Goal: Transaction & Acquisition: Purchase product/service

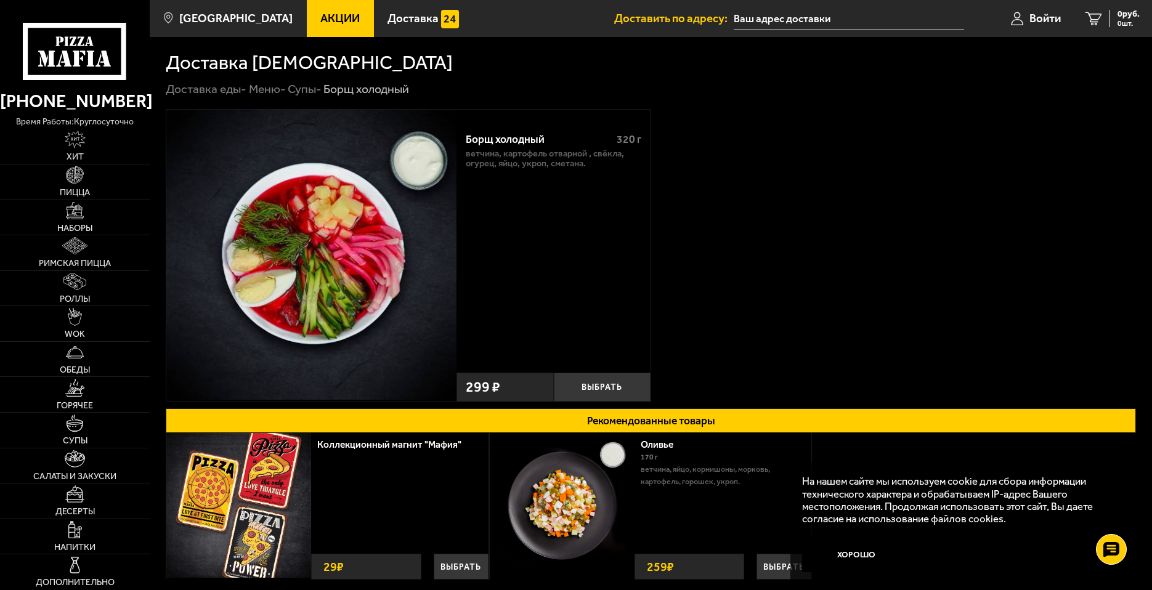
click at [472, 258] on div "Борщ холодный 320 г ветчина, картофель отварной , свёкла, огурец, яйцо, укроп, …" at bounding box center [552, 244] width 193 height 245
click at [590, 398] on button "Выбрать" at bounding box center [602, 388] width 97 height 30
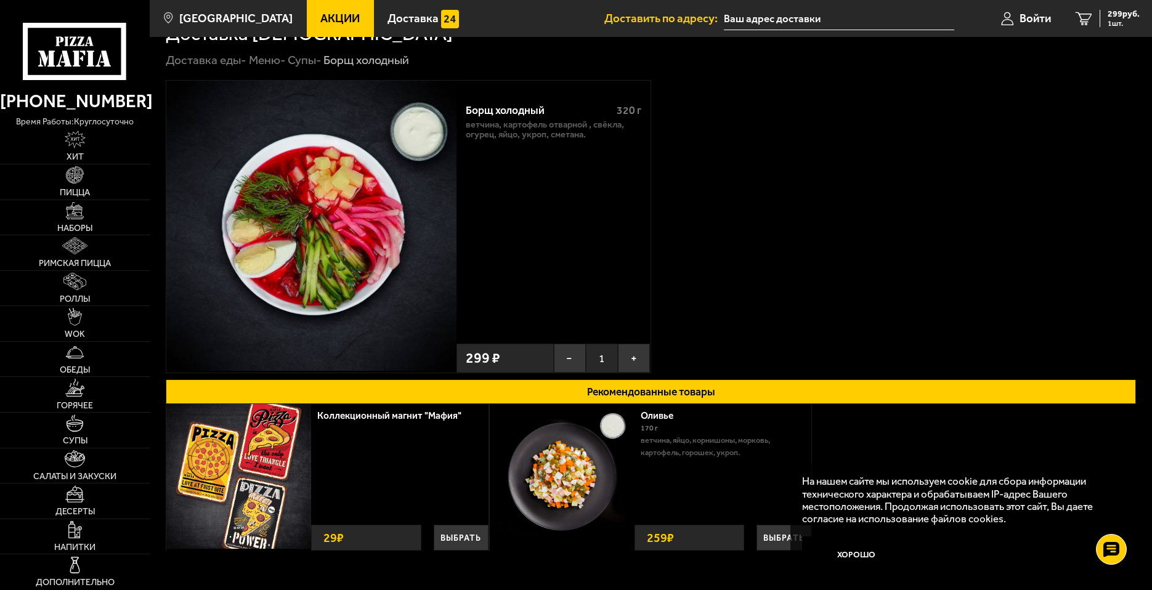
scroll to position [27, 0]
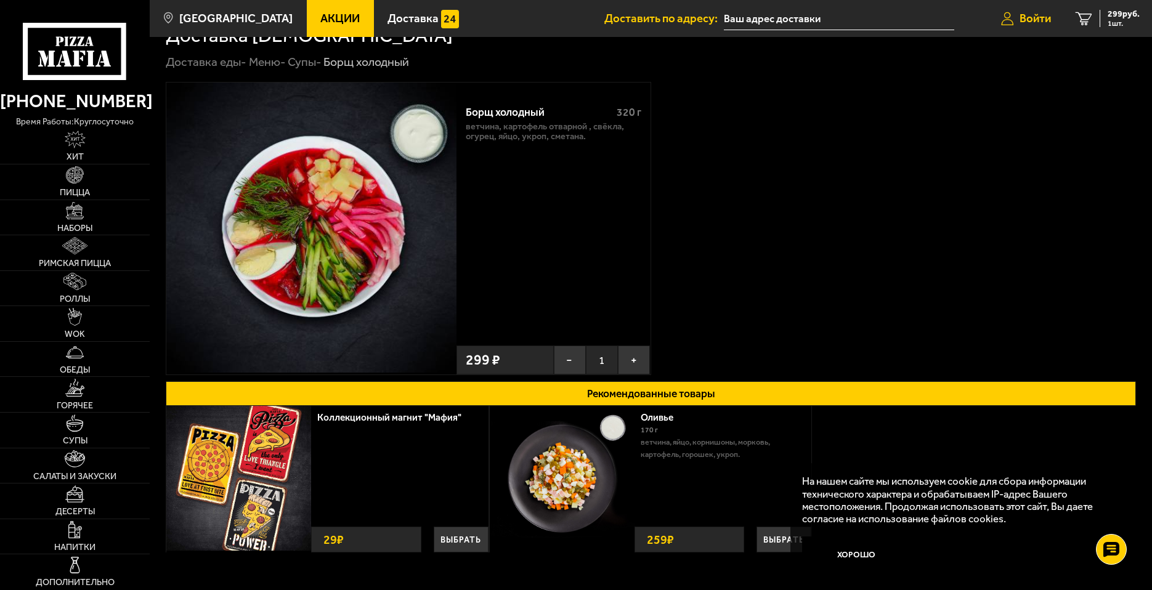
click at [1037, 22] on span "Войти" at bounding box center [1035, 19] width 31 height 12
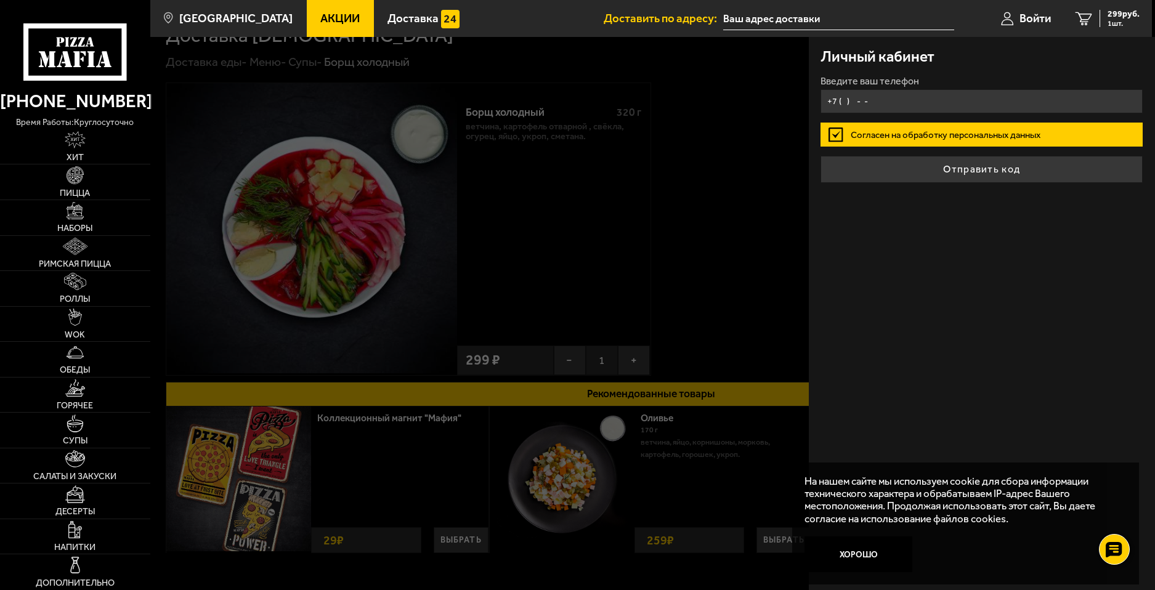
click at [938, 107] on input "+7 ( ) - -" at bounding box center [982, 101] width 322 height 24
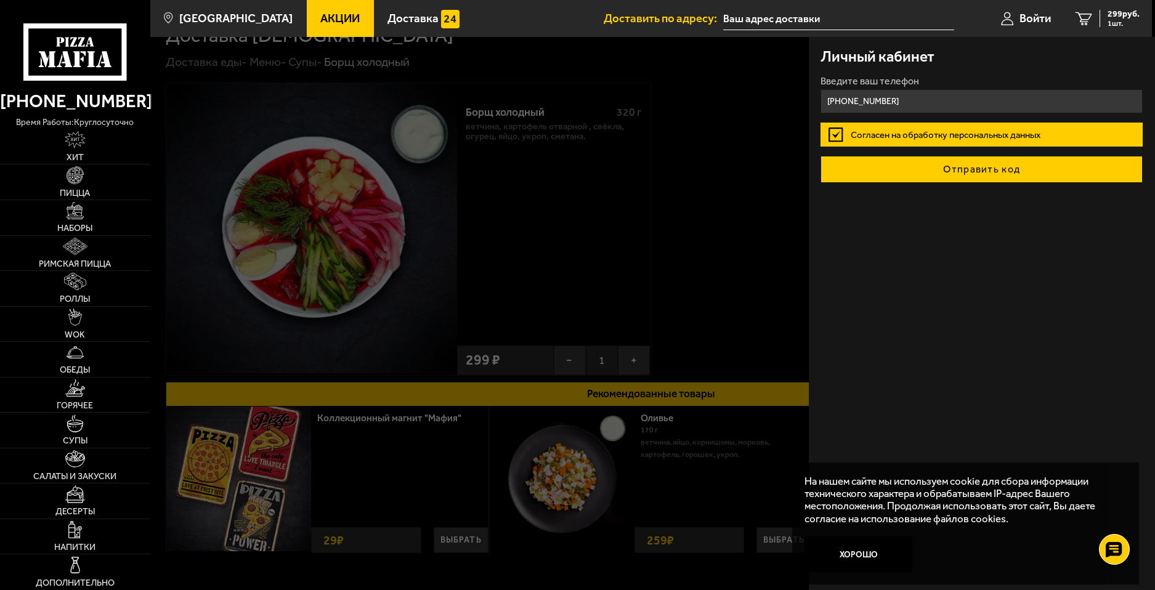
type input "+7 (965) 079-79-91"
click at [935, 161] on button "Отправить код" at bounding box center [982, 169] width 322 height 27
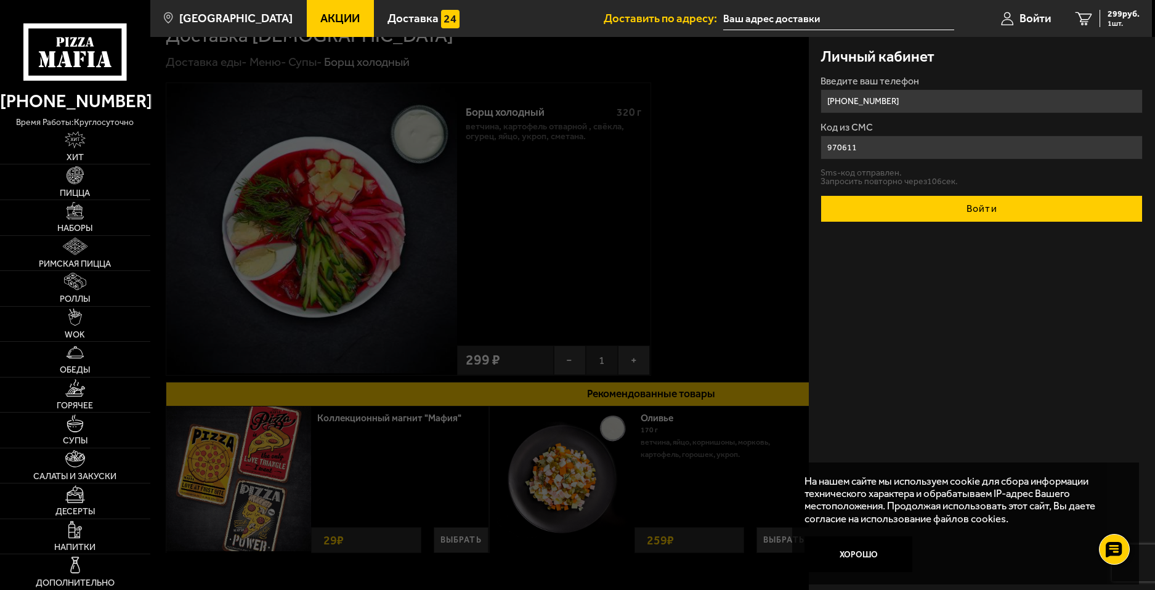
type input "970611"
click at [1039, 205] on button "Войти" at bounding box center [982, 208] width 322 height 27
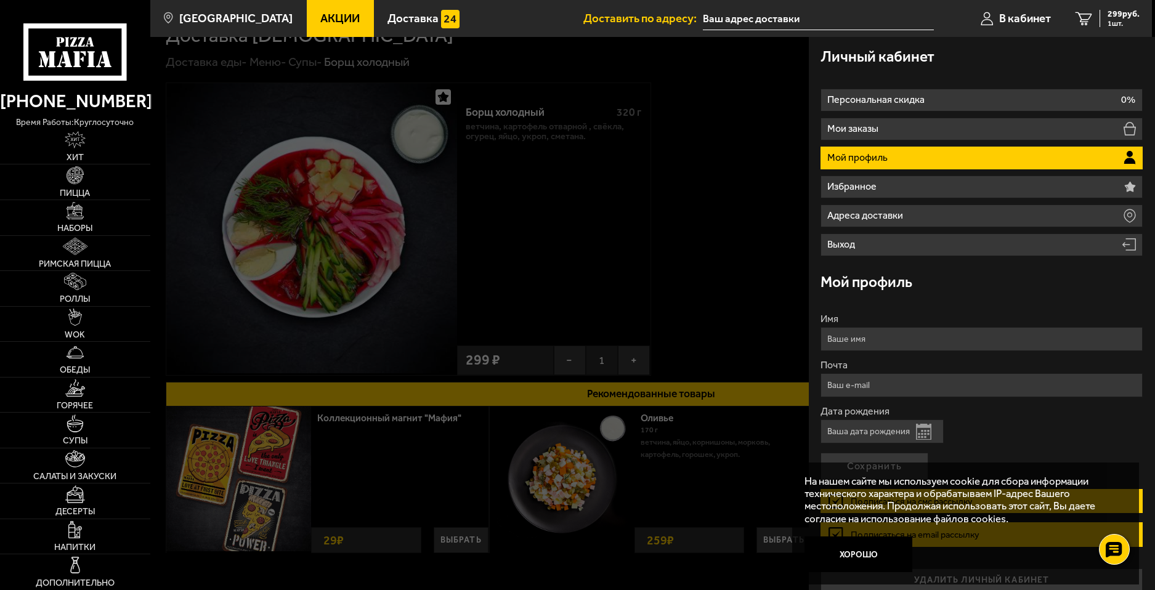
click at [763, 245] on div at bounding box center [727, 332] width 1155 height 590
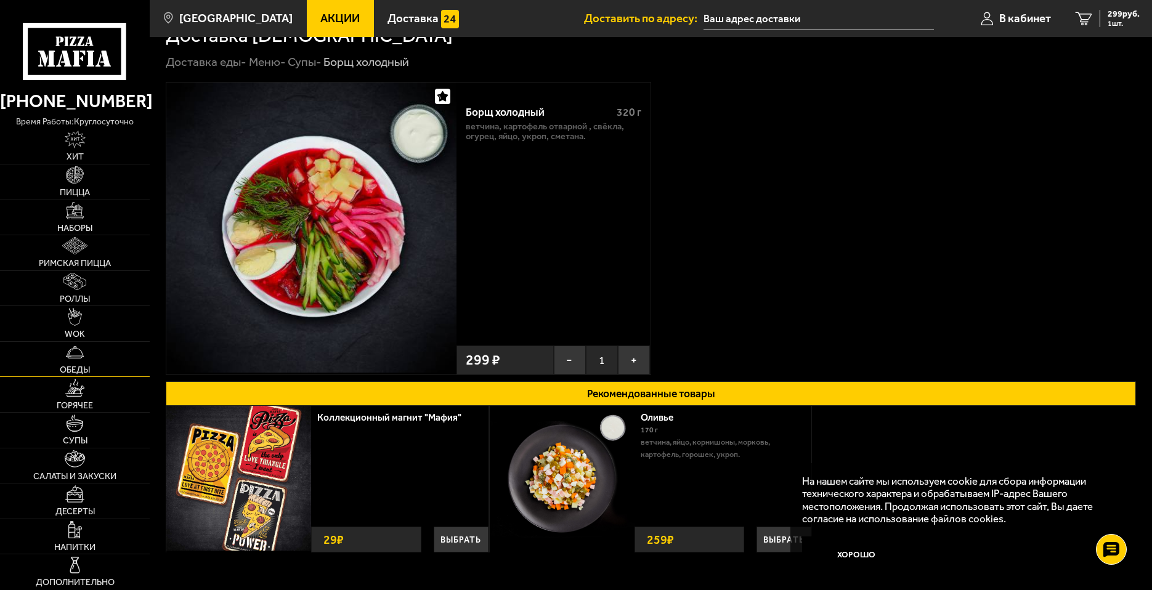
scroll to position [150, 0]
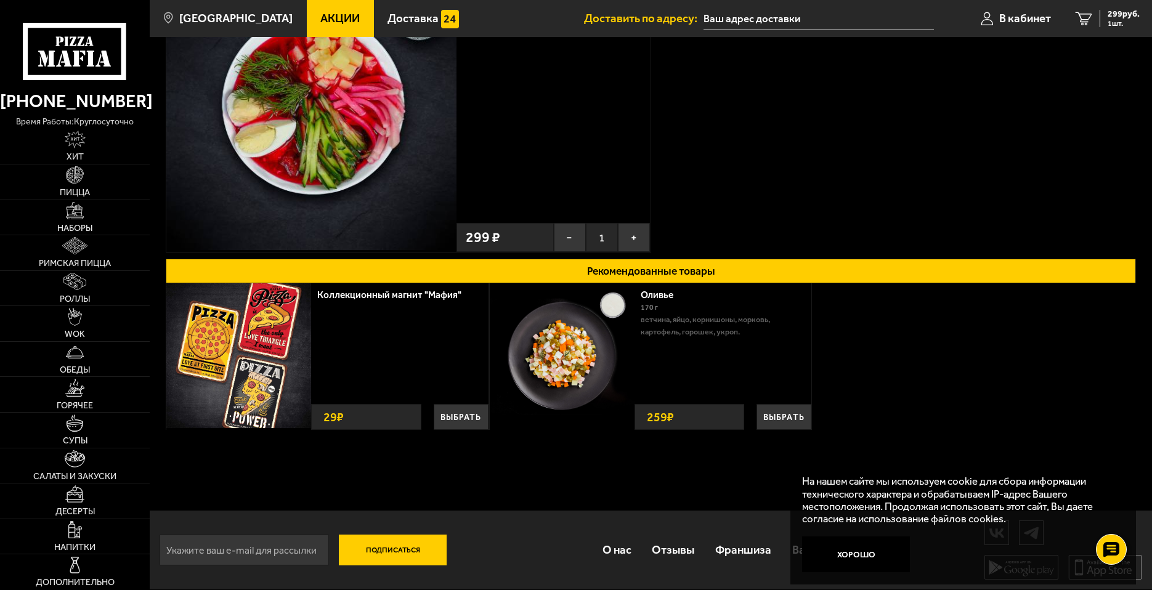
click at [87, 39] on icon at bounding box center [74, 51] width 103 height 57
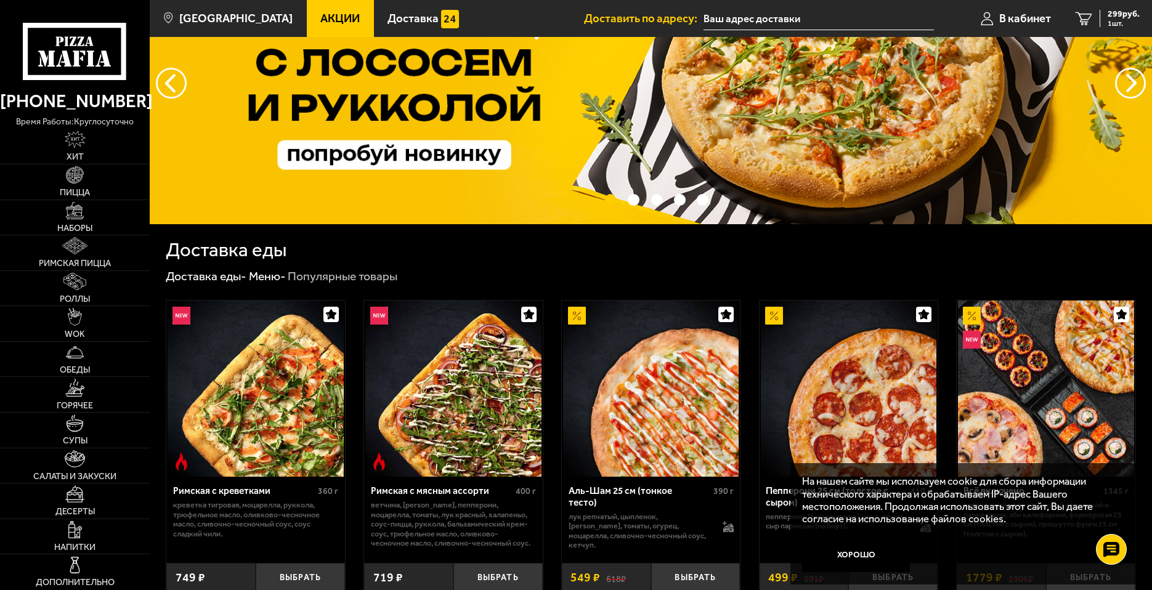
scroll to position [185, 0]
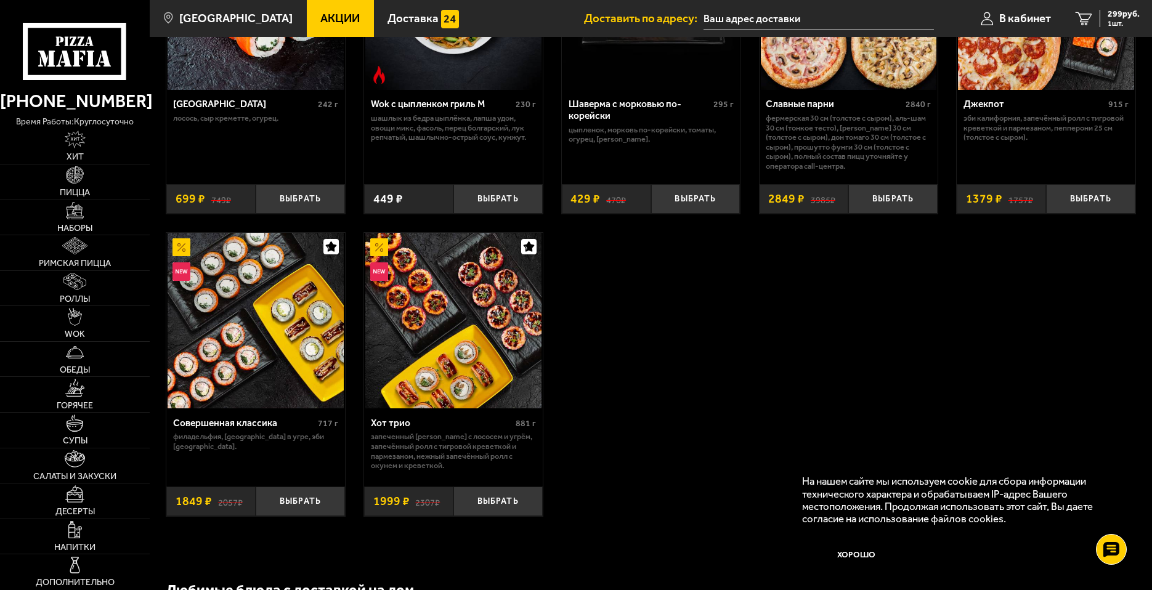
scroll to position [554, 0]
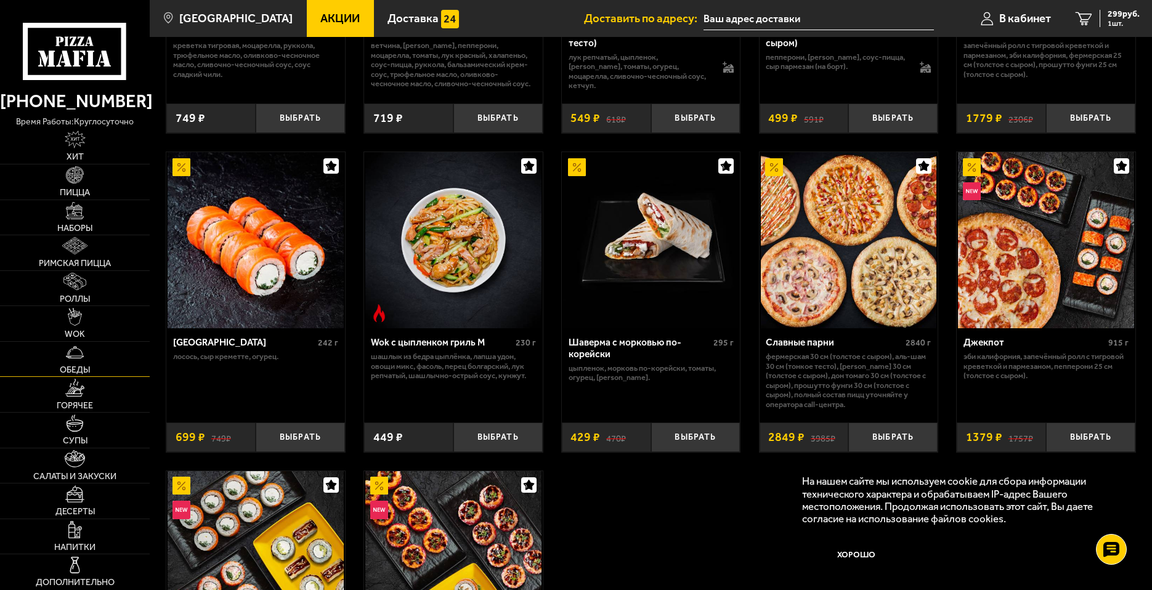
click at [78, 366] on span "Обеды" at bounding box center [75, 370] width 30 height 9
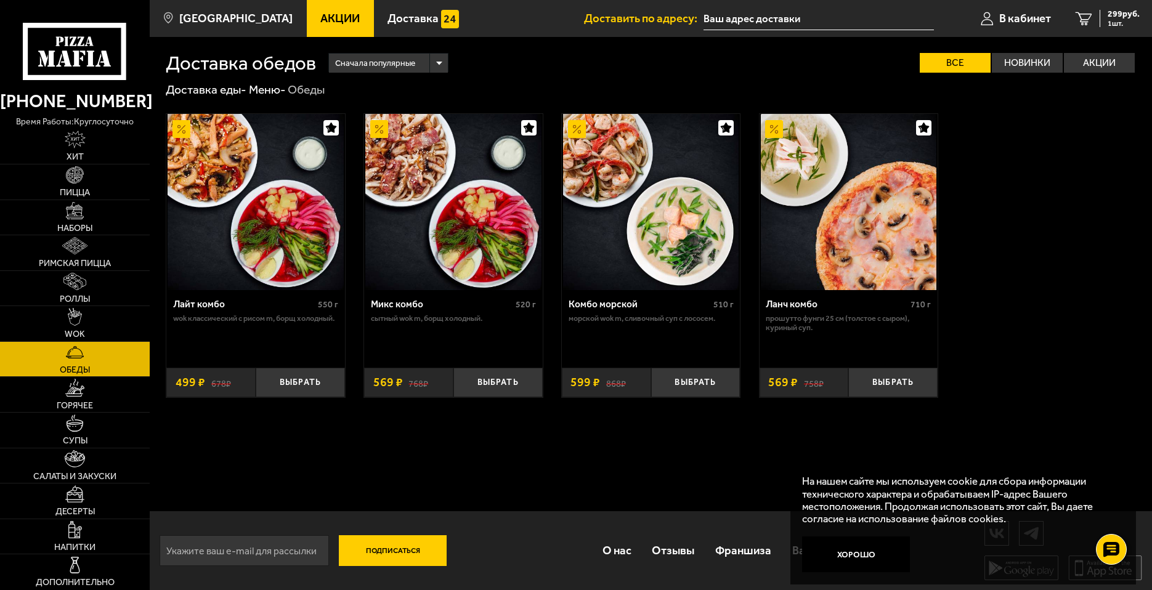
click at [445, 472] on div "Доставка обедов Сначала популярные Все Новинки Акции Пожелания Wok классический…" at bounding box center [651, 313] width 1002 height 553
click at [300, 389] on button "Выбрать" at bounding box center [300, 383] width 89 height 30
click at [281, 387] on button "−" at bounding box center [271, 383] width 30 height 30
click at [269, 273] on img at bounding box center [256, 202] width 176 height 176
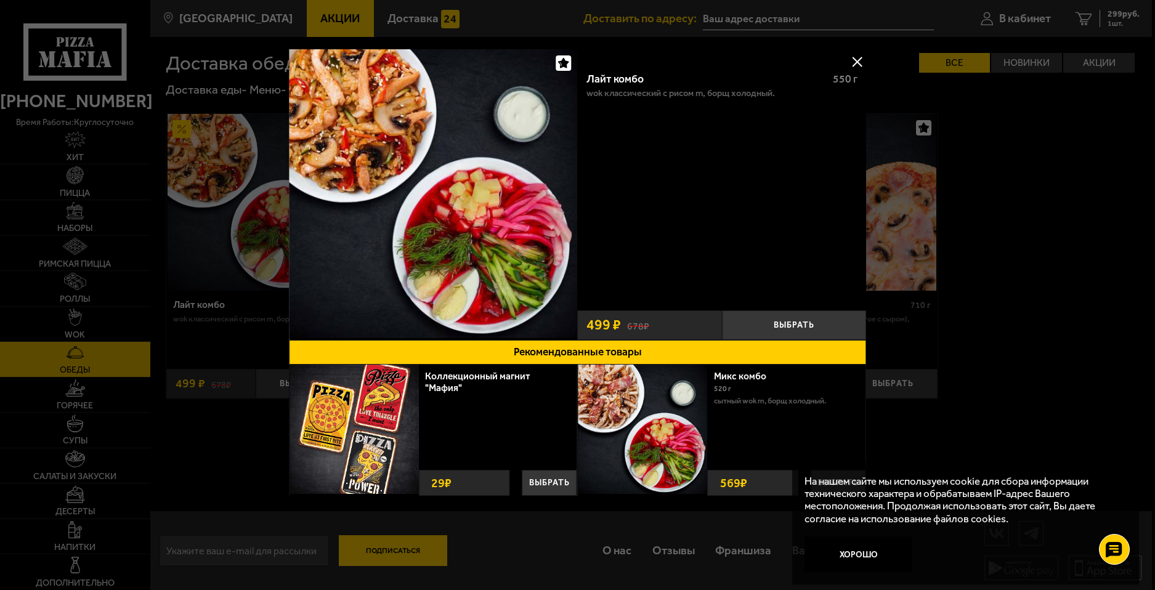
click at [247, 285] on div at bounding box center [577, 295] width 1155 height 590
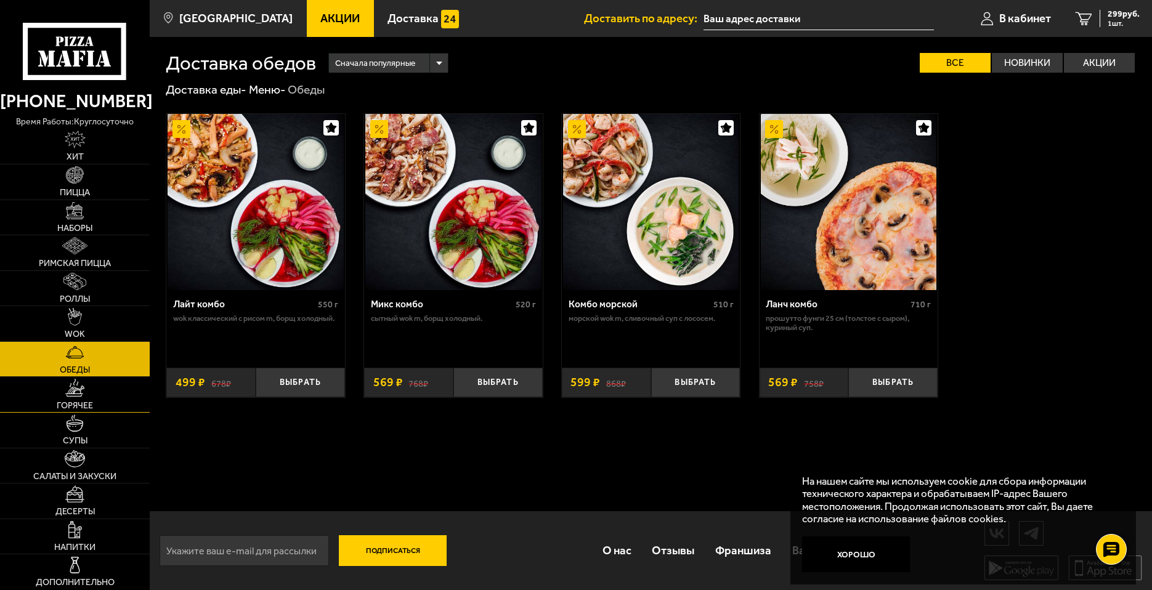
click at [132, 403] on link "Горячее" at bounding box center [75, 394] width 150 height 35
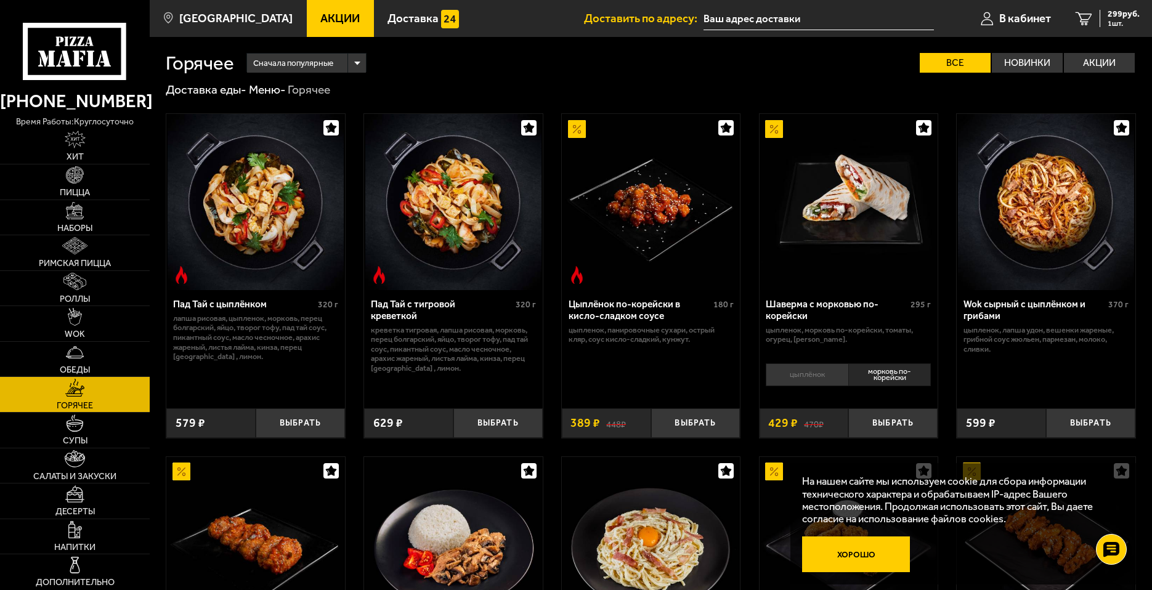
click at [901, 550] on button "Хорошо" at bounding box center [856, 555] width 108 height 36
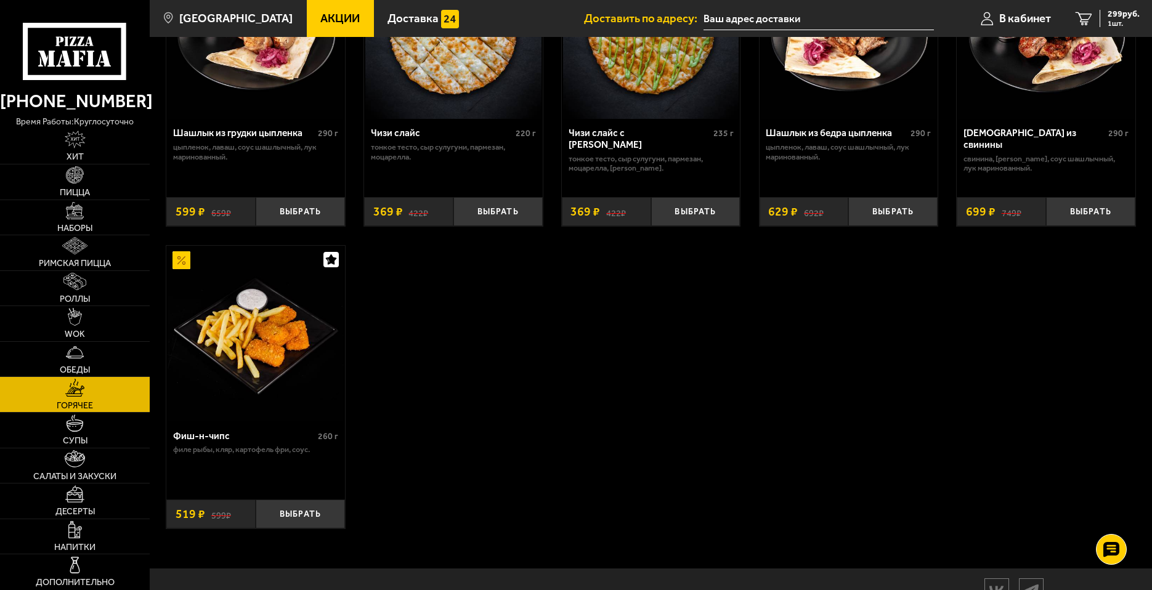
scroll to position [235, 0]
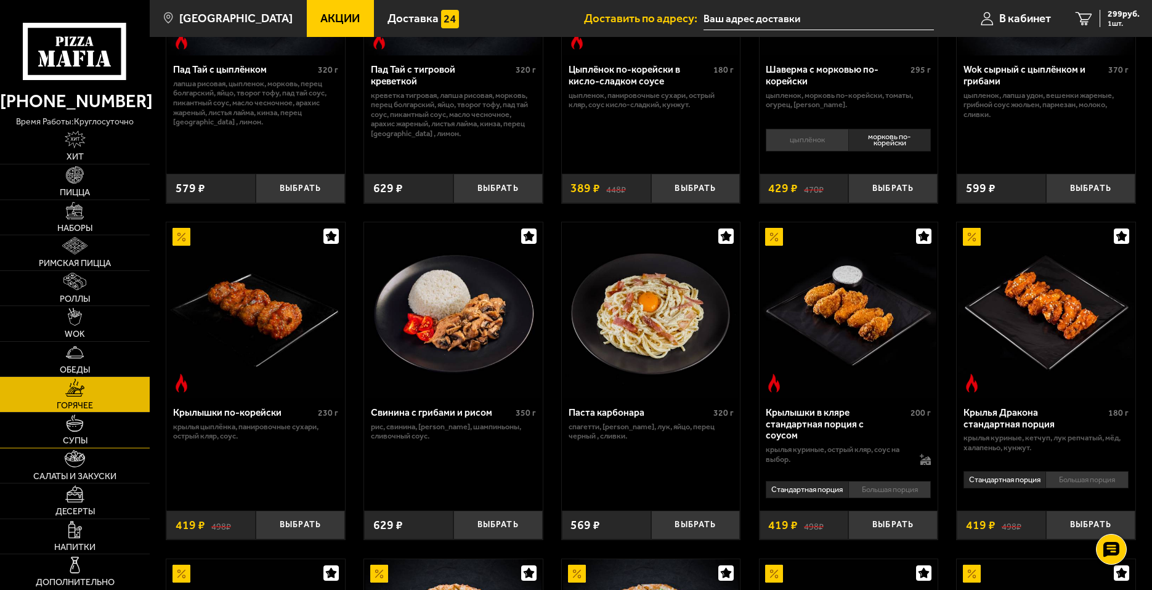
click at [31, 427] on link "Супы" at bounding box center [75, 430] width 150 height 35
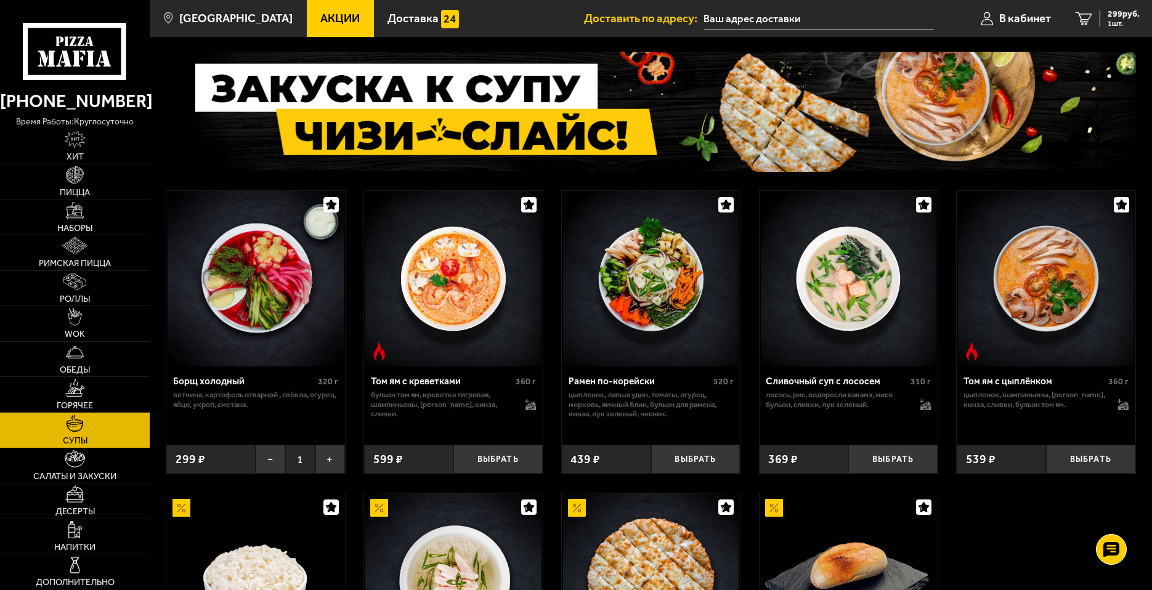
scroll to position [404, 0]
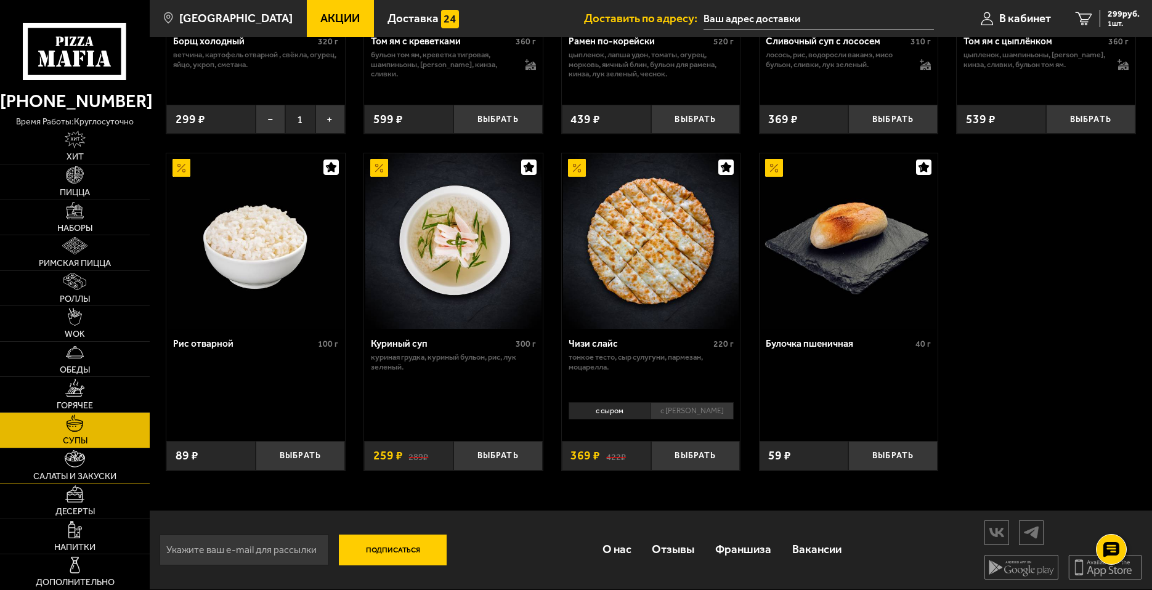
click at [115, 469] on link "Салаты и закуски" at bounding box center [75, 465] width 150 height 35
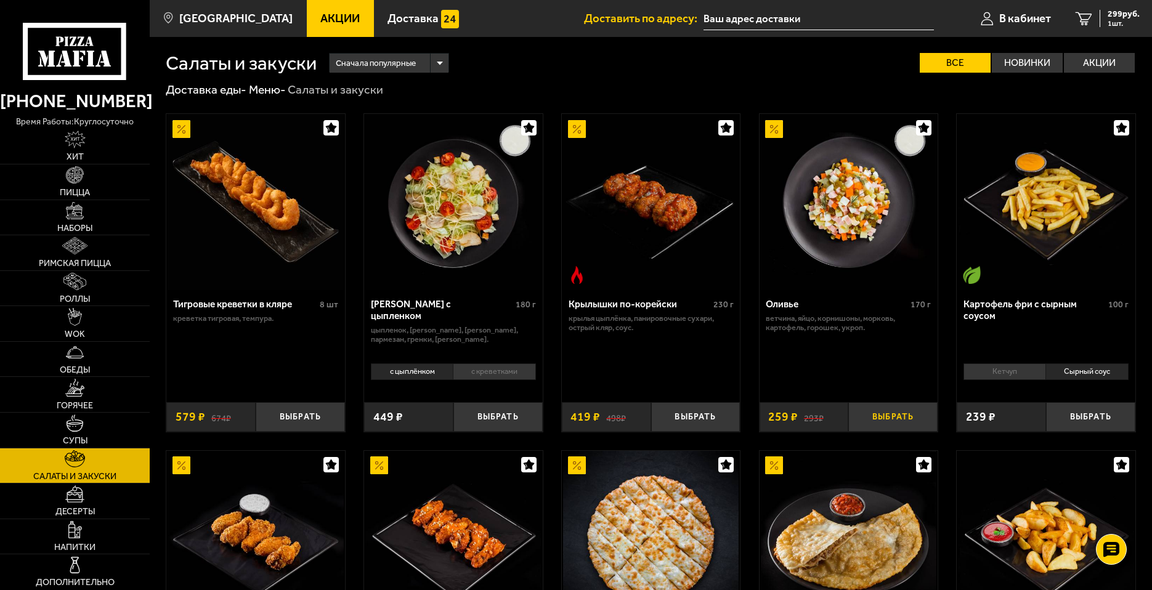
click at [875, 415] on button "Выбрать" at bounding box center [892, 417] width 89 height 30
click at [548, 435] on div "Тигровые креветки в кляре 8 шт креветка тигровая, темпура. Выбрать 674 ₽ 579 ₽ …" at bounding box center [651, 592] width 1002 height 991
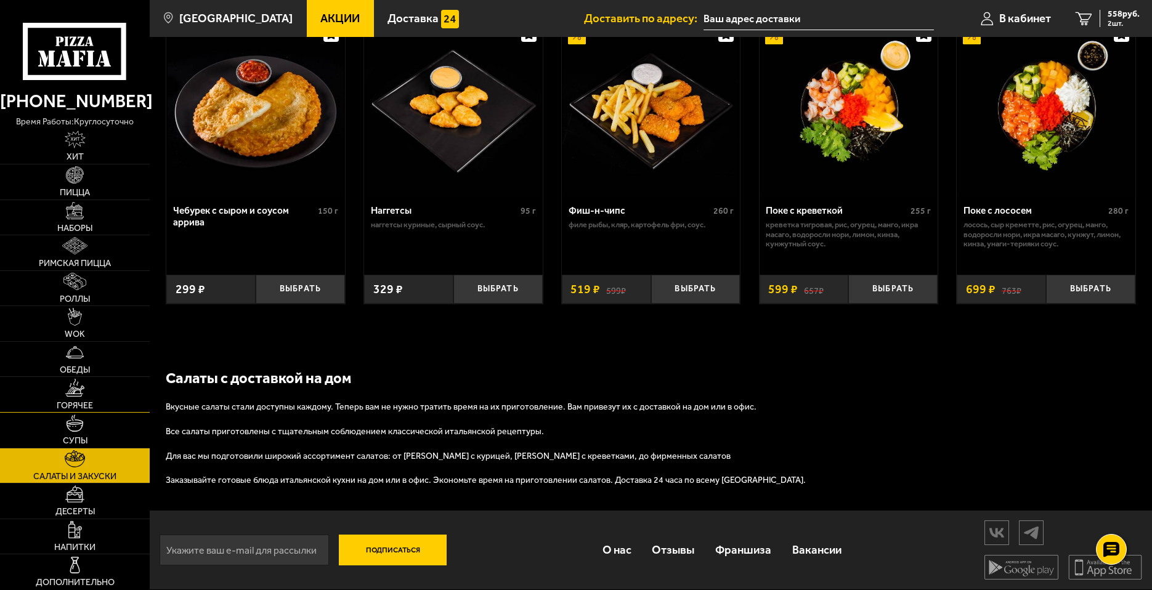
scroll to position [770, 0]
click at [76, 519] on link "Напитки" at bounding box center [75, 536] width 150 height 35
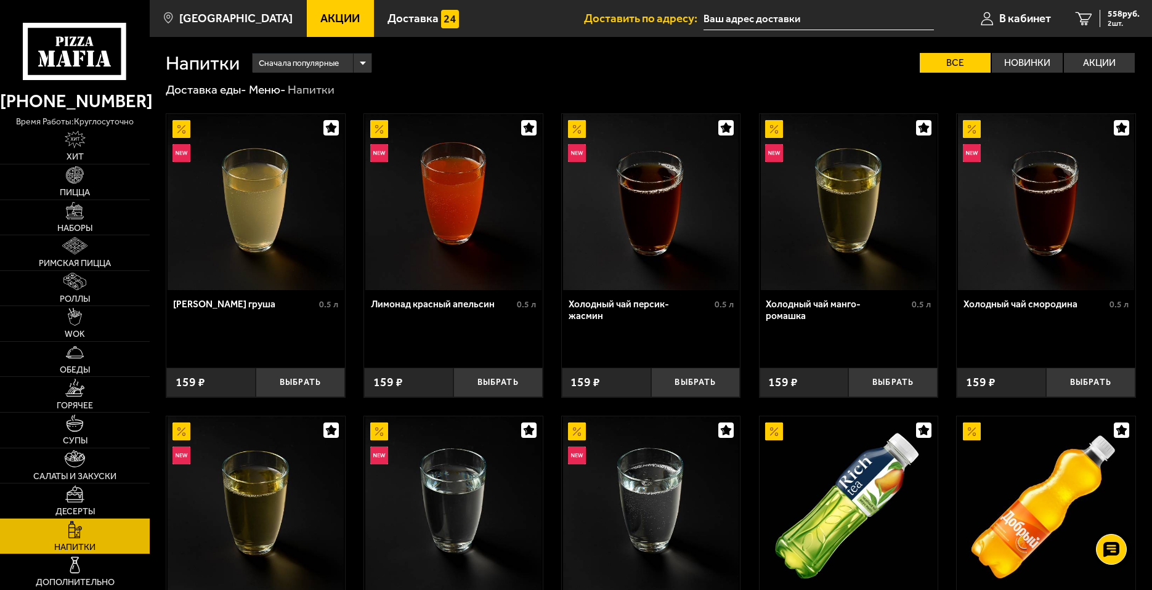
click at [81, 513] on span "Десерты" at bounding box center [74, 512] width 39 height 9
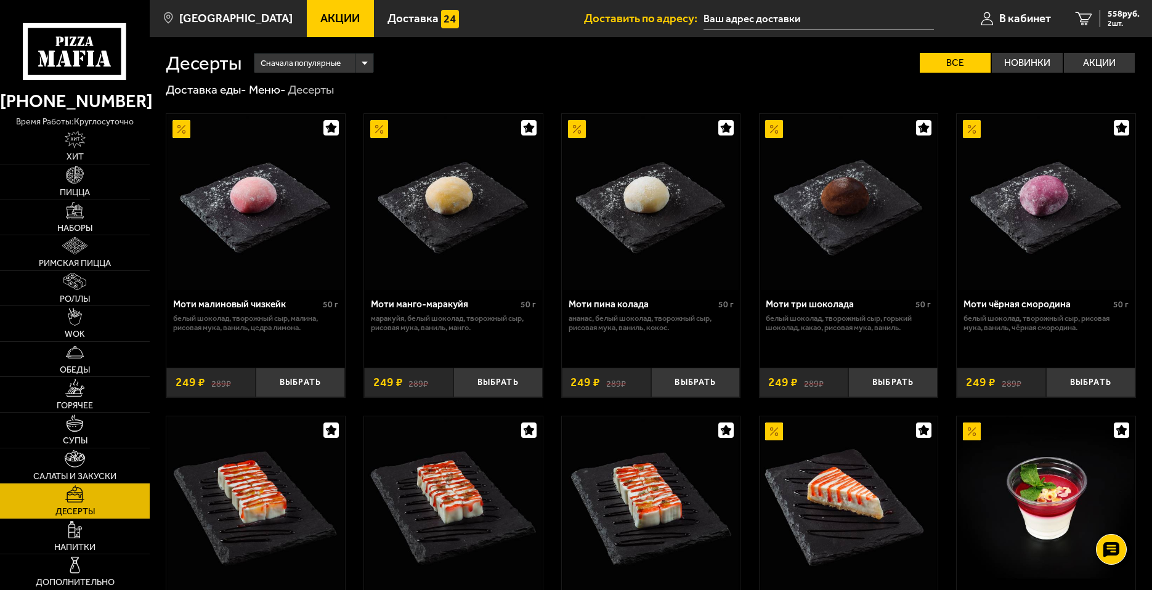
click at [554, 339] on div "Моти малиновый чизкейк 50 г белый шоколад, творожный сыр, малина, рисовая мука,…" at bounding box center [651, 558] width 1002 height 922
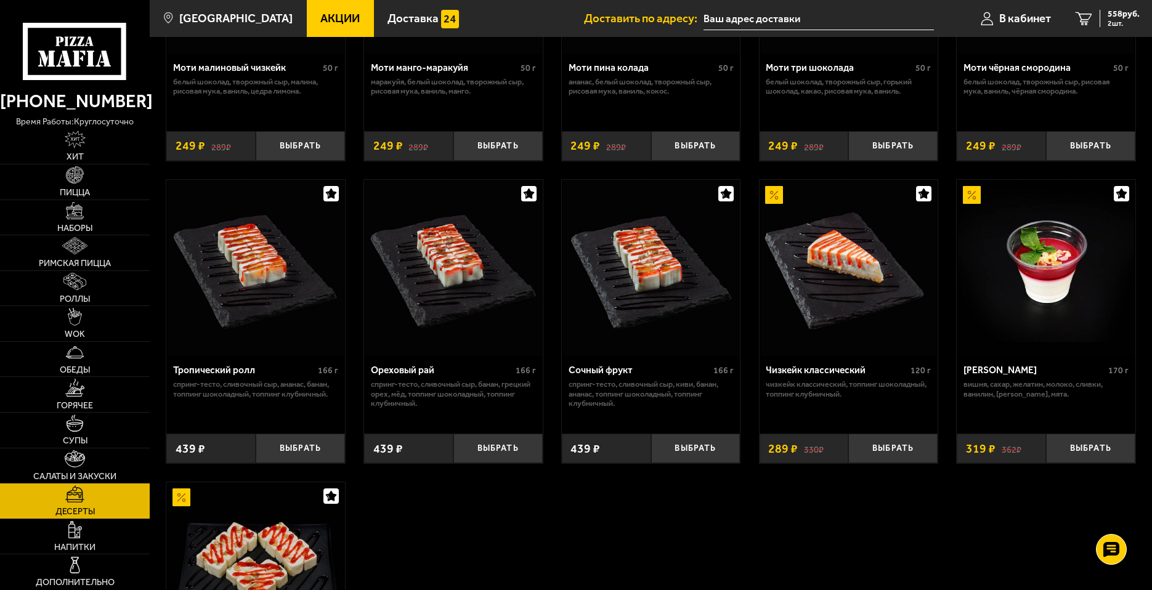
scroll to position [308, 0]
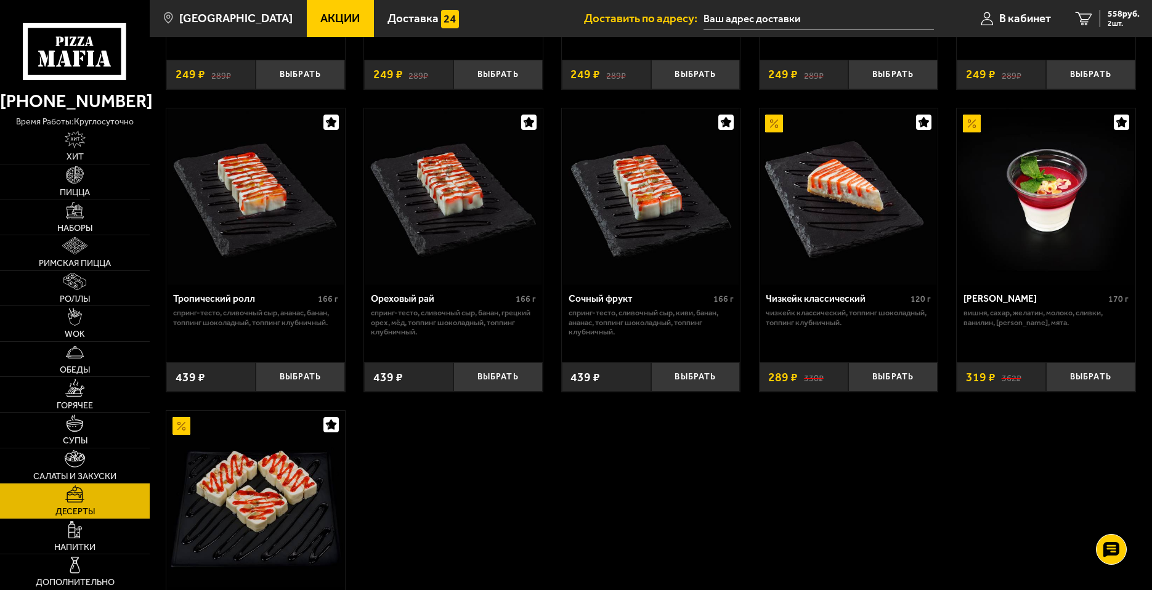
click at [654, 519] on div "Моти малиновый чизкейк 50 г белый шоколад, творожный сыр, малина, рисовая мука,…" at bounding box center [651, 250] width 1002 height 922
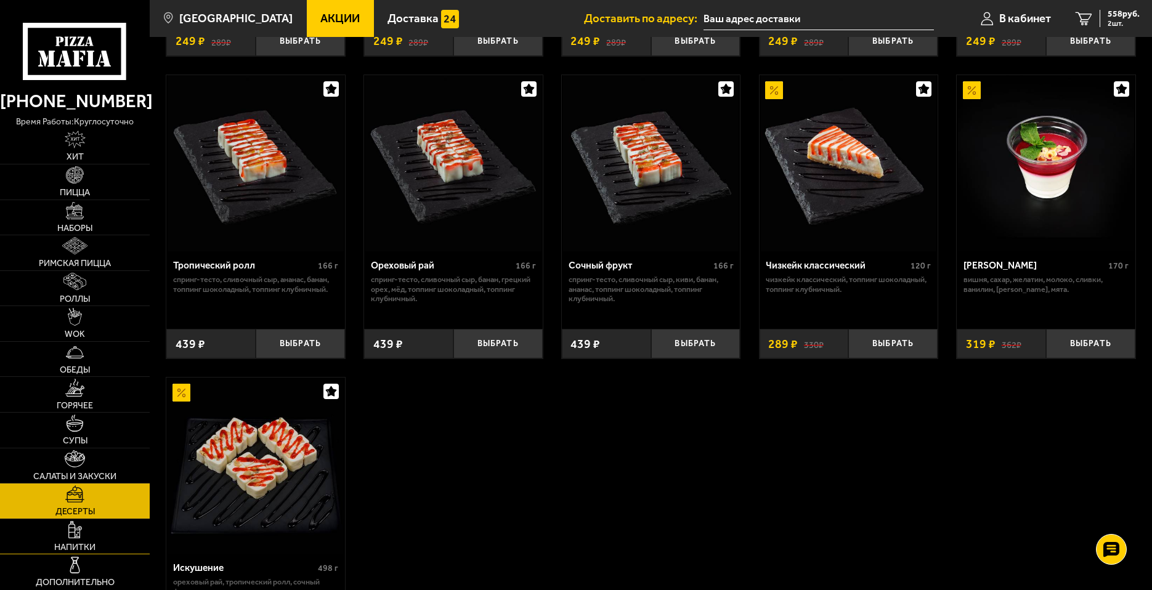
scroll to position [370, 0]
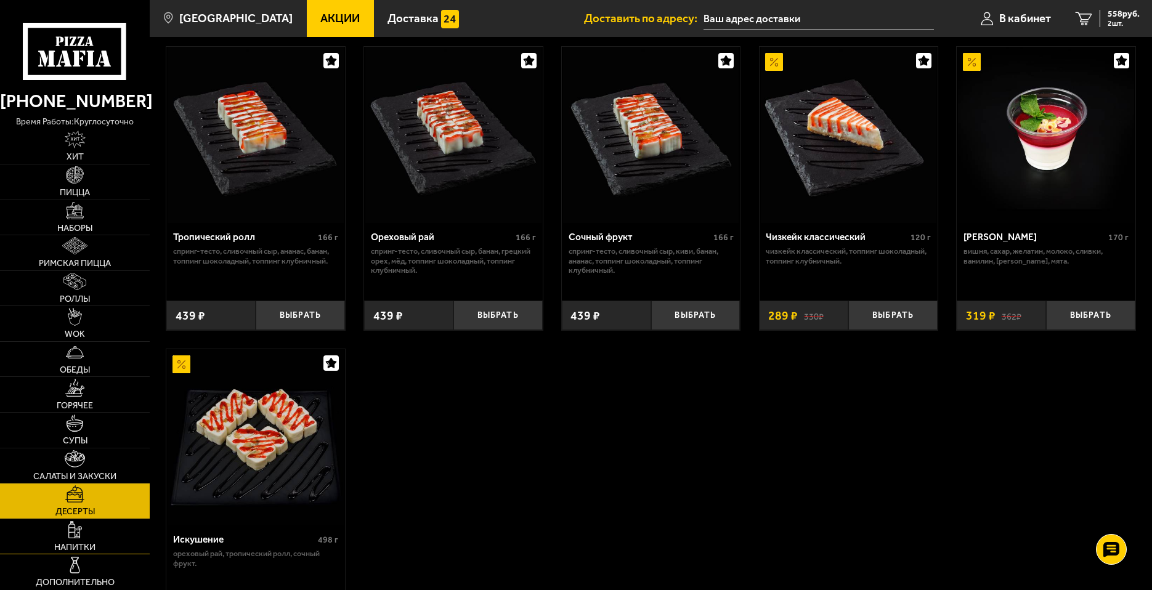
click at [125, 537] on link "Напитки" at bounding box center [75, 536] width 150 height 35
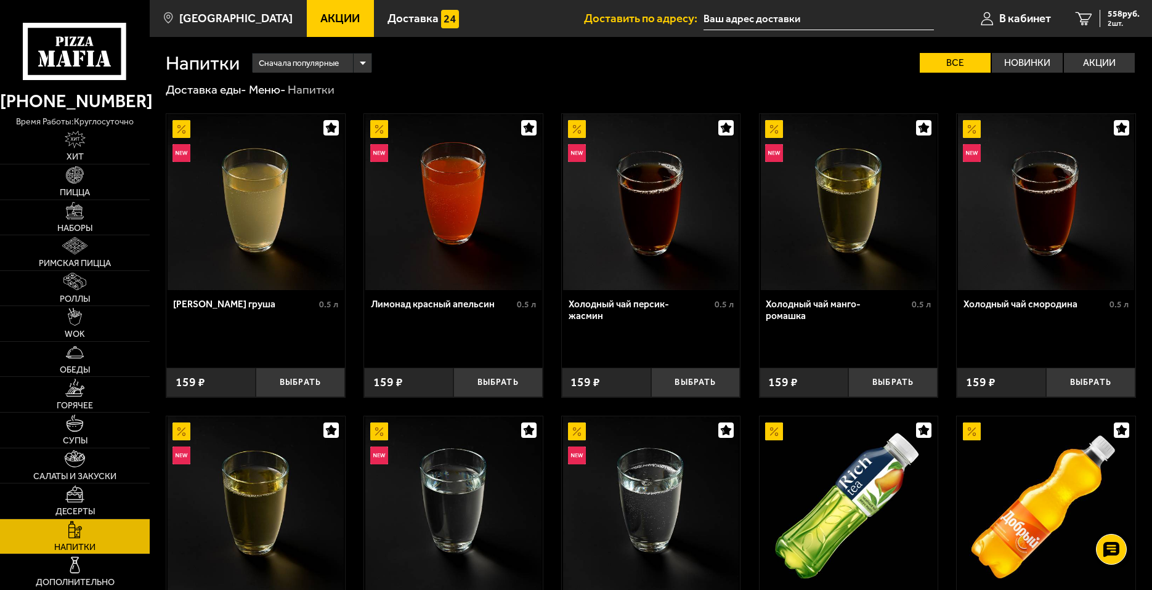
click at [157, 561] on div "Лимонад груша 0.5 л Выбрать 159 ₽ Лимонад красный апельсин 0.5 л Выбрать 159 ₽ …" at bounding box center [651, 592] width 1002 height 991
click at [140, 564] on link "Дополнительно" at bounding box center [75, 571] width 150 height 35
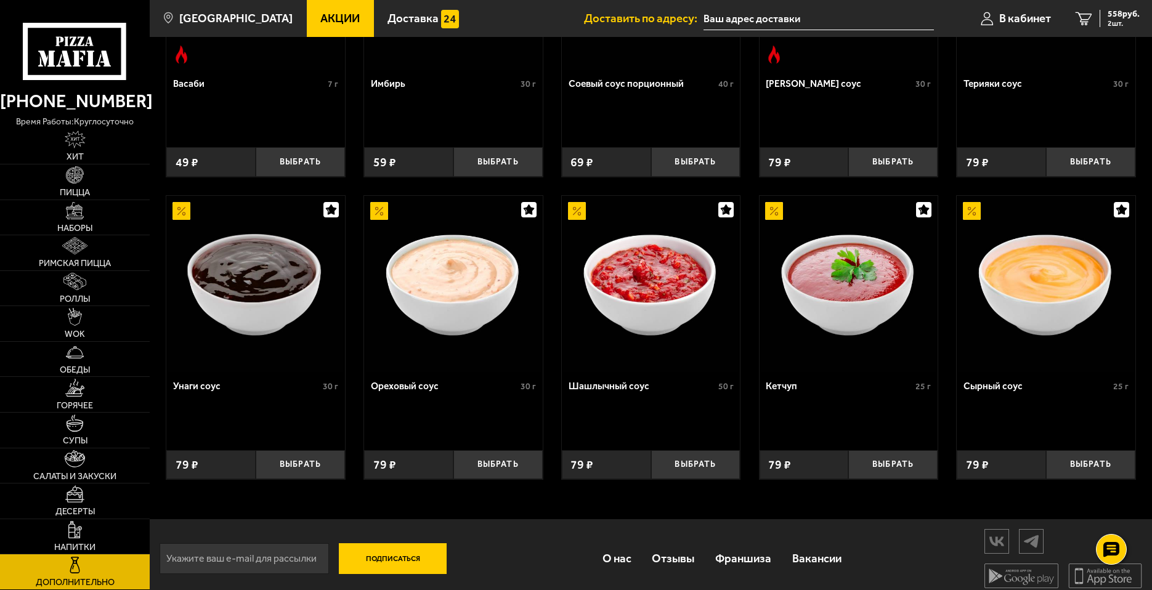
scroll to position [534, 0]
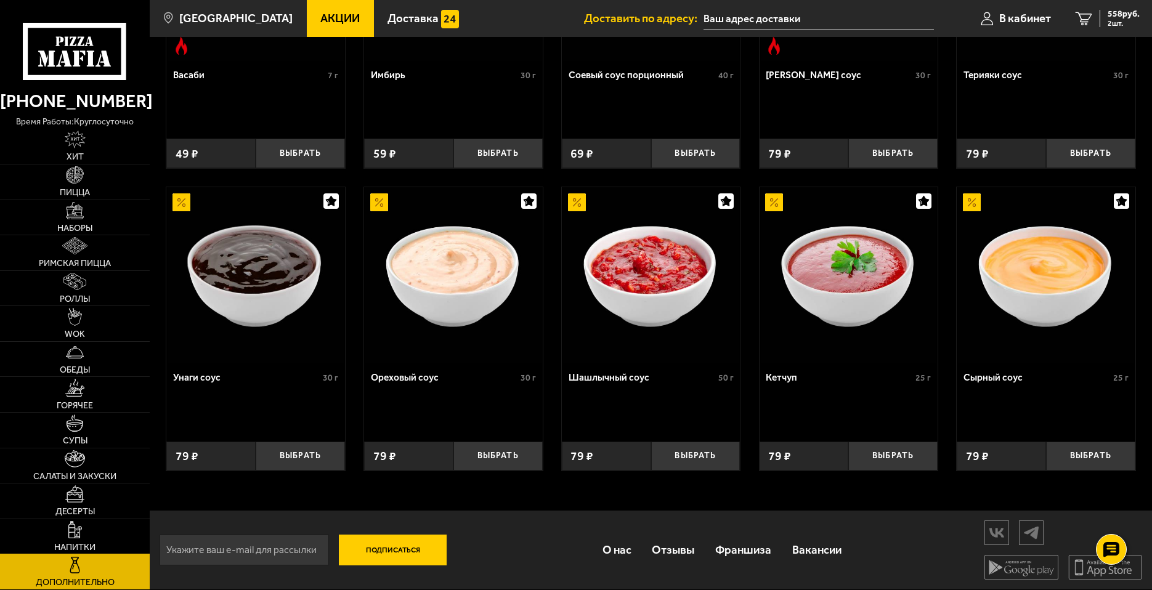
click at [118, 531] on link "Напитки" at bounding box center [75, 536] width 150 height 35
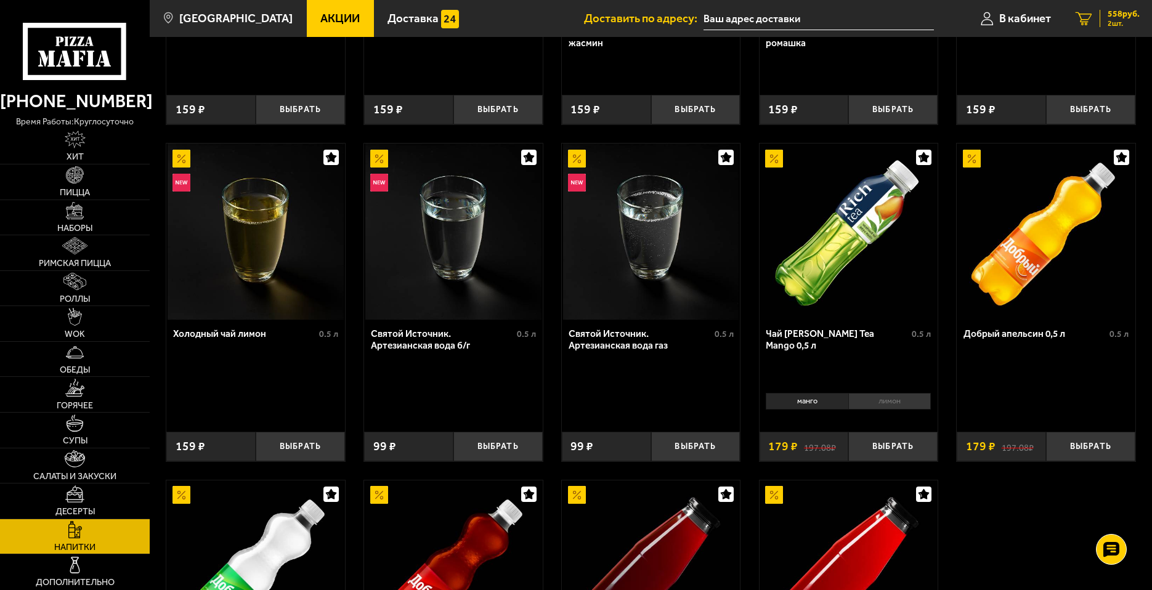
scroll to position [123, 0]
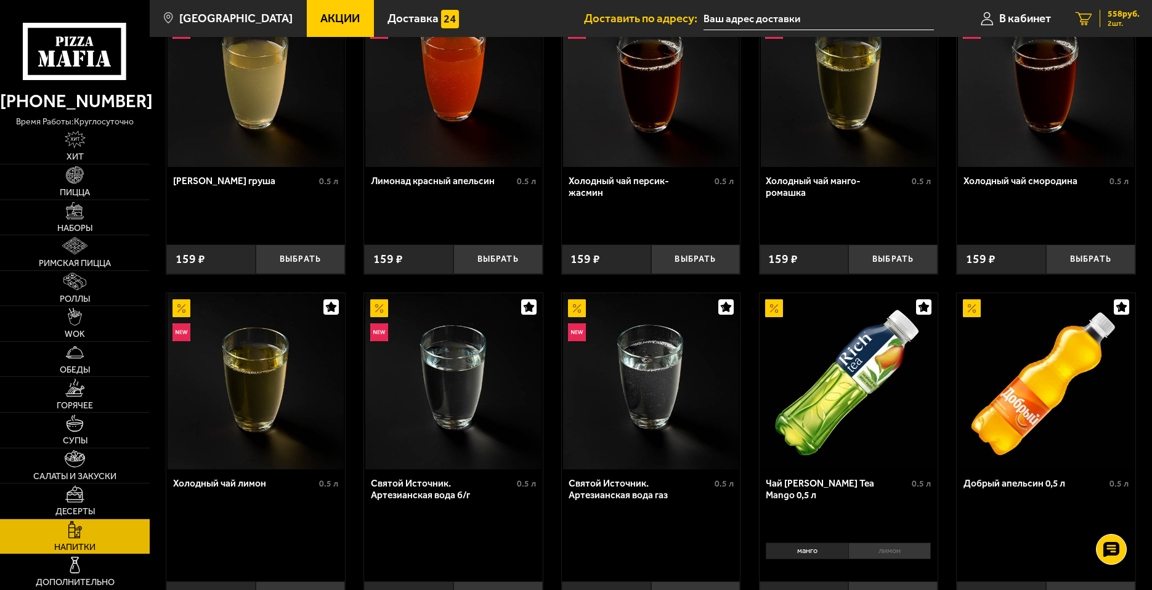
click at [1135, 15] on span "558 руб." at bounding box center [1124, 14] width 32 height 9
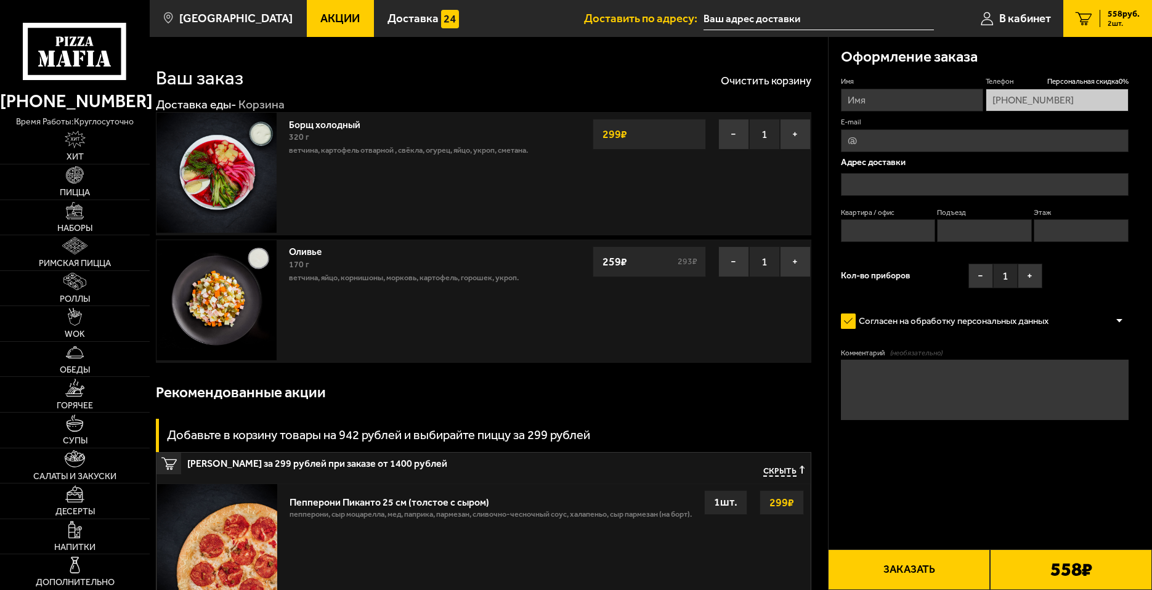
click at [825, 17] on input "text" at bounding box center [819, 18] width 230 height 23
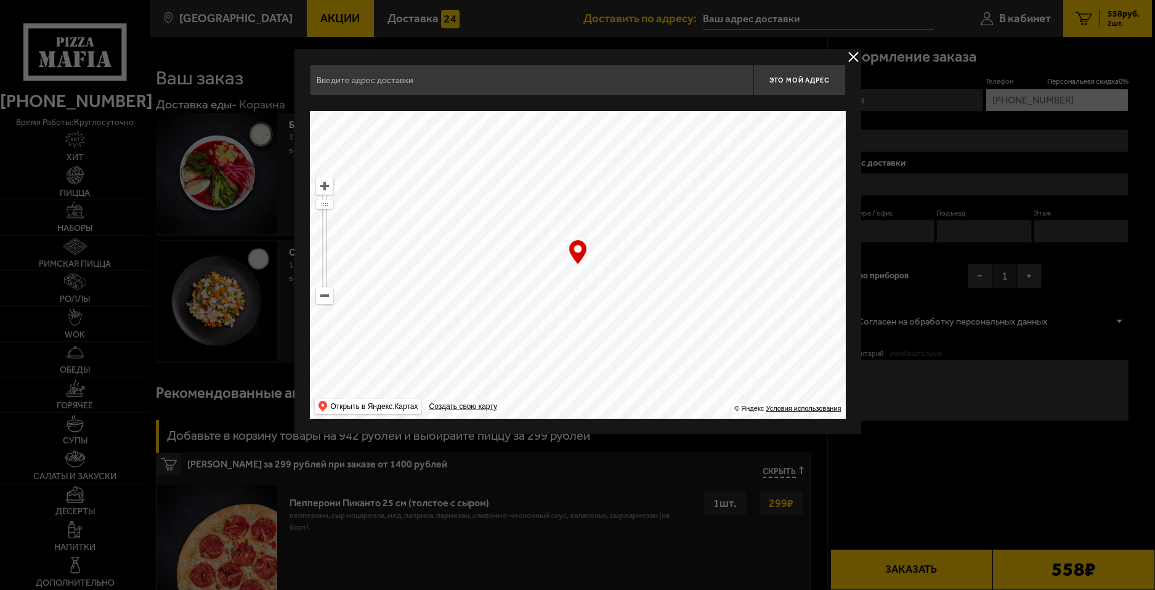
click at [466, 100] on div "Найдите адрес перетащив карту" at bounding box center [578, 102] width 536 height 15
click at [477, 89] on input "text" at bounding box center [532, 80] width 444 height 31
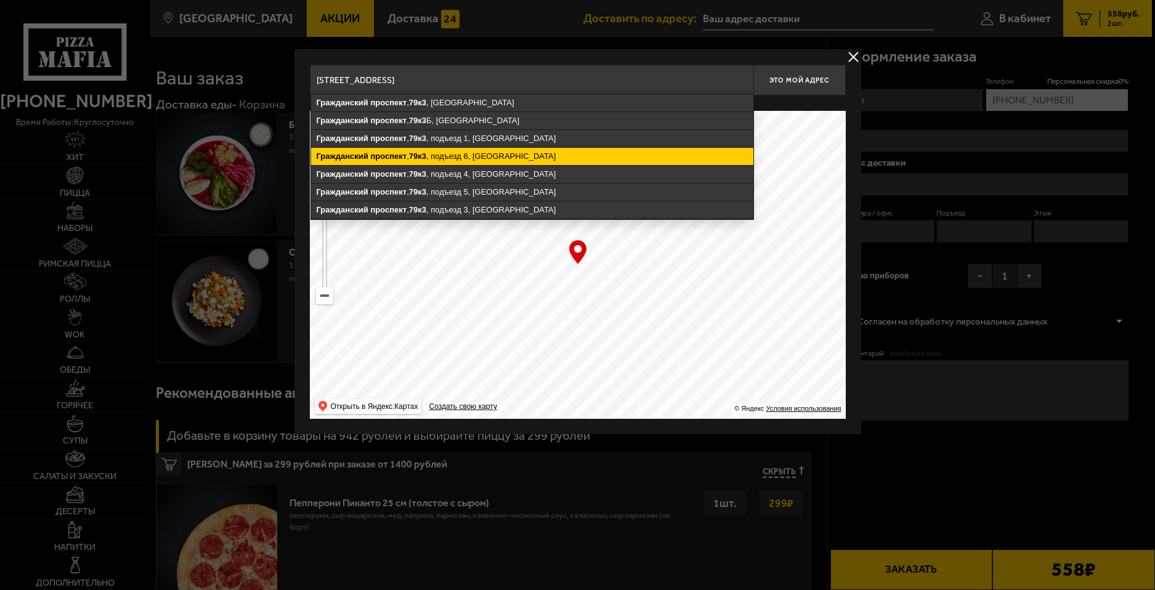
click at [665, 160] on ymaps "Гражданский проспект , 79к3 , подъезд 6, Санкт-Петербург" at bounding box center [532, 156] width 442 height 17
type input "Санкт-Петербург, Гражданский проспект, 79к3, подъезд 6"
type input "[STREET_ADDRESS]"
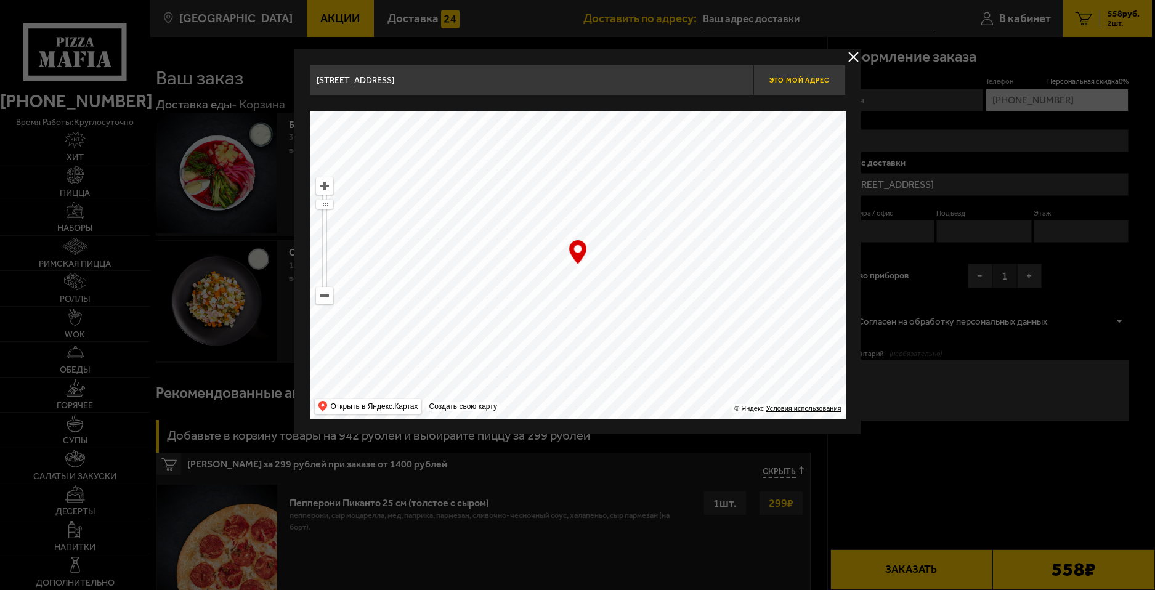
click at [787, 79] on span "Это мой адрес" at bounding box center [798, 80] width 59 height 8
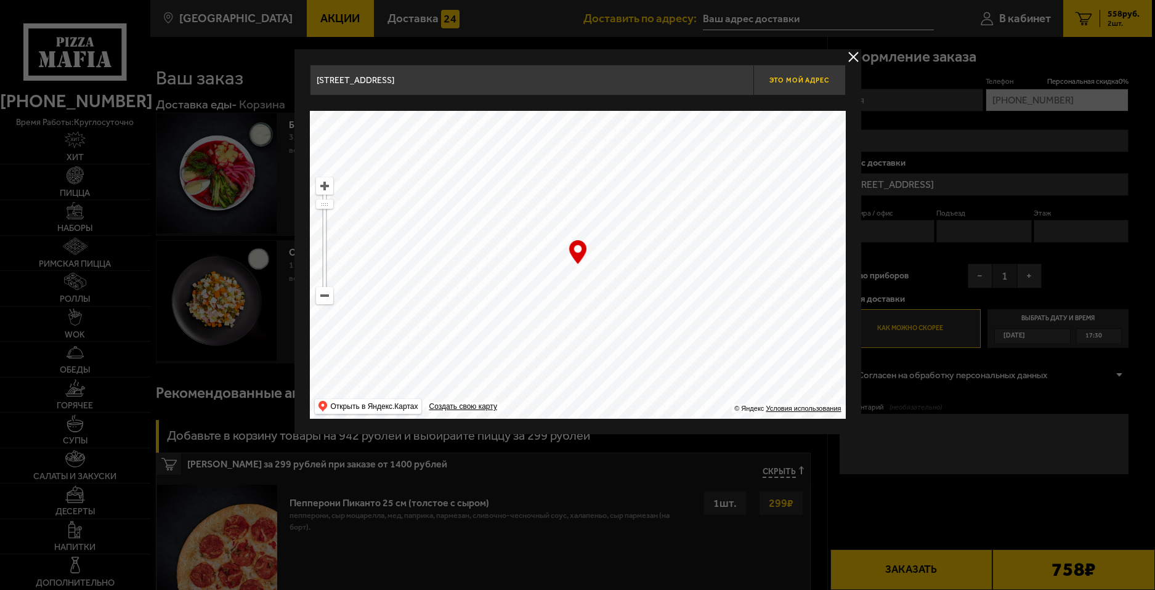
type input "[STREET_ADDRESS]"
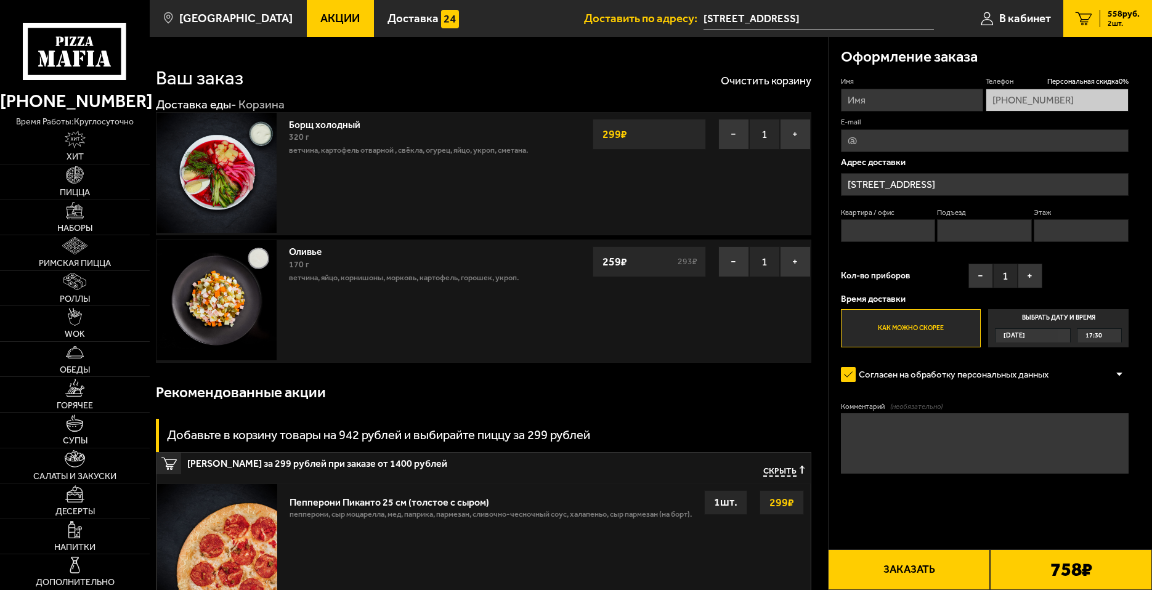
click at [882, 108] on input "Имя" at bounding box center [912, 100] width 143 height 23
type input "Ксения"
click at [870, 139] on input "E-mail" at bounding box center [985, 140] width 288 height 23
type input "fastflak24@gmail.com"
click at [893, 225] on input "Квартира / офис" at bounding box center [888, 230] width 95 height 23
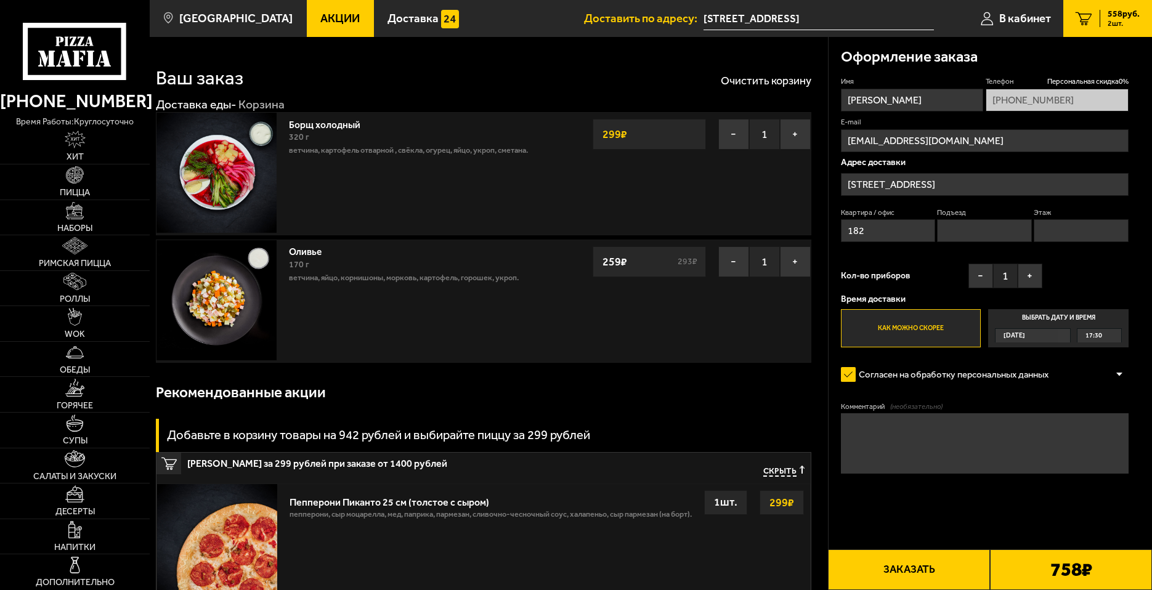
type input "182"
click at [936, 225] on div "Квартира / офис 182 Подъезд Этаж" at bounding box center [985, 228] width 288 height 41
click at [962, 236] on input "Подъезд" at bounding box center [984, 230] width 95 height 23
type input "6"
click at [1070, 229] on input "Этаж" at bounding box center [1081, 230] width 95 height 23
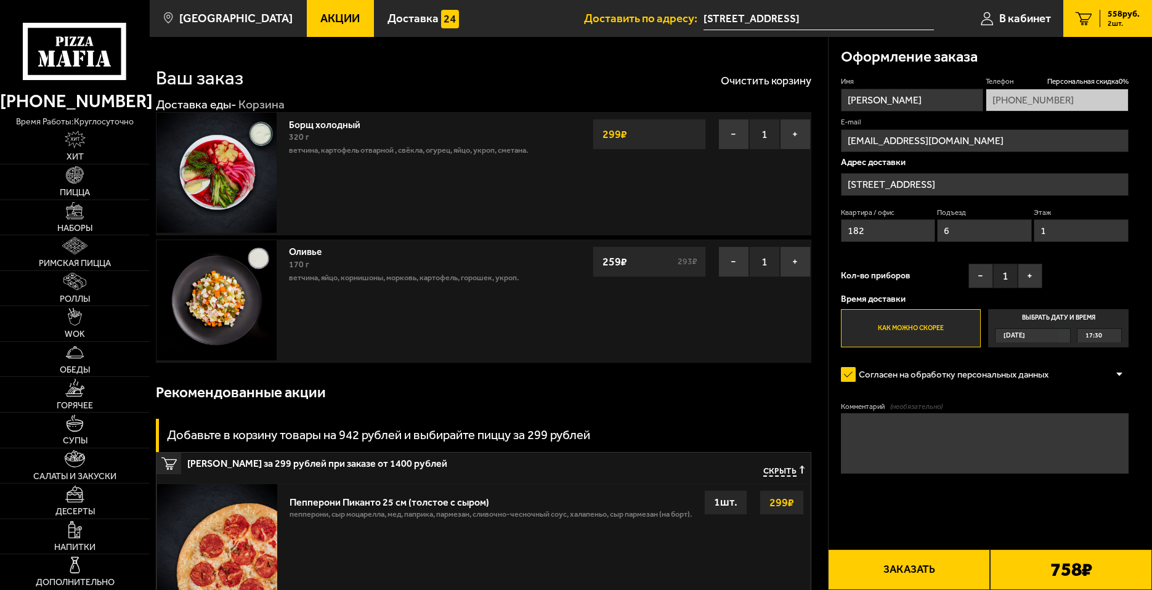
type input "1"
click at [1059, 270] on div "Имя Ксения Телефон Персональная скидка 0 % +7 (965) 079-79-91 E-mail fastflak24…" at bounding box center [985, 211] width 288 height 271
click at [976, 277] on button "−" at bounding box center [980, 276] width 25 height 25
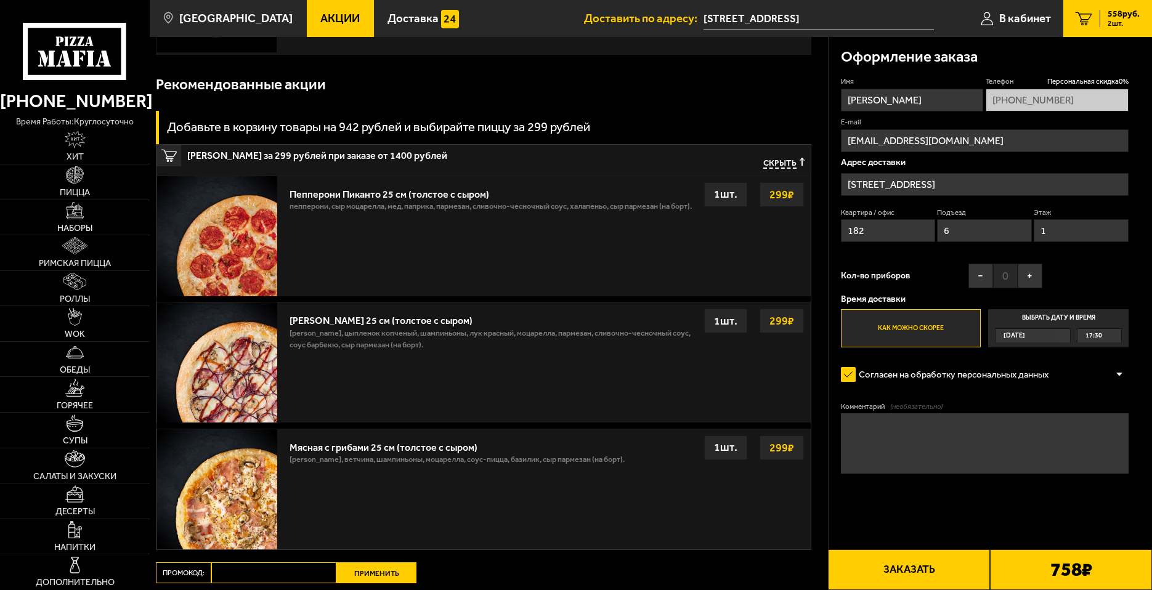
click at [777, 322] on strong "299 ₽" at bounding box center [781, 320] width 31 height 23
click at [426, 240] on div "Пепперони Пиканто 25 см (толстое с сыром) пепперони, сыр Моцарелла, мед, паприк…" at bounding box center [546, 236] width 527 height 120
click at [965, 140] on input "fastflak24@gmail.com" at bounding box center [985, 140] width 288 height 23
type input "fastflak24@gmail.com"
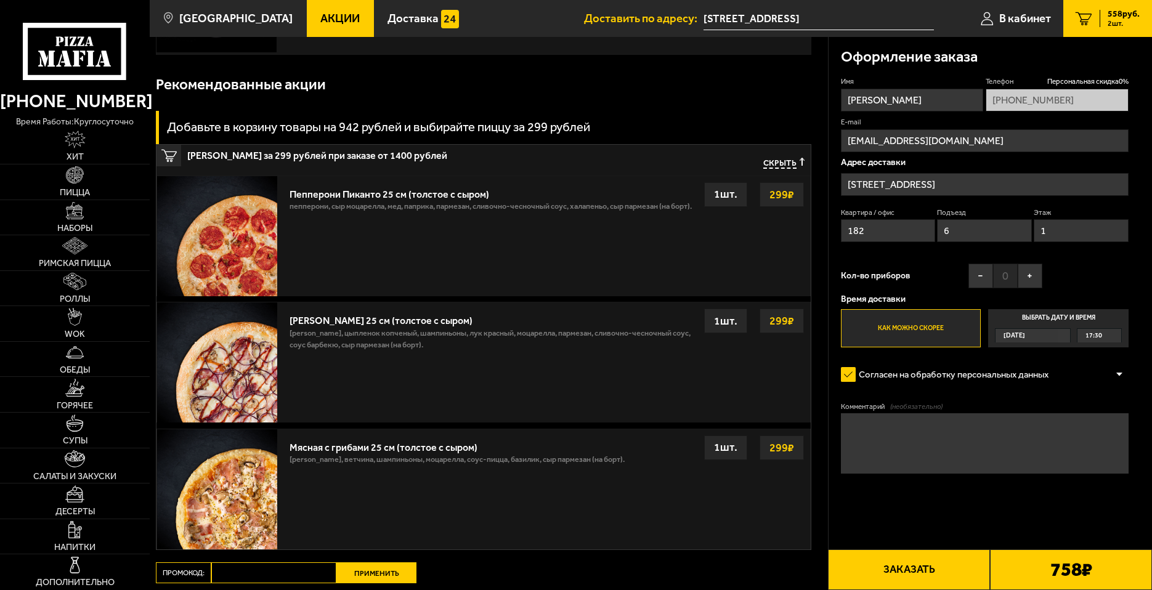
click at [930, 490] on form "Имя Ксения Телефон Персональная скидка 0 % +7 (965) 079-79-91 E-mail fastflak24…" at bounding box center [985, 310] width 288 height 468
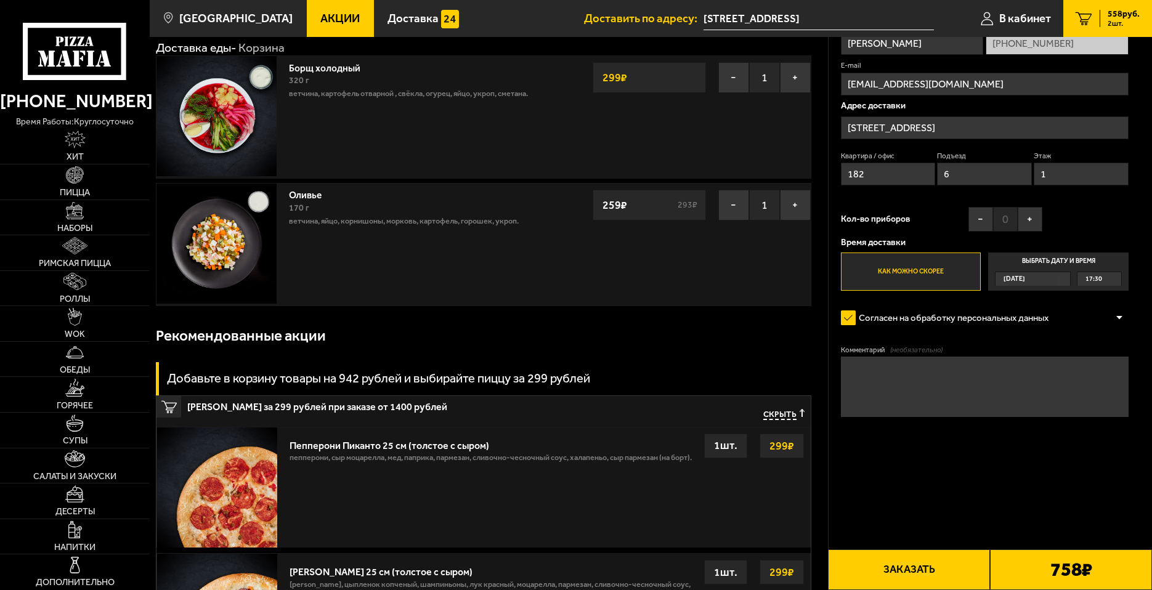
scroll to position [0, 0]
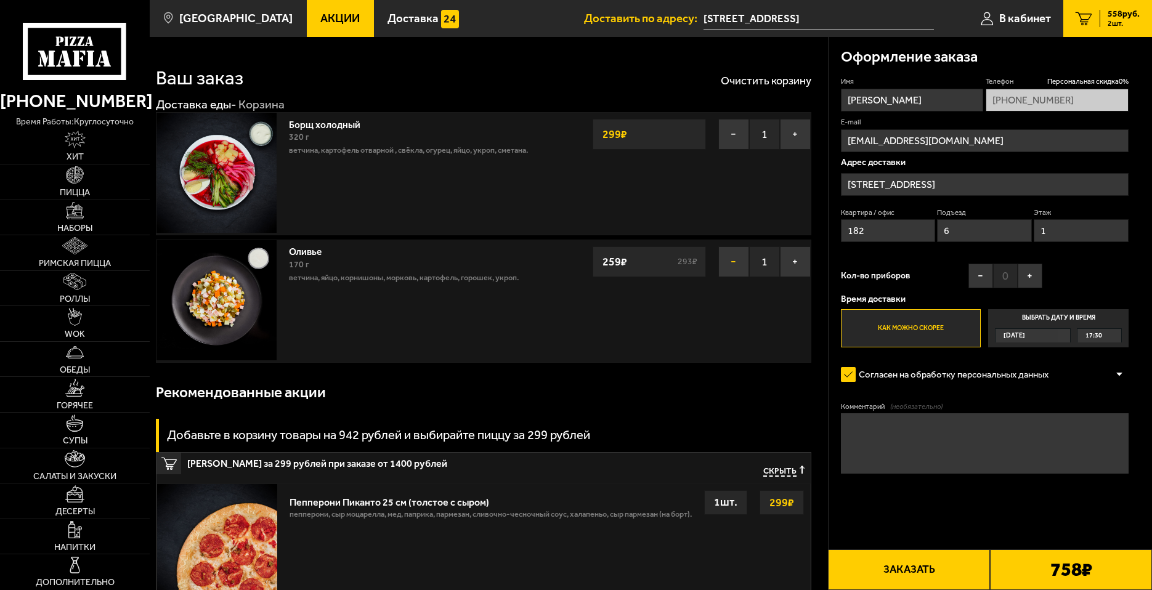
click at [738, 262] on button "−" at bounding box center [733, 261] width 31 height 31
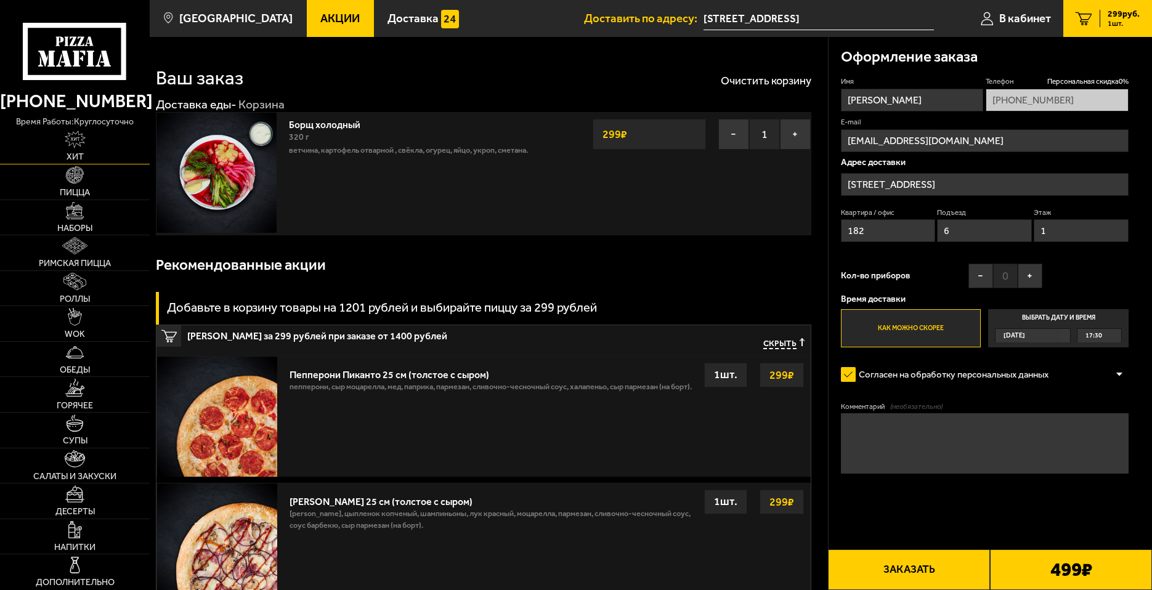
click at [84, 139] on img at bounding box center [75, 139] width 21 height 17
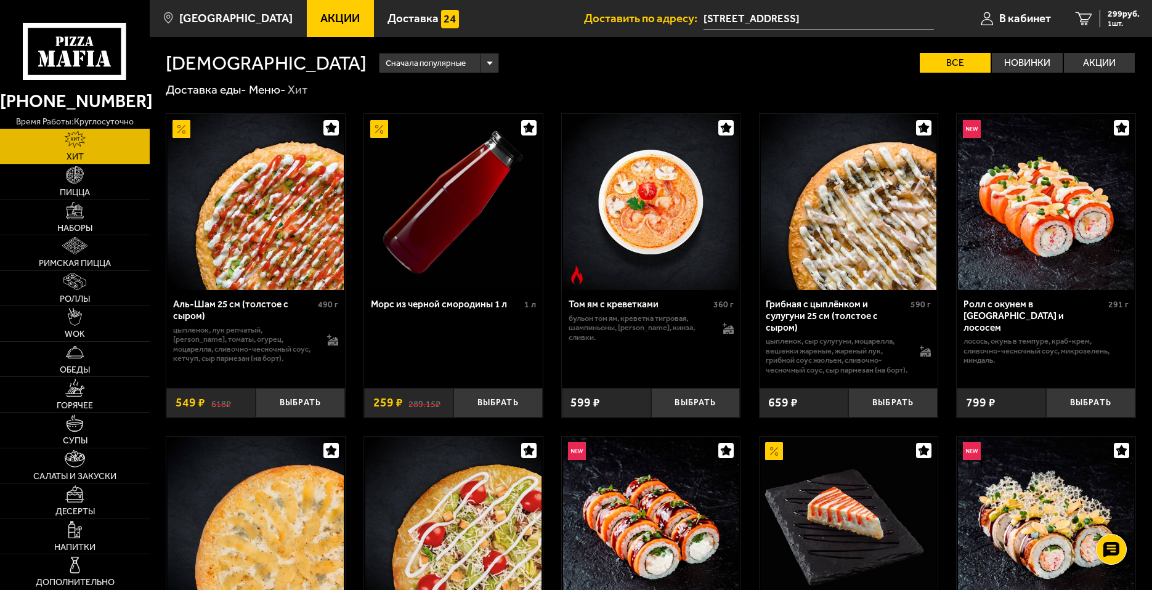
click at [198, 197] on img at bounding box center [256, 202] width 176 height 176
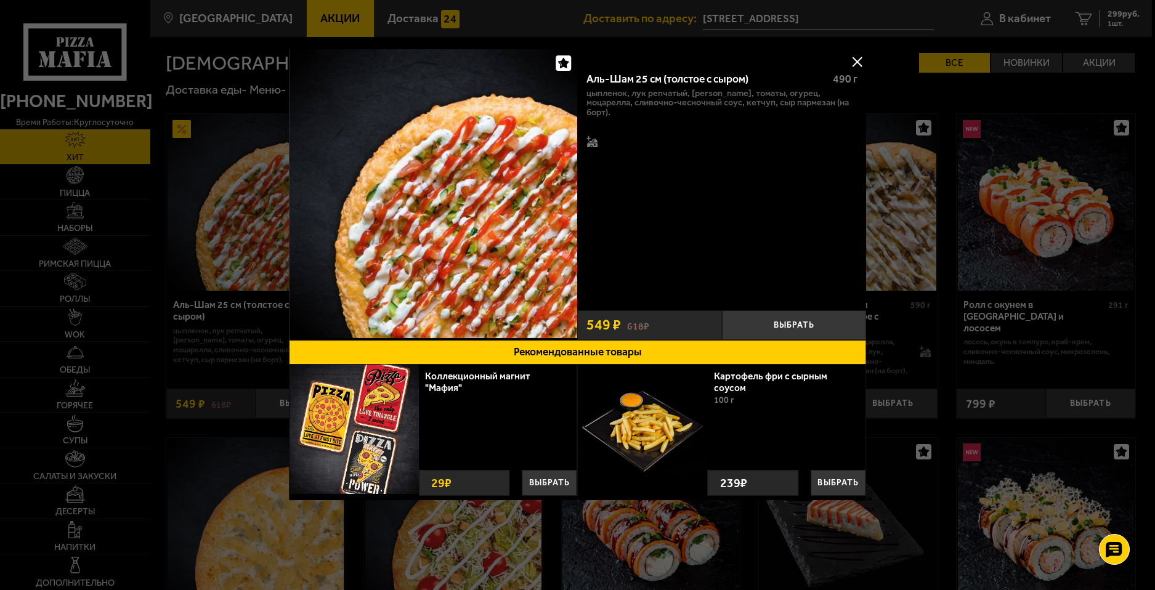
click at [198, 197] on div at bounding box center [577, 295] width 1155 height 590
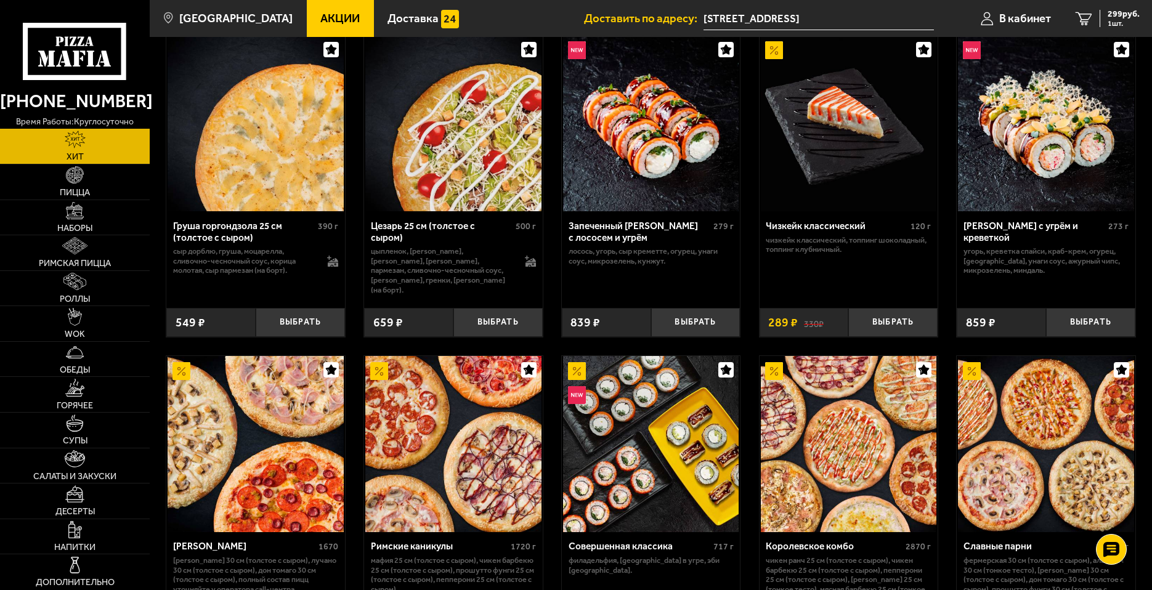
scroll to position [554, 0]
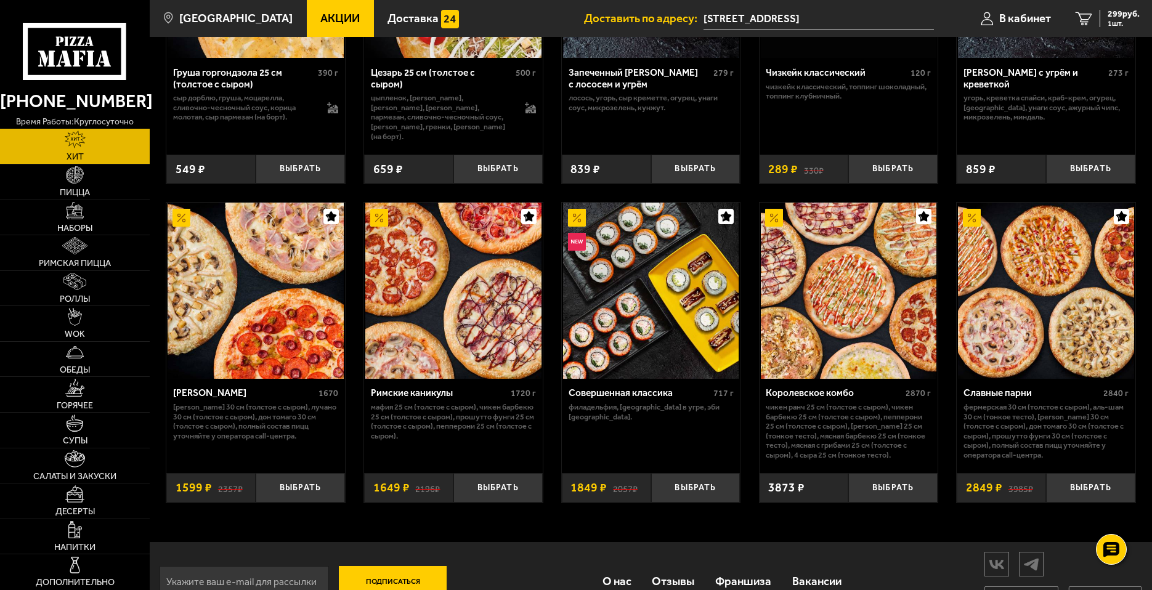
click at [801, 527] on div "Хиты Сначала популярные Все Новинки Акции Пожелания Острое блюдо цыпленок лук р…" at bounding box center [651, 13] width 1002 height 1060
click at [856, 523] on div "Хиты Сначала популярные Все Новинки Акции Пожелания Острое блюдо цыпленок лук р…" at bounding box center [651, 13] width 1002 height 1060
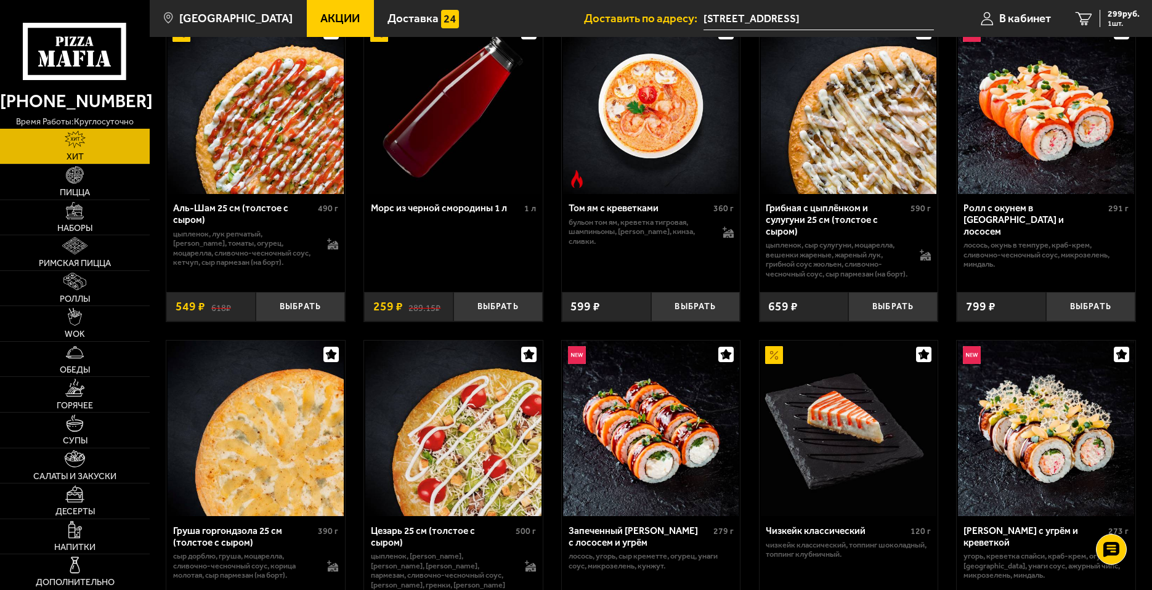
scroll to position [34, 0]
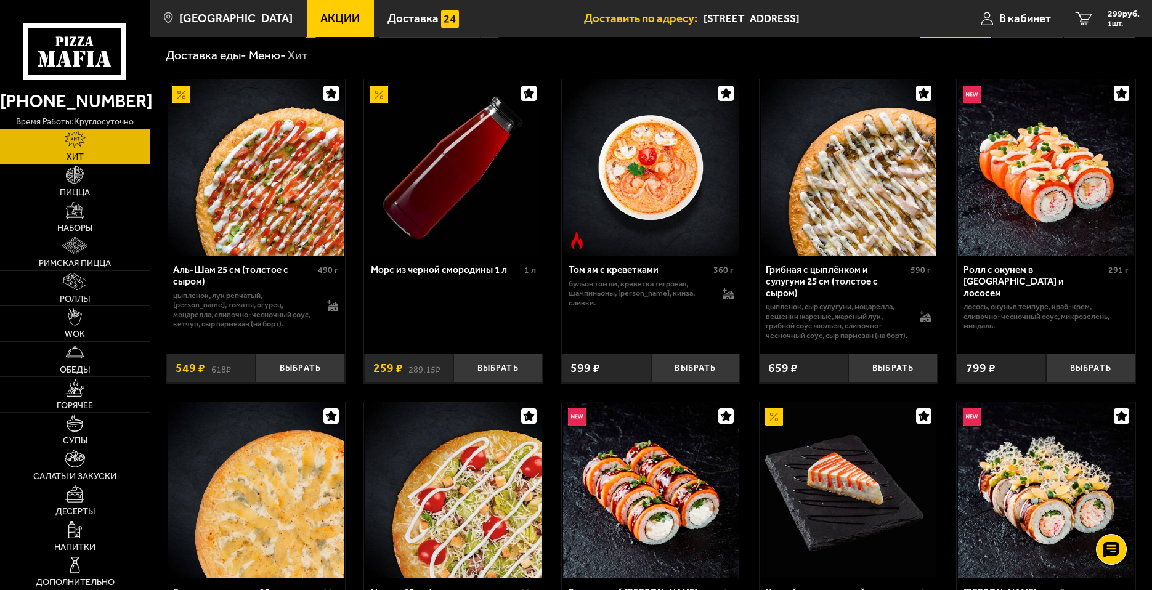
click at [95, 182] on link "Пицца" at bounding box center [75, 181] width 150 height 35
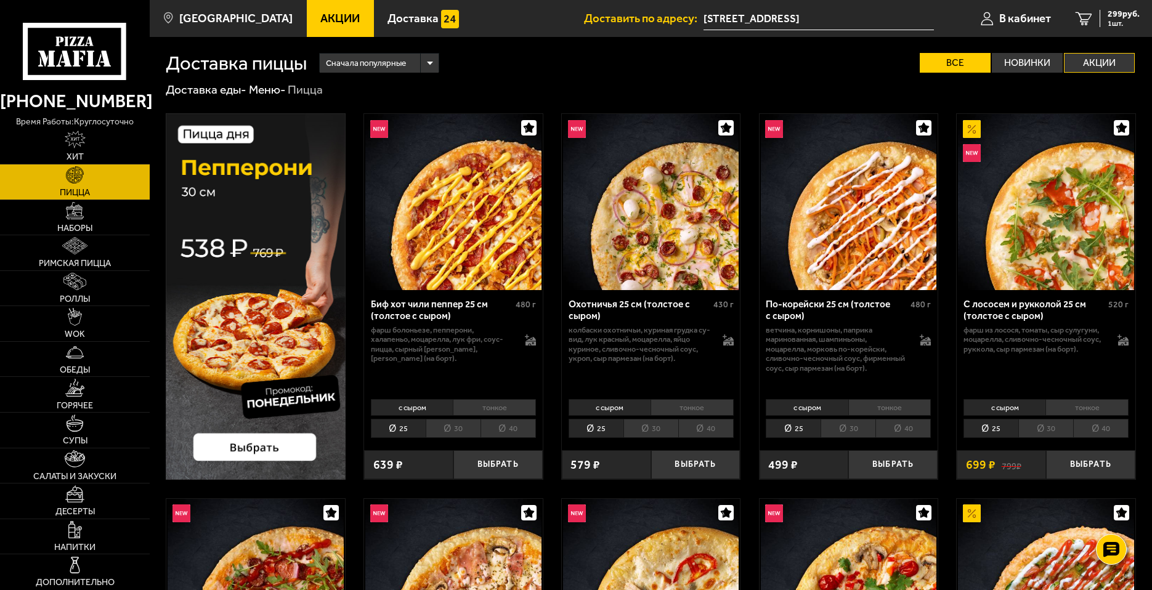
click at [1098, 60] on label "Акции" at bounding box center [1099, 63] width 71 height 20
click at [0, 0] on input "Акции" at bounding box center [0, 0] width 0 height 0
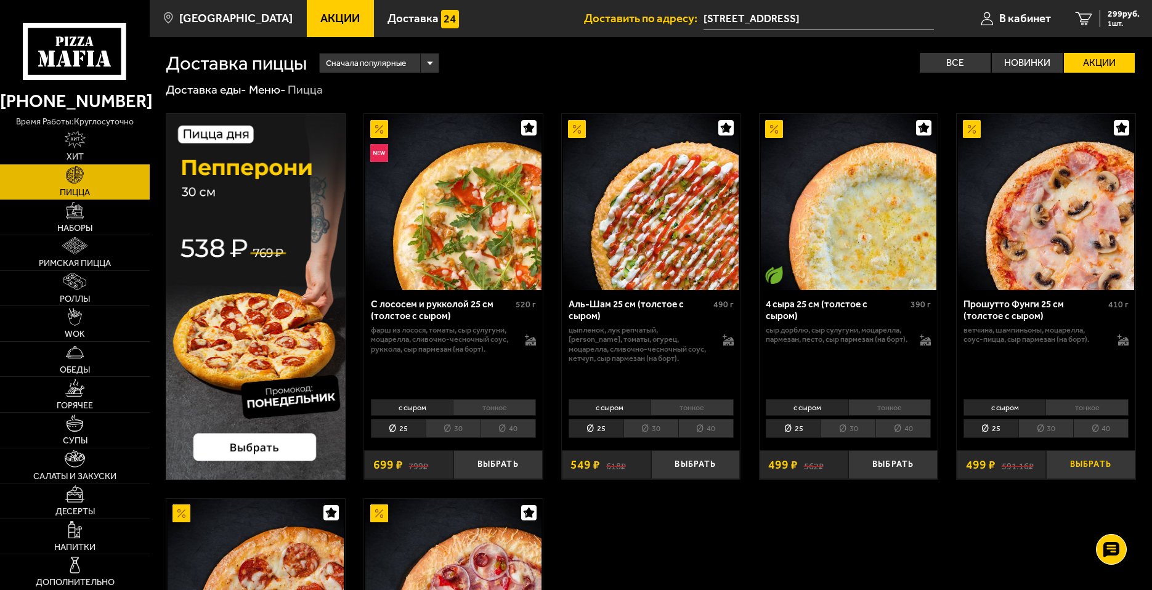
click at [1065, 460] on button "Выбрать" at bounding box center [1090, 465] width 89 height 30
click at [1105, 27] on link "2 798 руб. 2 шт." at bounding box center [1107, 18] width 89 height 37
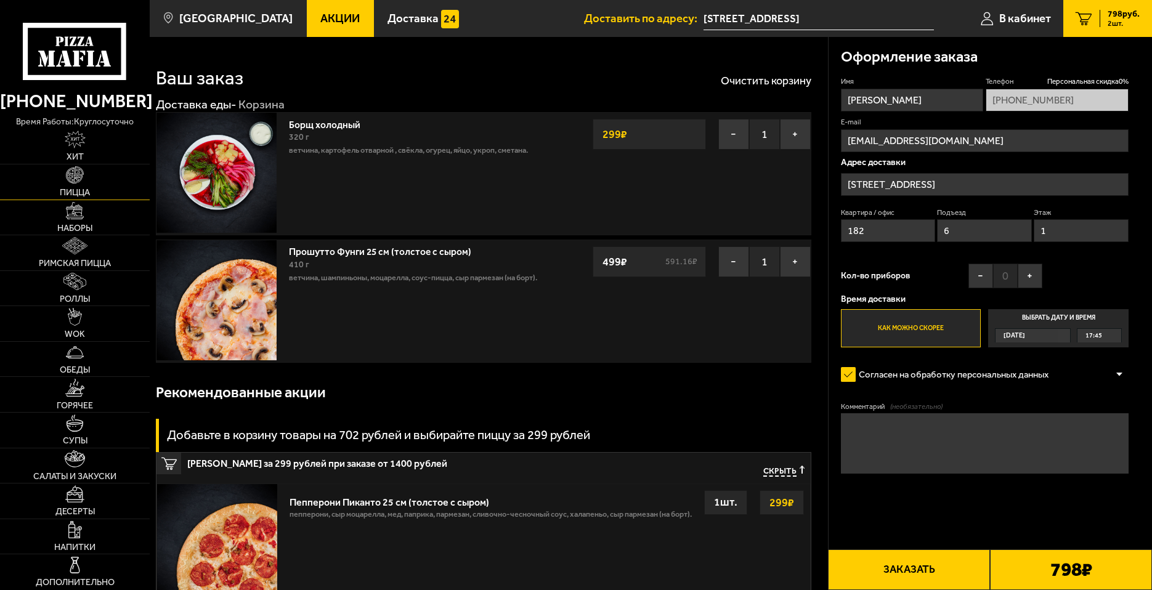
click at [81, 184] on link "Пицца" at bounding box center [75, 181] width 150 height 35
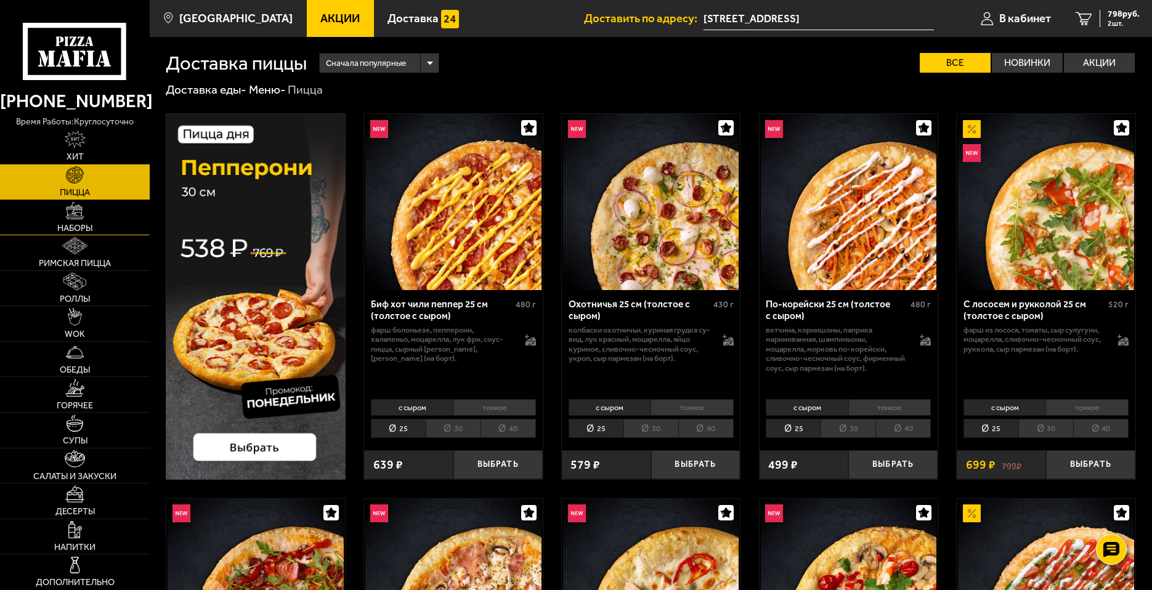
click at [108, 234] on link "Наборы" at bounding box center [75, 217] width 150 height 35
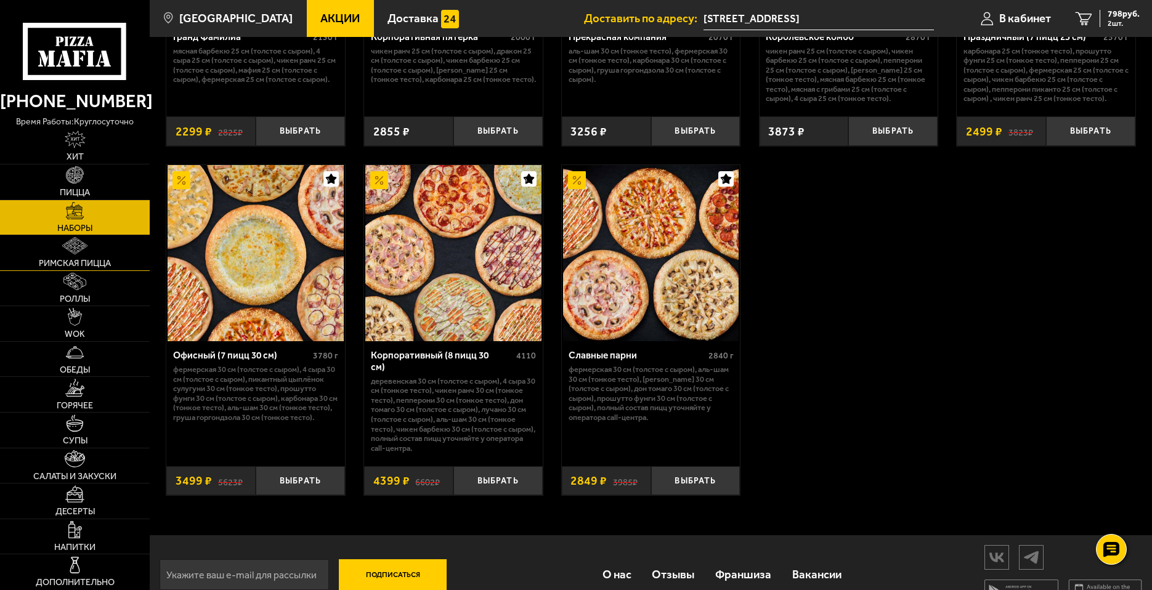
scroll to position [1834, 0]
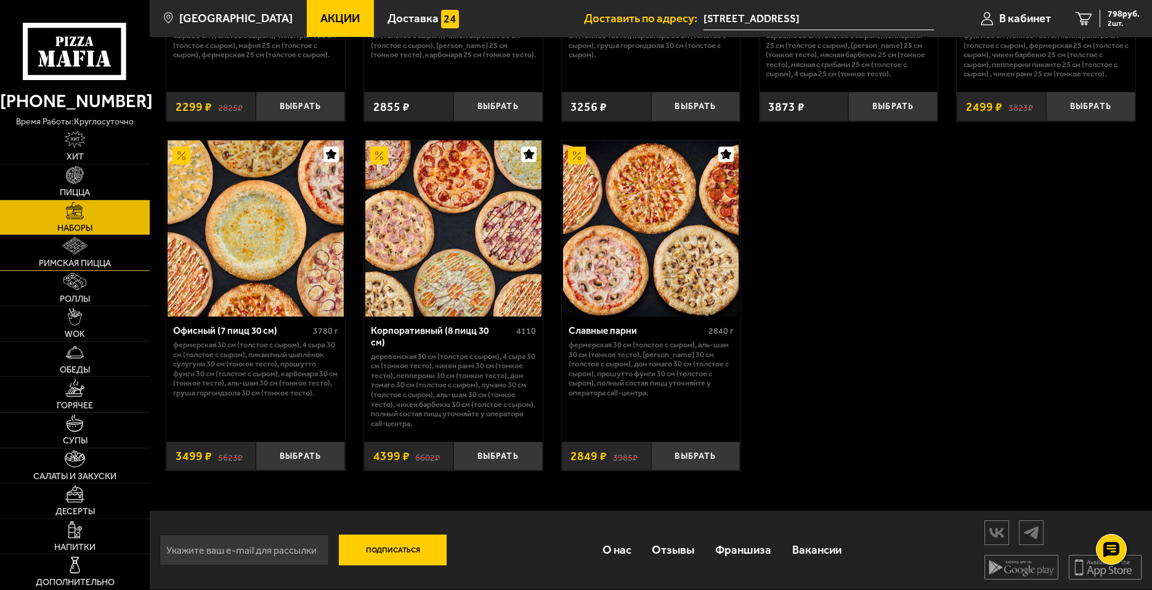
click at [85, 251] on img at bounding box center [74, 245] width 25 height 17
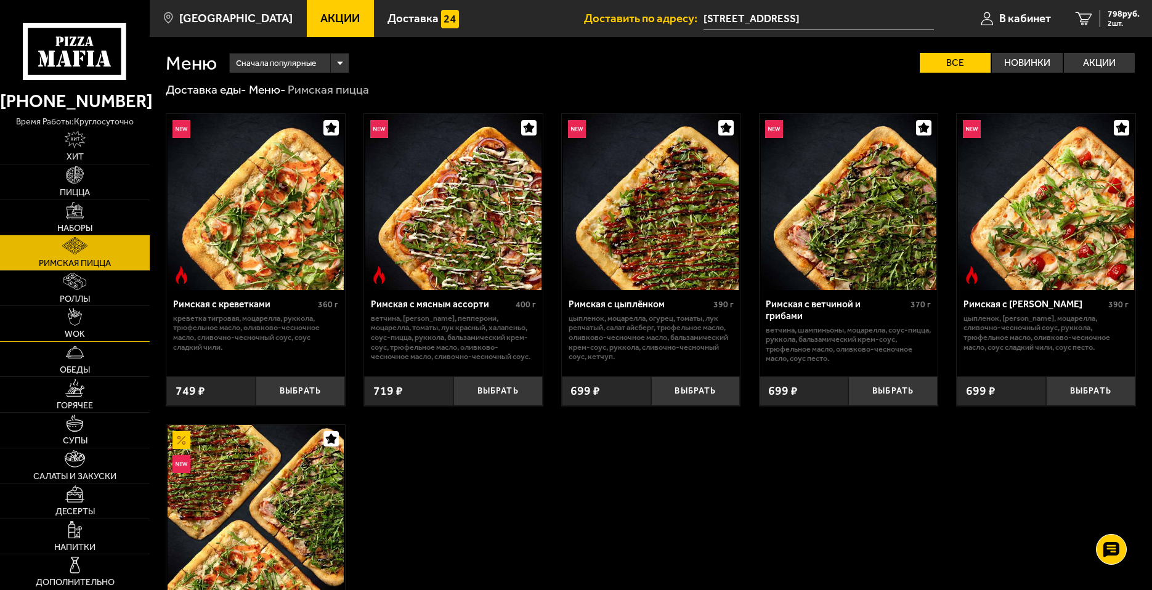
click at [75, 307] on link "WOK" at bounding box center [75, 323] width 150 height 35
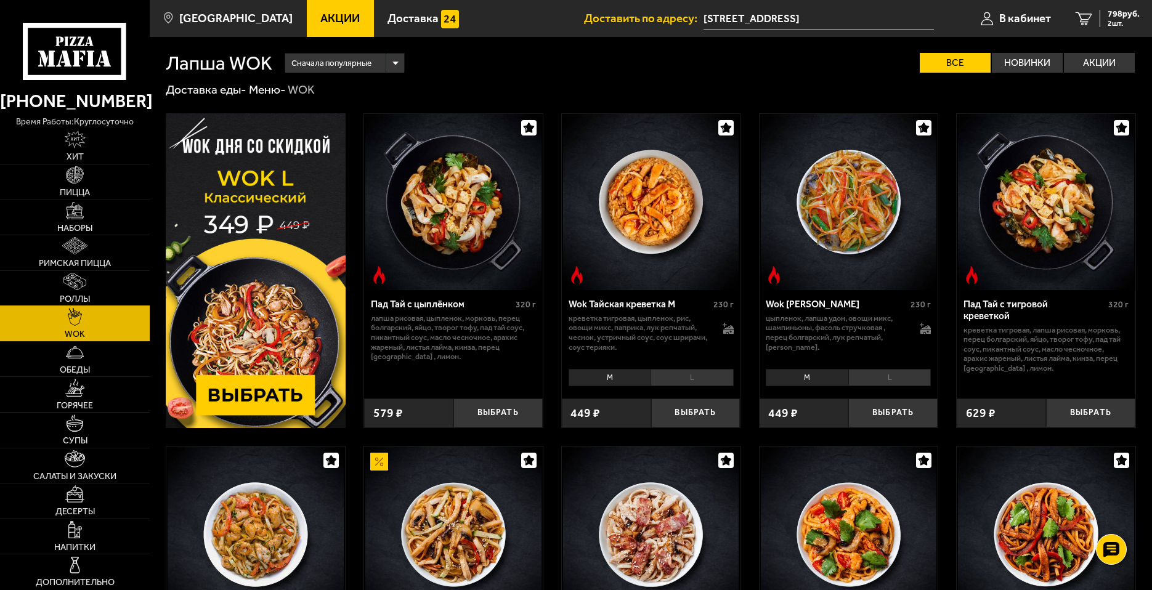
click at [74, 295] on span "Роллы" at bounding box center [75, 299] width 30 height 9
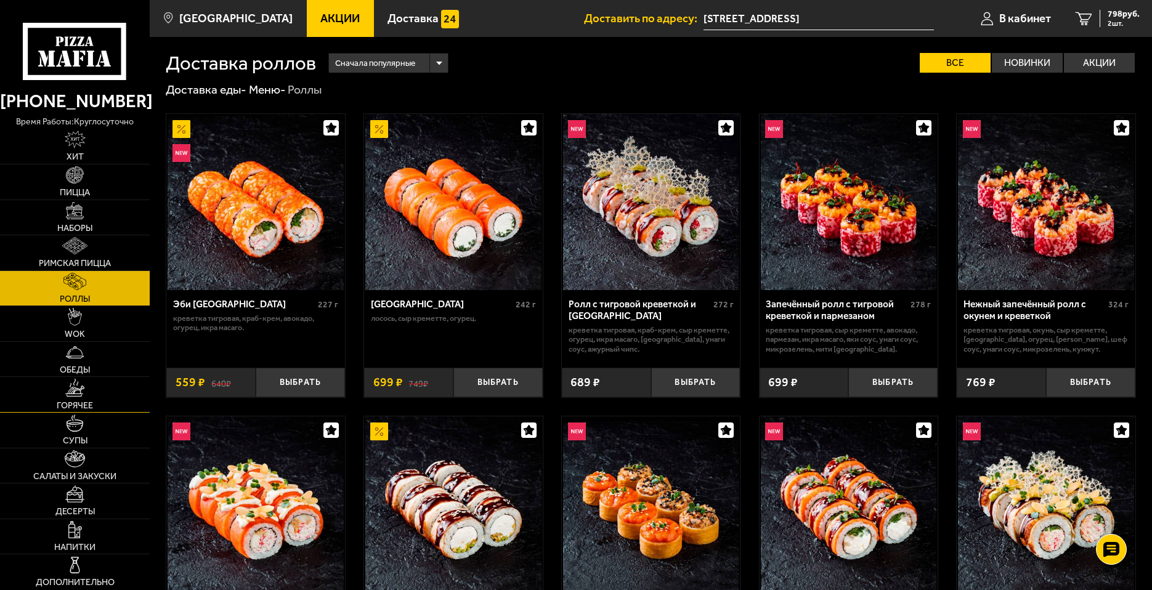
click at [60, 383] on link "Горячее" at bounding box center [75, 394] width 150 height 35
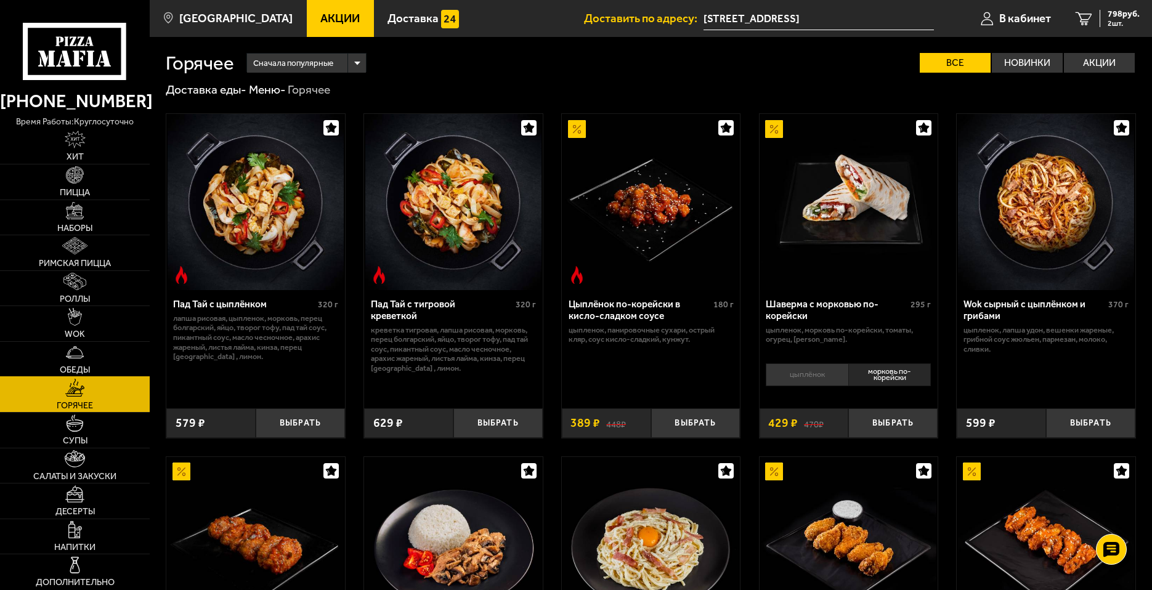
click at [62, 367] on span "Обеды" at bounding box center [75, 370] width 30 height 9
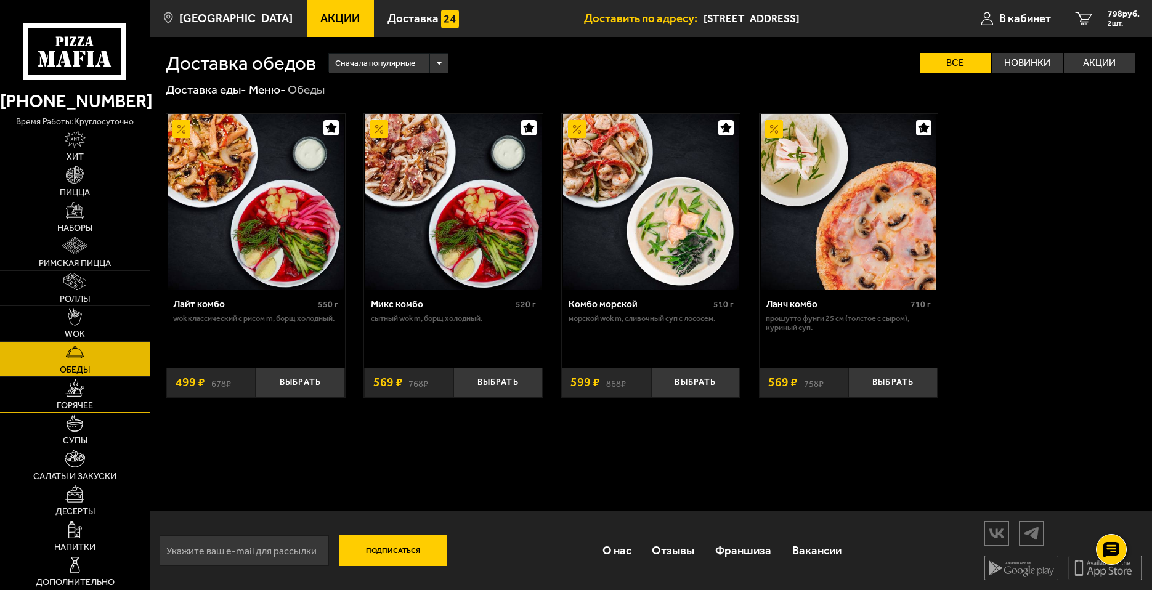
click at [58, 389] on link "Горячее" at bounding box center [75, 394] width 150 height 35
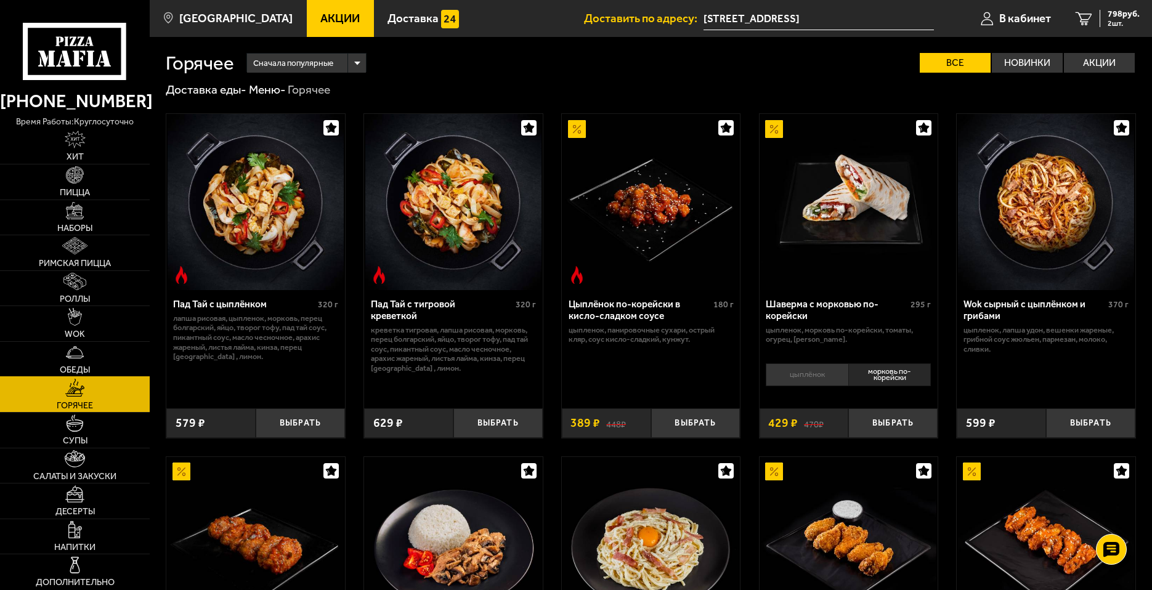
click at [62, 349] on link "Обеды" at bounding box center [75, 359] width 150 height 35
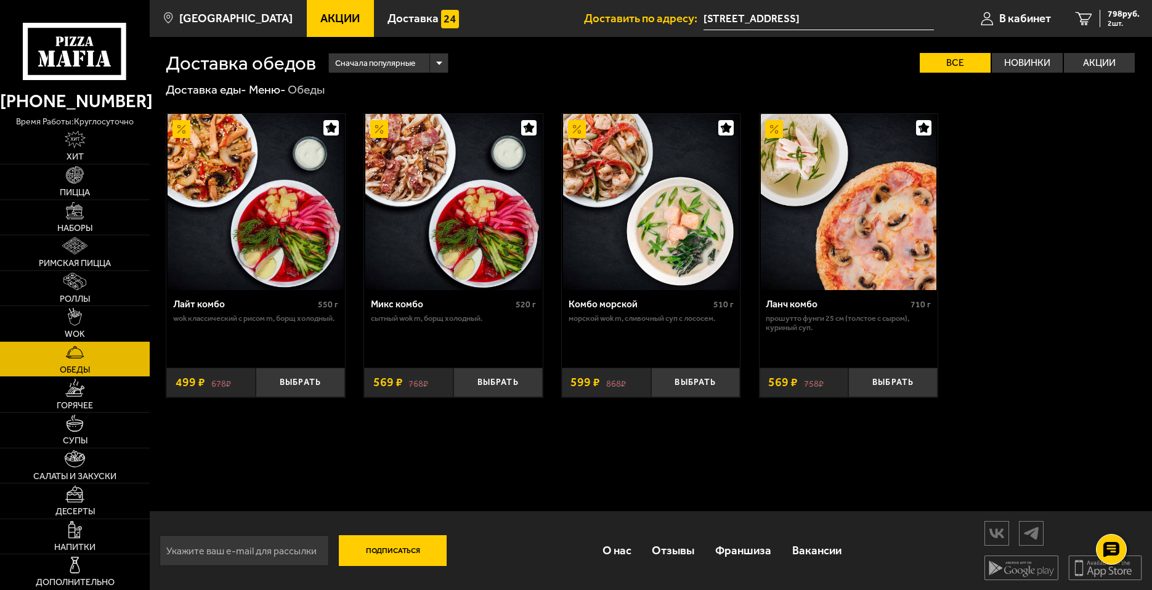
scroll to position [1, 0]
click at [119, 438] on link "Супы" at bounding box center [75, 430] width 150 height 35
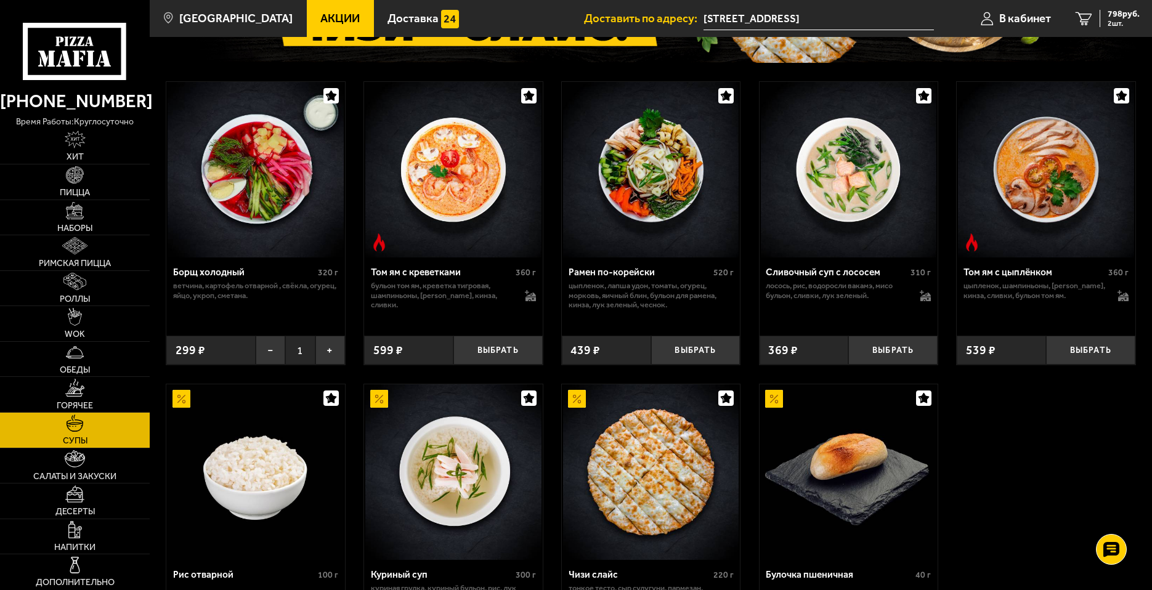
scroll to position [185, 0]
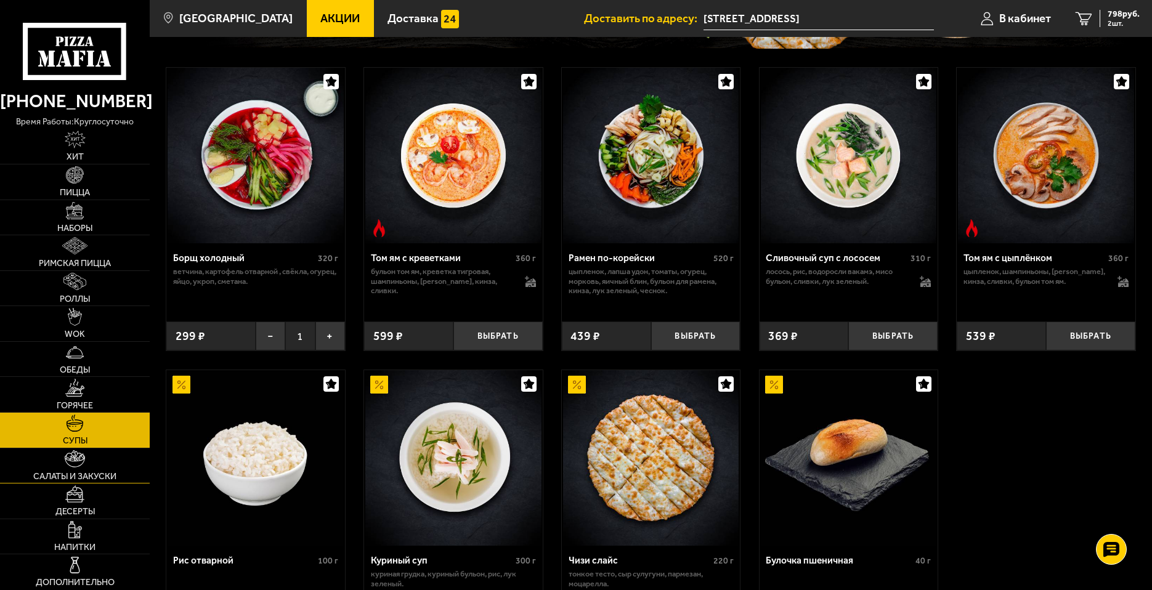
click at [107, 476] on span "Салаты и закуски" at bounding box center [74, 476] width 83 height 9
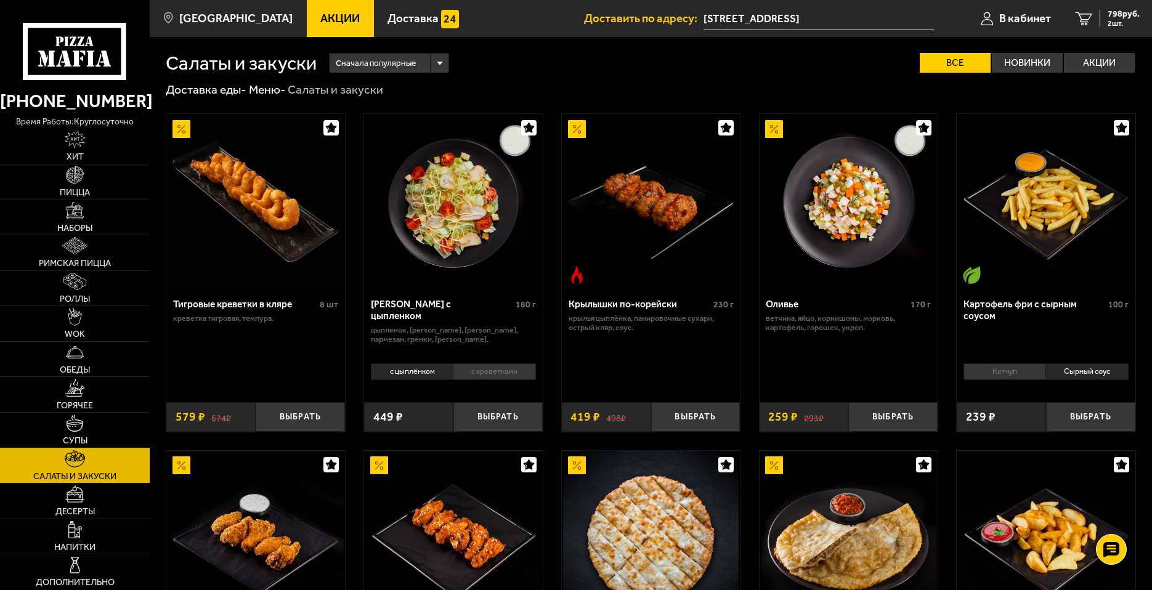
click at [97, 443] on link "Супы" at bounding box center [75, 430] width 150 height 35
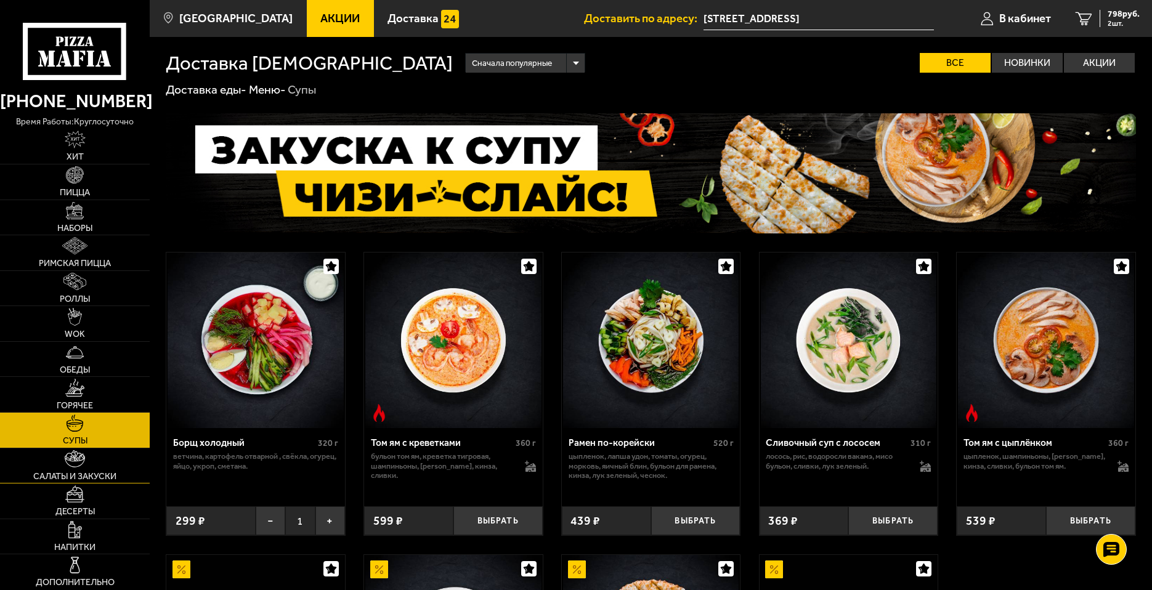
click at [99, 477] on span "Салаты и закуски" at bounding box center [74, 476] width 83 height 9
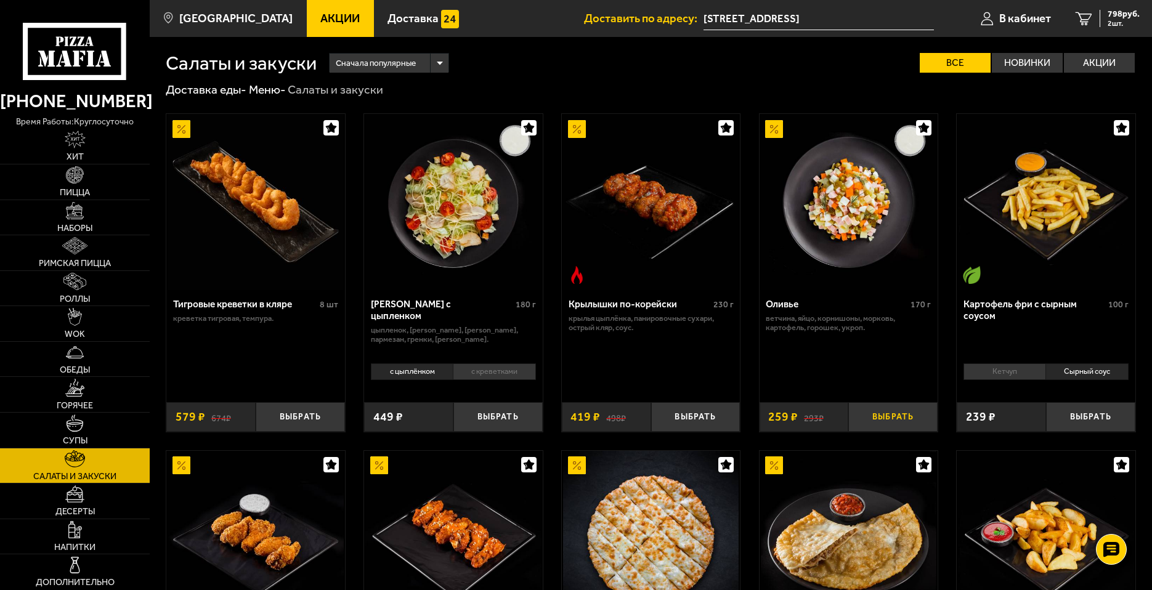
click at [878, 417] on button "Выбрать" at bounding box center [892, 417] width 89 height 30
click at [1081, 26] on link "3 1057 руб. 3 шт." at bounding box center [1105, 18] width 94 height 37
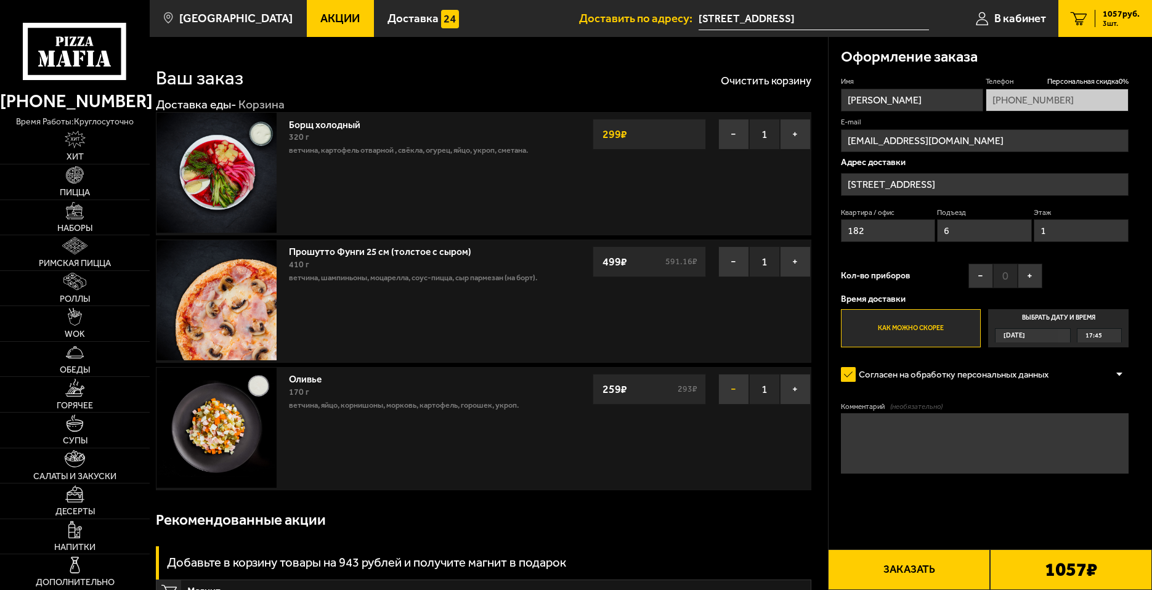
click at [736, 395] on button "−" at bounding box center [733, 389] width 31 height 31
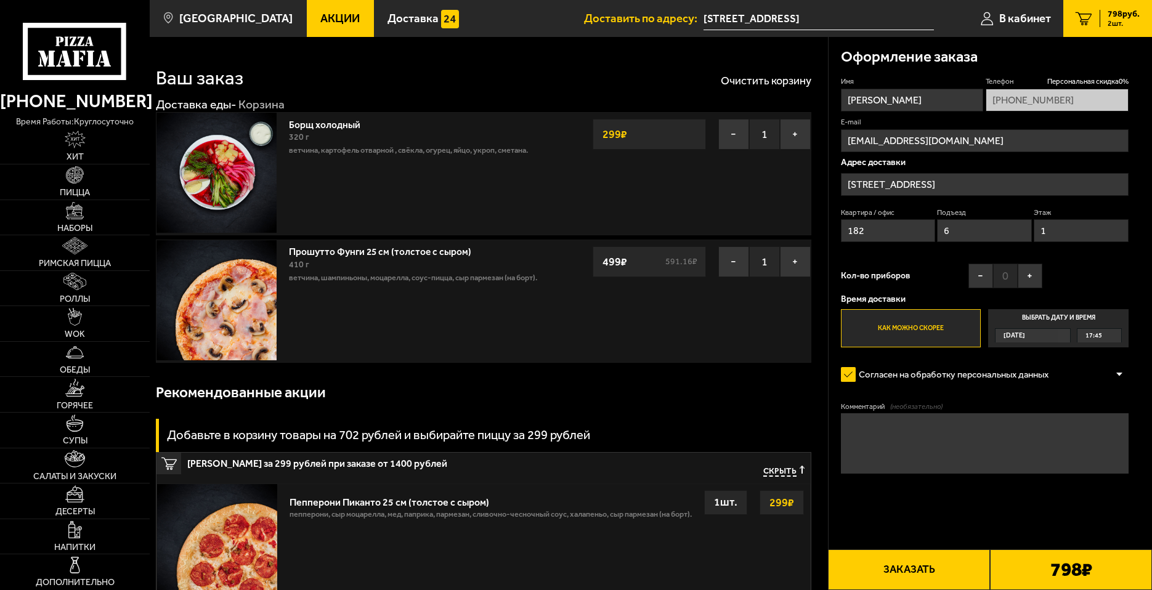
click at [766, 506] on strong "299 ₽" at bounding box center [781, 502] width 31 height 23
click at [976, 577] on button "Заказать" at bounding box center [909, 570] width 162 height 41
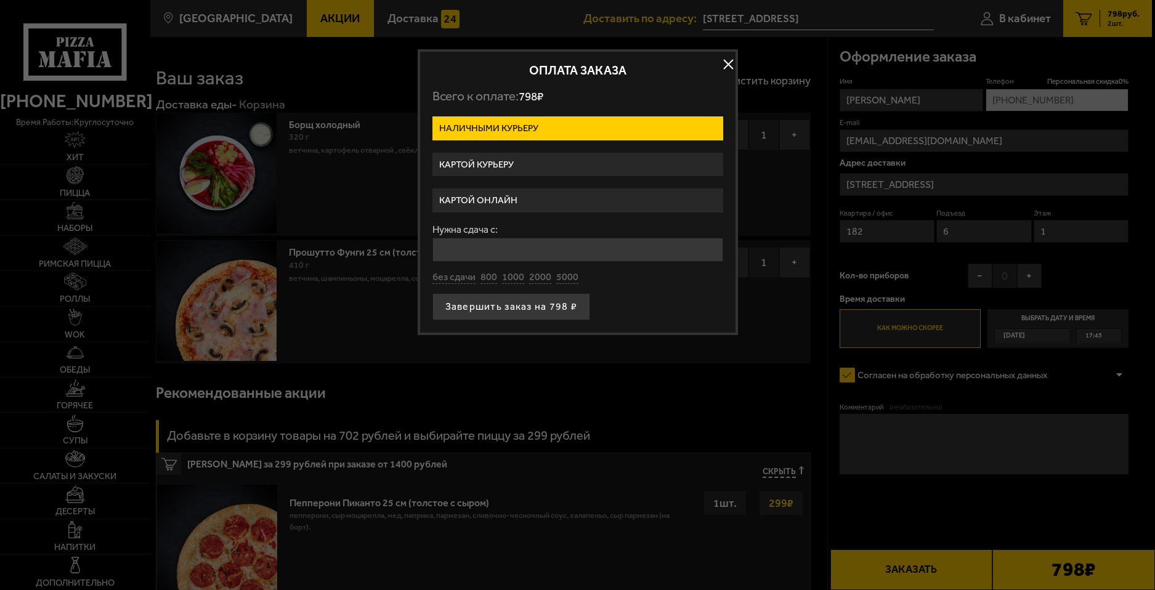
click at [455, 193] on label "Картой онлайн" at bounding box center [577, 201] width 291 height 24
click at [0, 0] on input "Картой онлайн" at bounding box center [0, 0] width 0 height 0
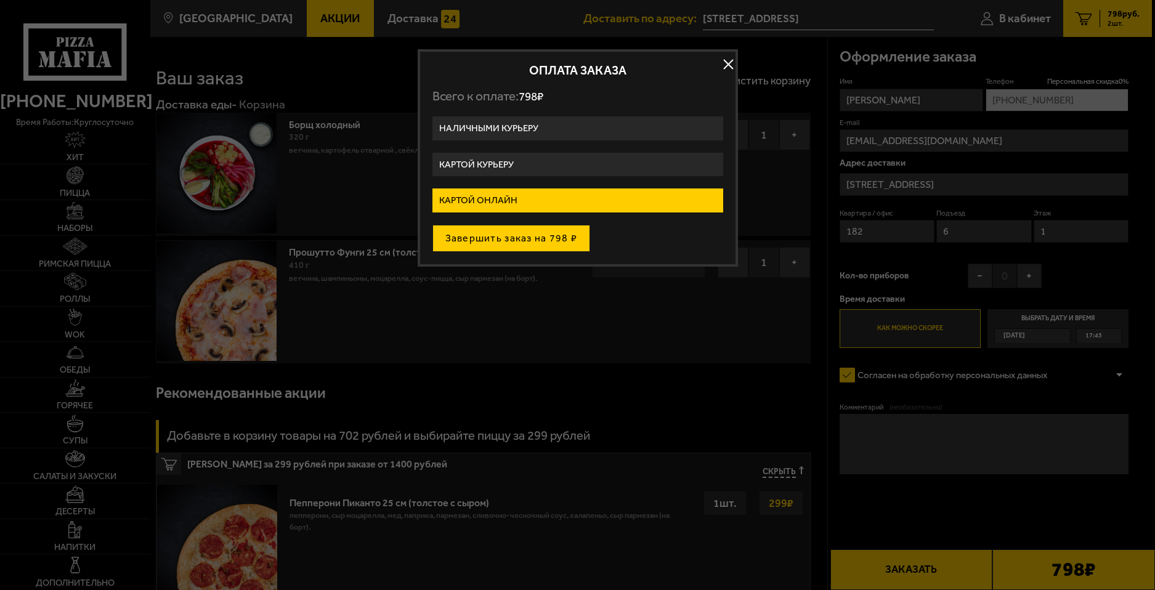
click at [469, 245] on button "Завершить заказ на 798 ₽" at bounding box center [511, 238] width 158 height 27
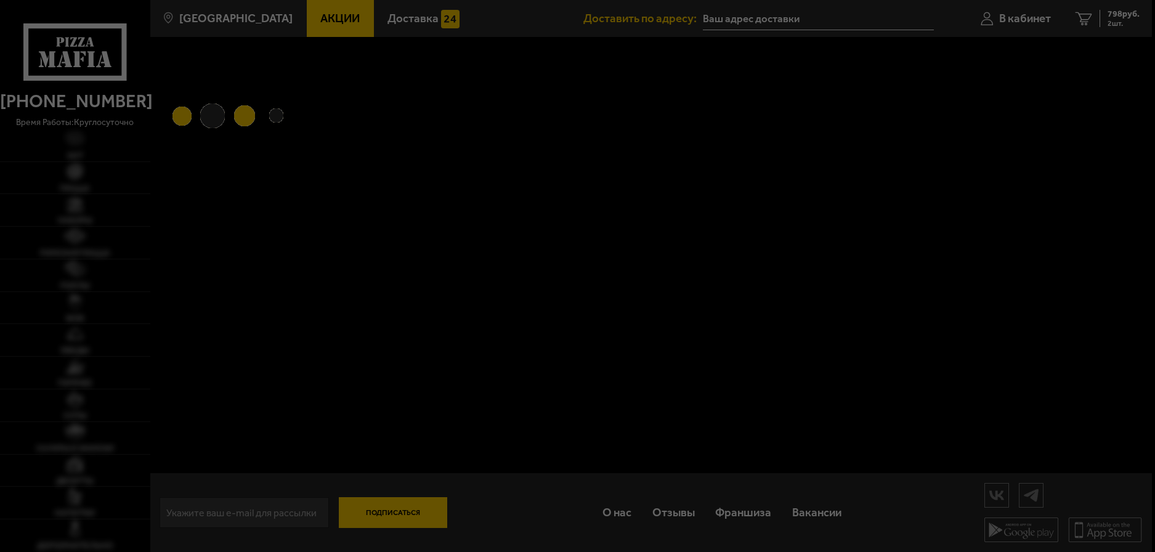
type input "[STREET_ADDRESS]"
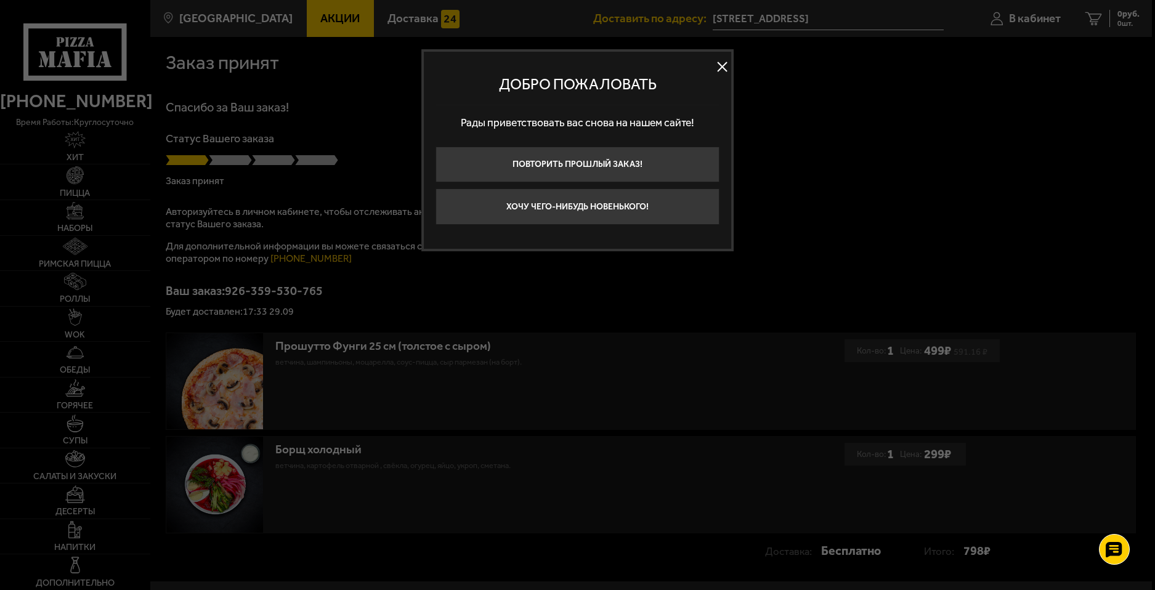
click at [720, 71] on button at bounding box center [722, 66] width 18 height 18
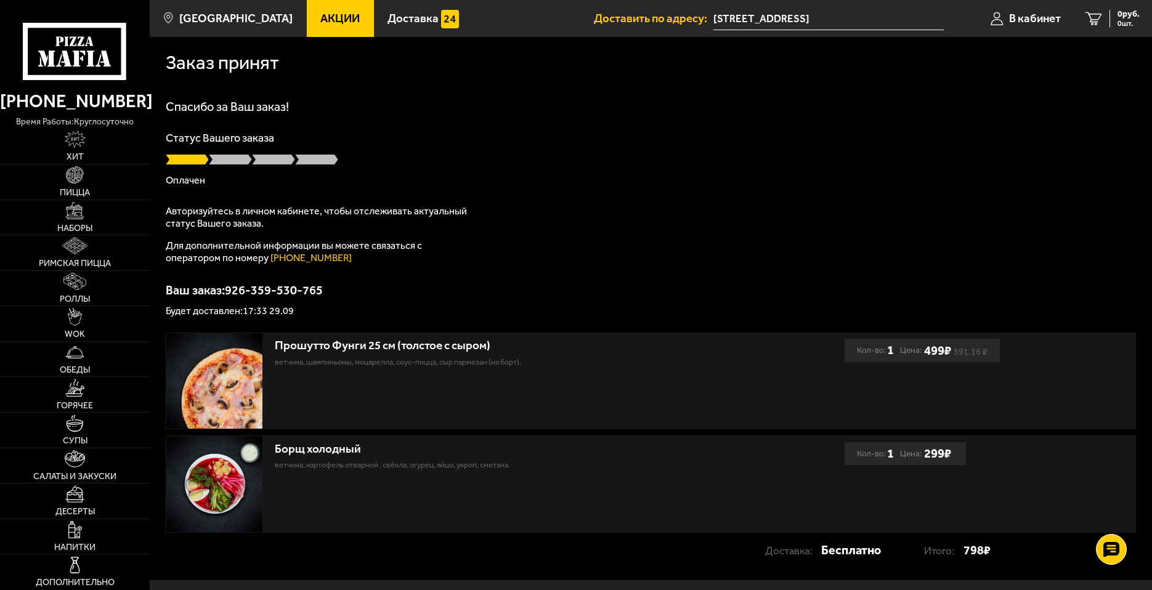
click at [246, 477] on img at bounding box center [214, 484] width 96 height 96
click at [310, 445] on div "Борщ холодный" at bounding box center [502, 449] width 454 height 14
click at [244, 468] on img at bounding box center [214, 484] width 96 height 96
click at [420, 23] on link "Доставка" at bounding box center [423, 18] width 99 height 37
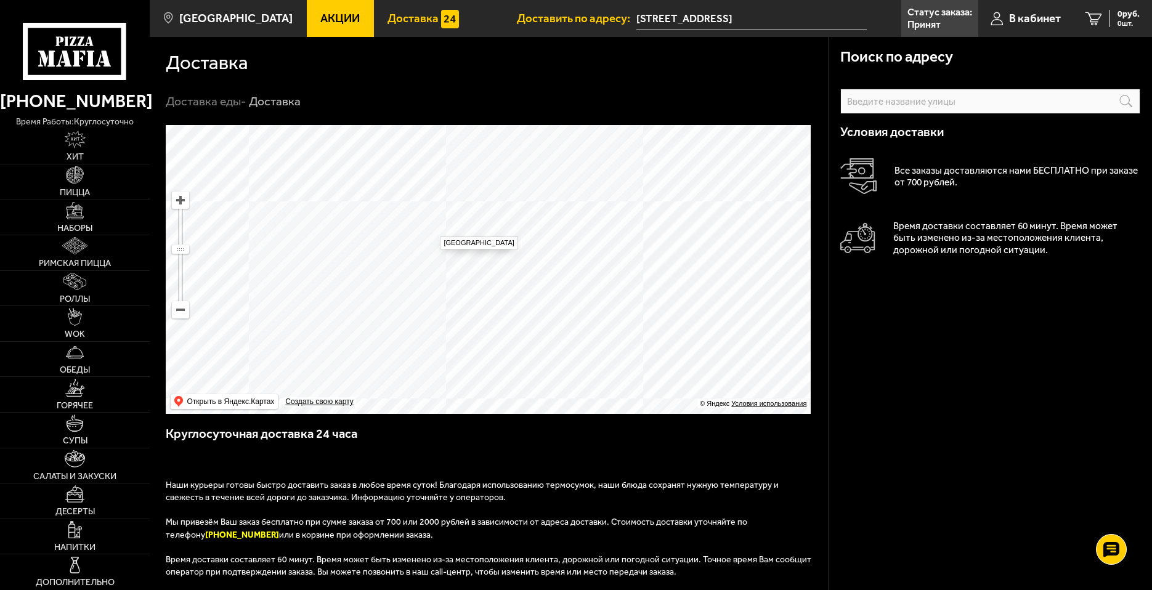
drag, startPoint x: 508, startPoint y: 299, endPoint x: 537, endPoint y: 330, distance: 42.7
click at [537, 330] on ymaps at bounding box center [488, 269] width 645 height 289
click at [400, 450] on h3 "Круглосуточная доставка 24 часа" at bounding box center [489, 440] width 646 height 30
click at [963, 363] on div "Поиск по адресу Информация по адресу Условия доставки Все заказы доставляются н…" at bounding box center [990, 475] width 324 height 877
drag, startPoint x: 478, startPoint y: 306, endPoint x: 553, endPoint y: 273, distance: 82.2
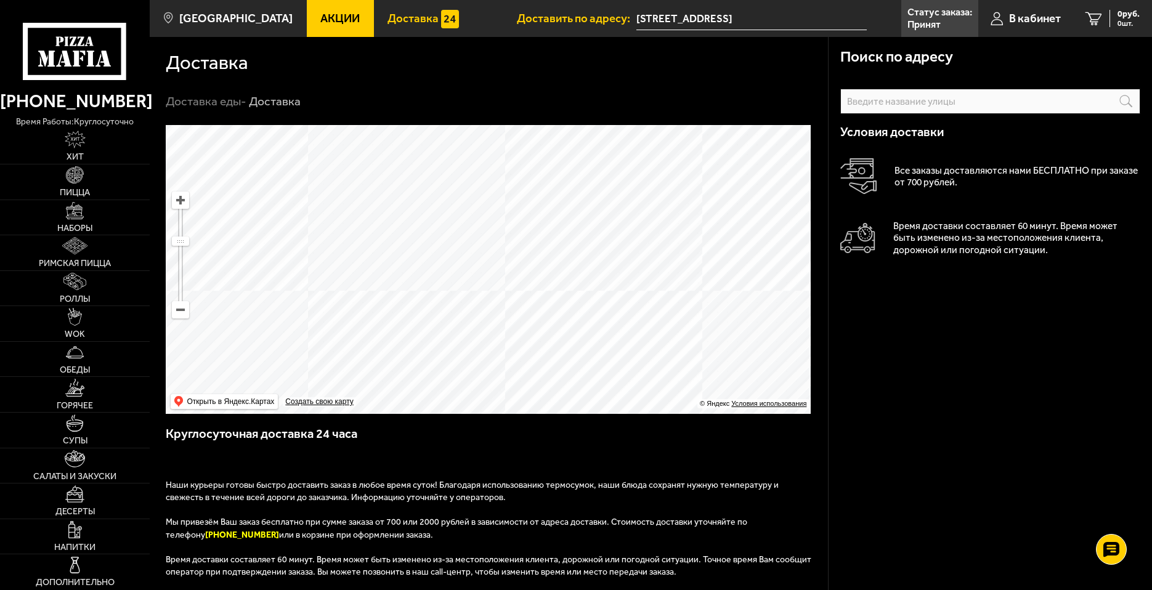
click at [553, 273] on ymaps at bounding box center [488, 269] width 645 height 289
drag, startPoint x: 394, startPoint y: 288, endPoint x: 490, endPoint y: 243, distance: 105.3
click at [490, 243] on ymaps at bounding box center [488, 269] width 645 height 289
drag, startPoint x: 433, startPoint y: 371, endPoint x: 498, endPoint y: 243, distance: 143.3
click at [498, 243] on ymaps at bounding box center [488, 269] width 645 height 289
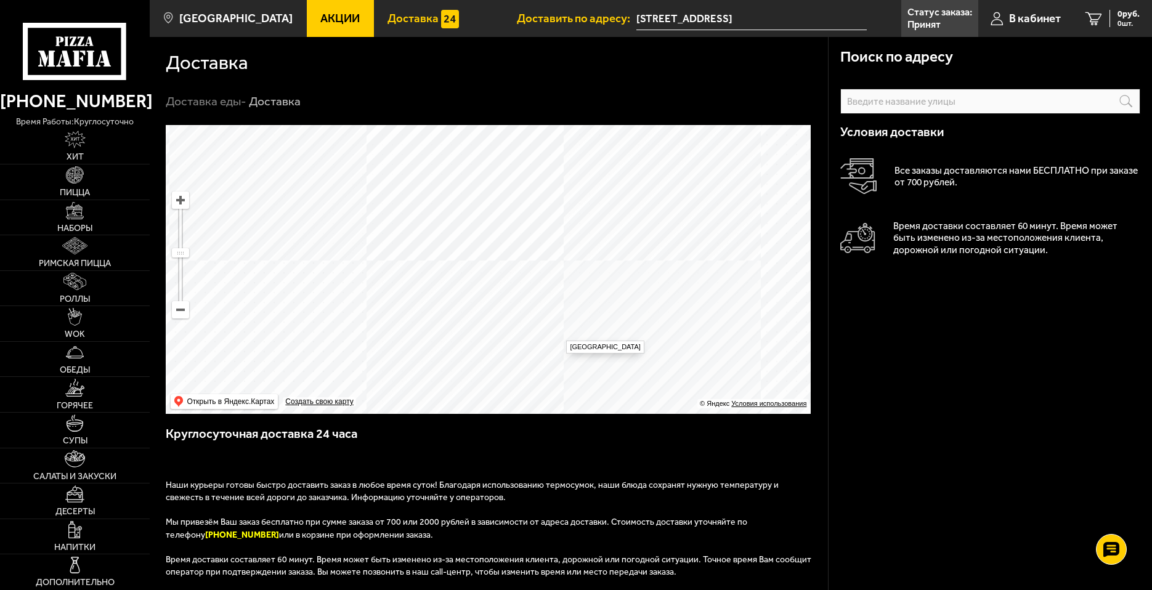
drag, startPoint x: 551, startPoint y: 315, endPoint x: 505, endPoint y: 245, distance: 84.1
click at [505, 245] on ymaps at bounding box center [488, 269] width 645 height 289
drag, startPoint x: 471, startPoint y: 302, endPoint x: 580, endPoint y: 370, distance: 128.4
click at [580, 370] on ymaps at bounding box center [488, 269] width 645 height 289
drag, startPoint x: 363, startPoint y: 262, endPoint x: 445, endPoint y: 375, distance: 139.4
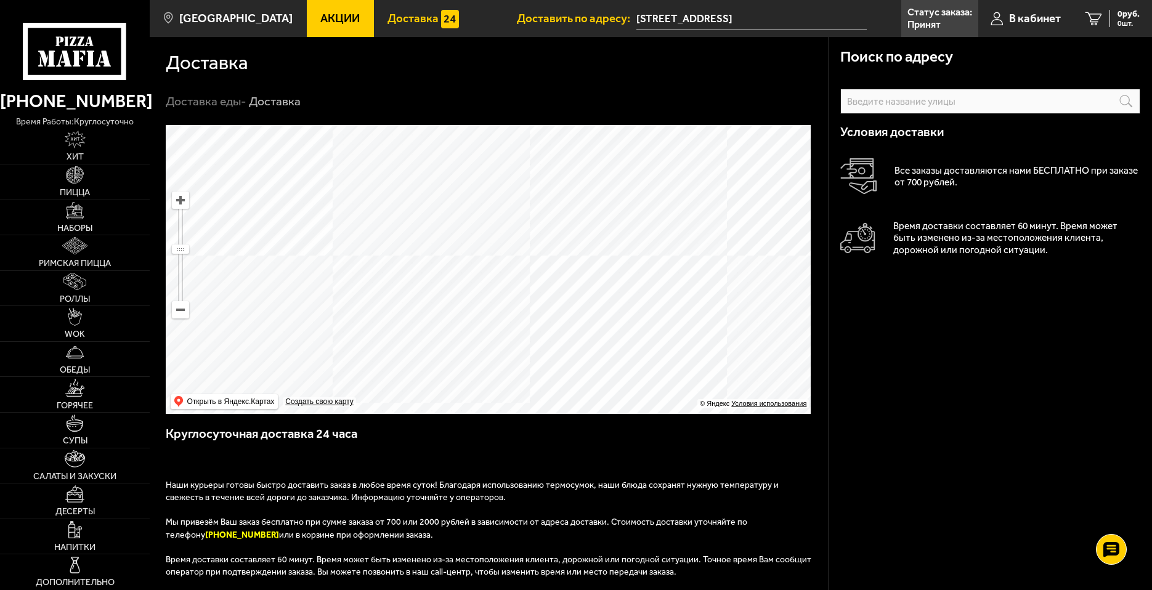
click at [445, 375] on ymaps at bounding box center [488, 269] width 645 height 289
drag, startPoint x: 474, startPoint y: 269, endPoint x: 491, endPoint y: 250, distance: 25.7
click at [491, 250] on ymaps at bounding box center [488, 269] width 645 height 289
drag, startPoint x: 525, startPoint y: 225, endPoint x: 467, endPoint y: 318, distance: 109.1
click at [461, 339] on ymaps at bounding box center [488, 269] width 645 height 289
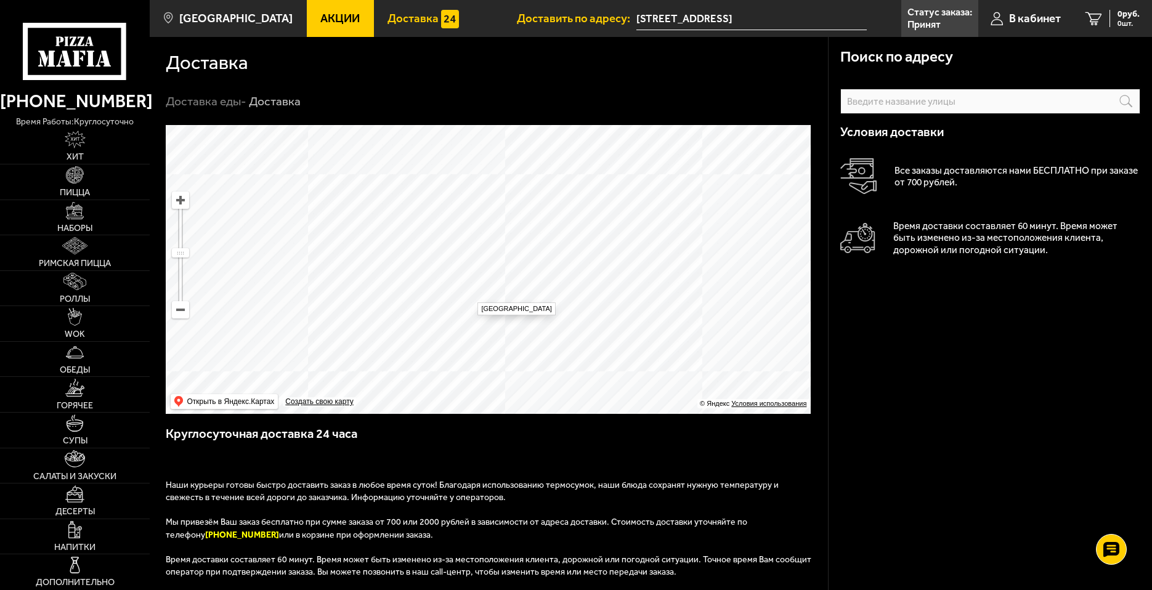
drag, startPoint x: 484, startPoint y: 280, endPoint x: 483, endPoint y: 302, distance: 22.2
click at [483, 302] on ymaps "… © Яндекс Условия использования Открыть в Яндекс.Картах Создать свою карту Сан…" at bounding box center [488, 269] width 645 height 289
drag, startPoint x: 460, startPoint y: 265, endPoint x: 431, endPoint y: 336, distance: 76.3
click at [431, 336] on ymaps at bounding box center [488, 269] width 645 height 289
drag, startPoint x: 478, startPoint y: 257, endPoint x: 457, endPoint y: 343, distance: 88.2
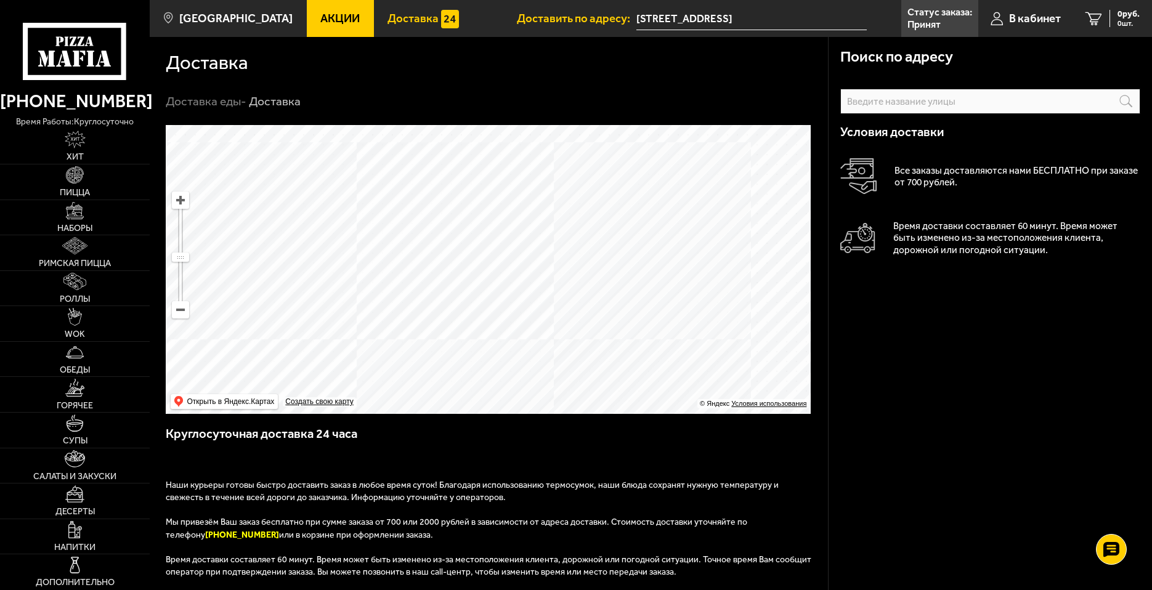
click at [457, 343] on ymaps at bounding box center [488, 269] width 645 height 289
drag, startPoint x: 646, startPoint y: 246, endPoint x: 483, endPoint y: 221, distance: 165.1
click at [483, 221] on ymaps at bounding box center [488, 269] width 645 height 289
drag, startPoint x: 516, startPoint y: 180, endPoint x: 590, endPoint y: 302, distance: 143.2
click at [590, 302] on ymaps at bounding box center [488, 269] width 645 height 289
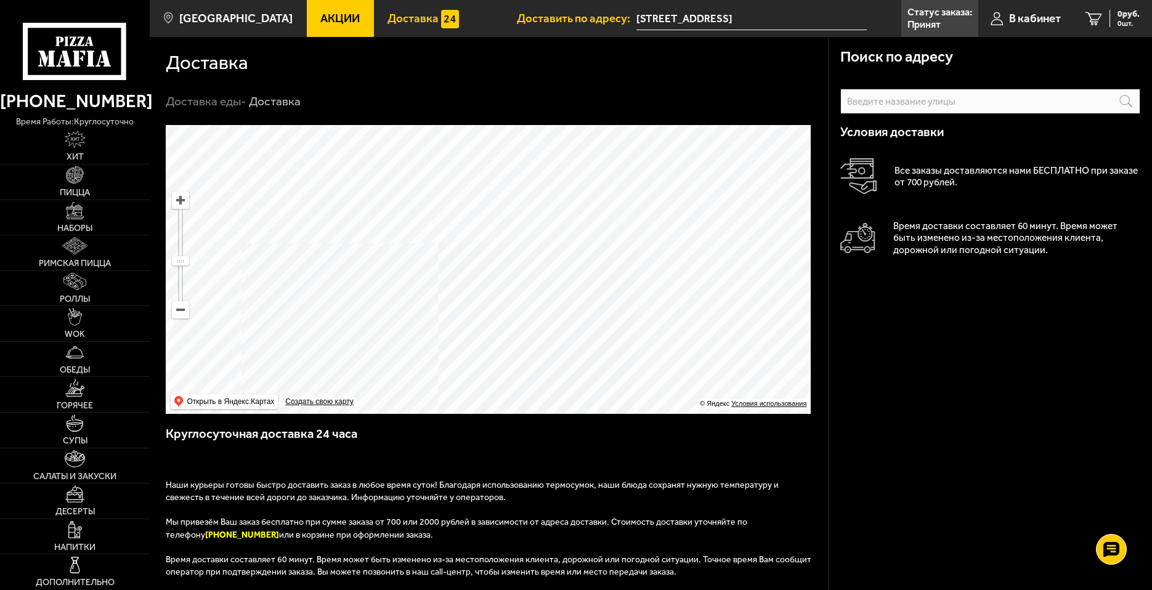
click at [594, 545] on p "Мы привезём Ваш заказ бесплатно при сумме заказа от 700 или 2000 рублей в завис…" at bounding box center [489, 534] width 646 height 37
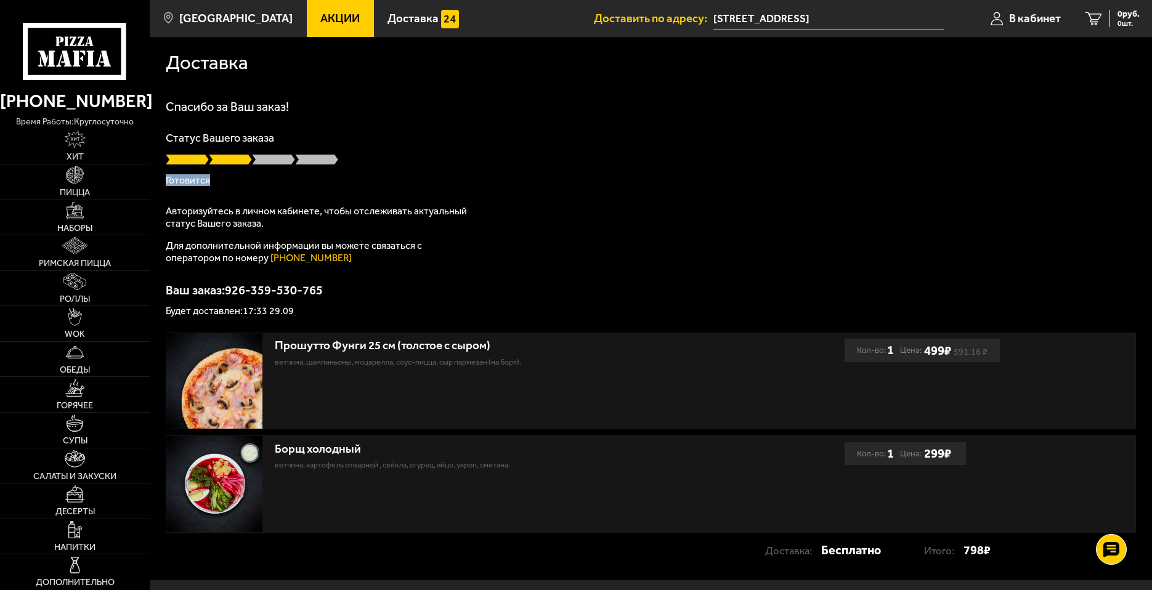
drag, startPoint x: 210, startPoint y: 179, endPoint x: 168, endPoint y: 178, distance: 42.5
click at [168, 178] on p "Готовится" at bounding box center [651, 181] width 970 height 10
drag, startPoint x: 168, startPoint y: 178, endPoint x: 260, endPoint y: 184, distance: 92.6
click at [260, 184] on p "Готовится" at bounding box center [651, 181] width 970 height 10
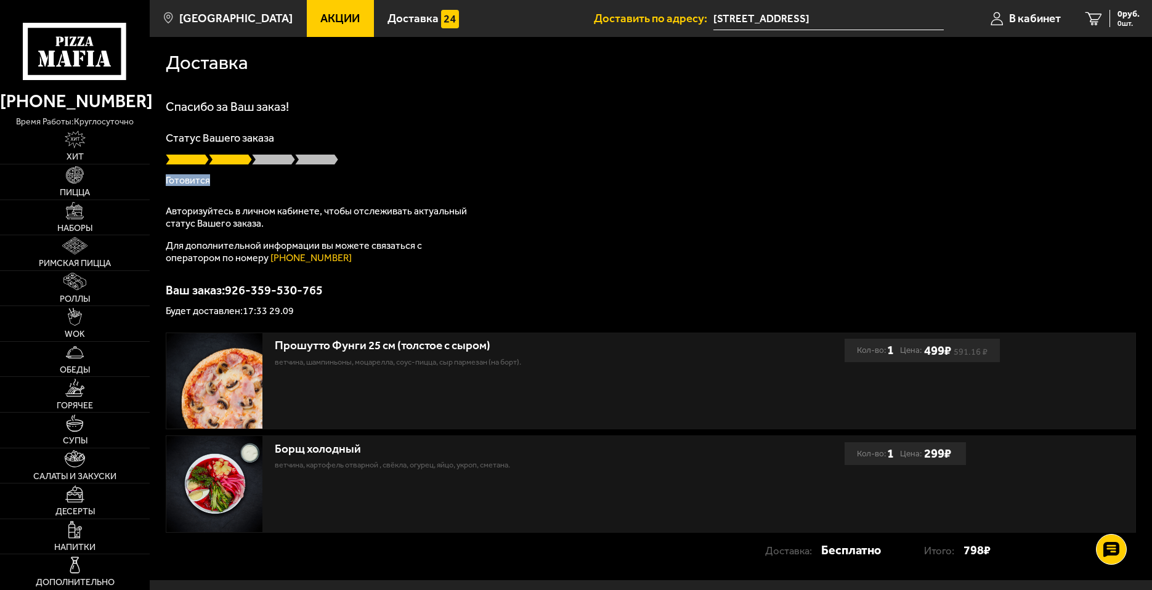
click at [260, 184] on p "Готовится" at bounding box center [651, 181] width 970 height 10
click at [291, 313] on p "Будет доставлен: 17:33 29.09" at bounding box center [651, 311] width 970 height 10
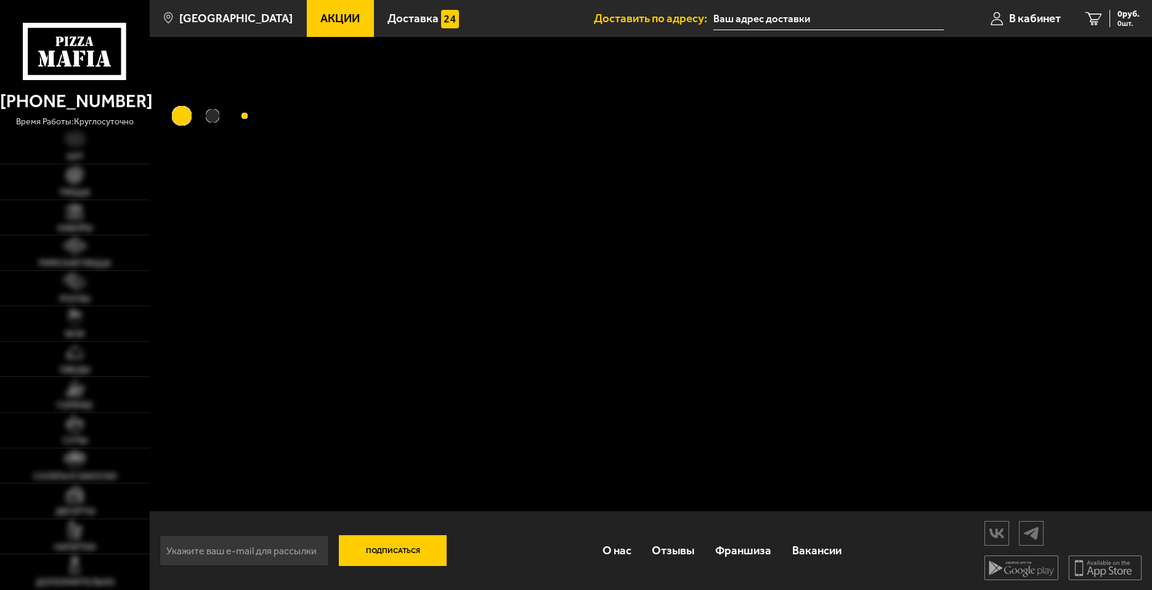
type input "[STREET_ADDRESS]"
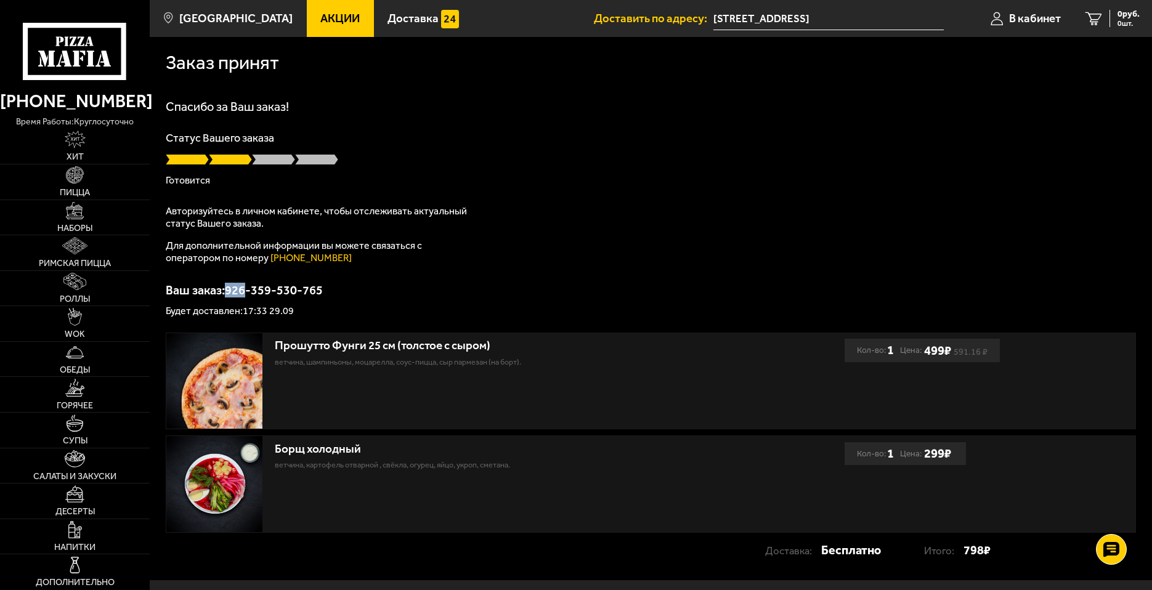
drag, startPoint x: 230, startPoint y: 291, endPoint x: 248, endPoint y: 294, distance: 18.0
click at [248, 294] on p "Ваш заказ: 926-359-530-765" at bounding box center [651, 290] width 970 height 12
copy p "926"
click at [394, 288] on p "Ваш заказ: 926-359-530-765" at bounding box center [651, 290] width 970 height 12
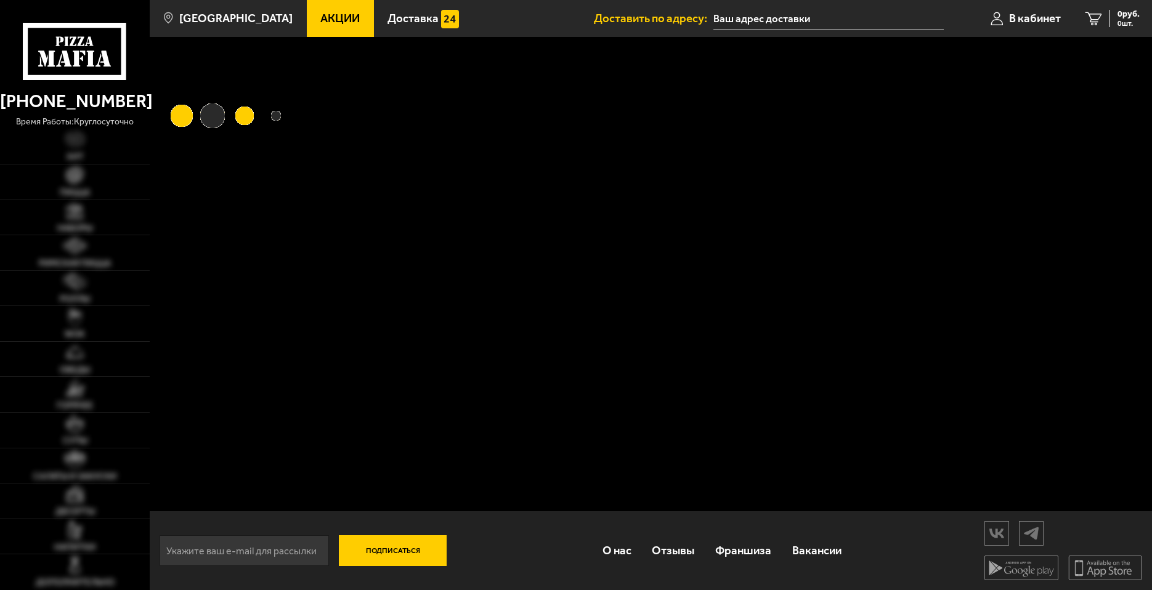
type input "[STREET_ADDRESS]"
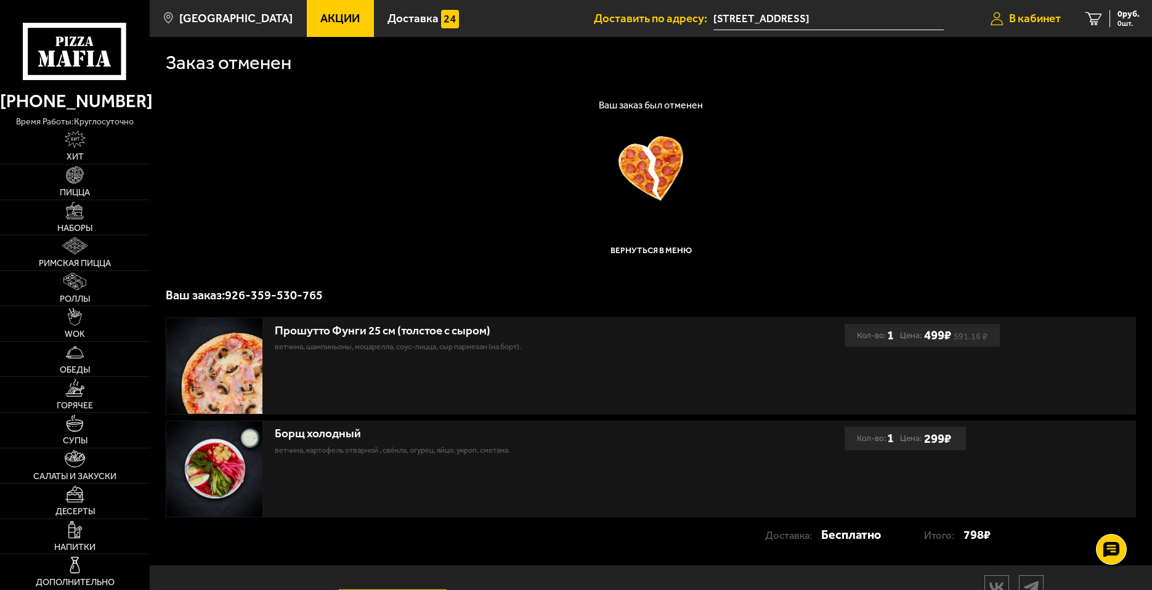
click at [1018, 17] on span "В кабинет" at bounding box center [1035, 19] width 52 height 12
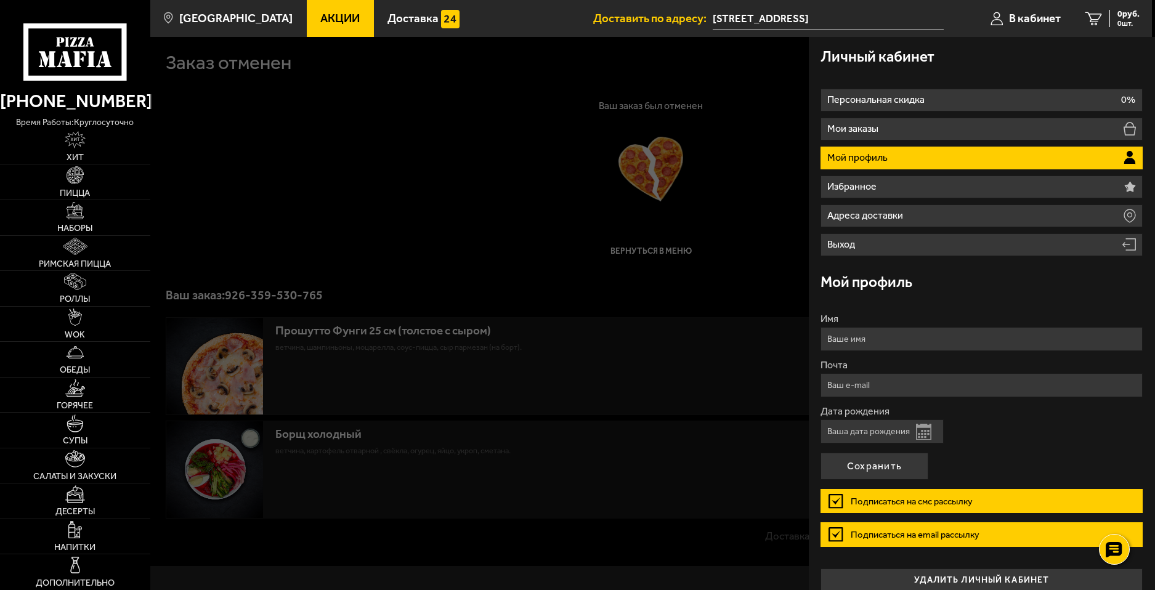
click at [947, 155] on li "Мой профиль" at bounding box center [982, 158] width 322 height 23
click at [971, 478] on form "Имя Почта Дата рождения Открыть календарь Подписаться на смс рассылку Подписать…" at bounding box center [982, 434] width 322 height 241
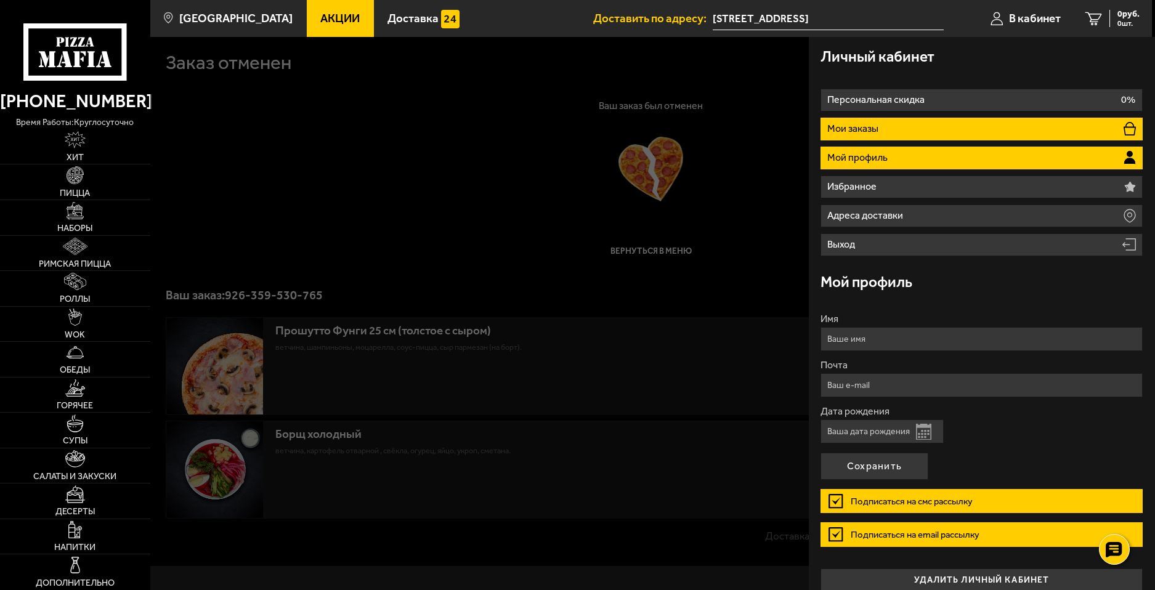
click at [867, 130] on p "Мои заказы" at bounding box center [854, 129] width 54 height 10
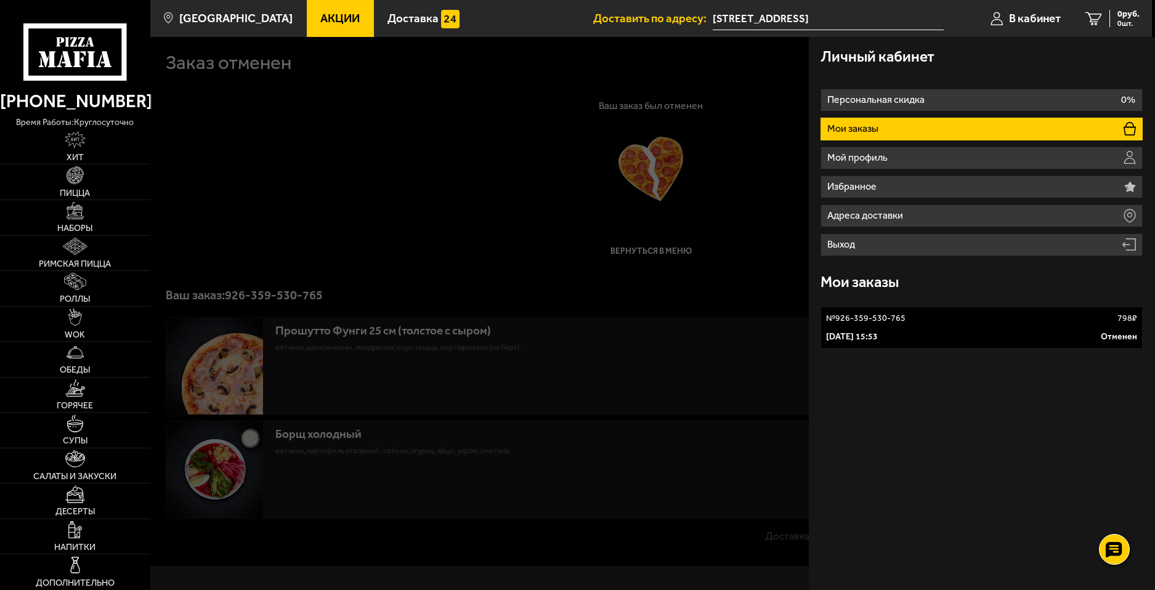
click at [912, 320] on div "№ 926-359-530-765 798 ₽" at bounding box center [981, 318] width 311 height 12
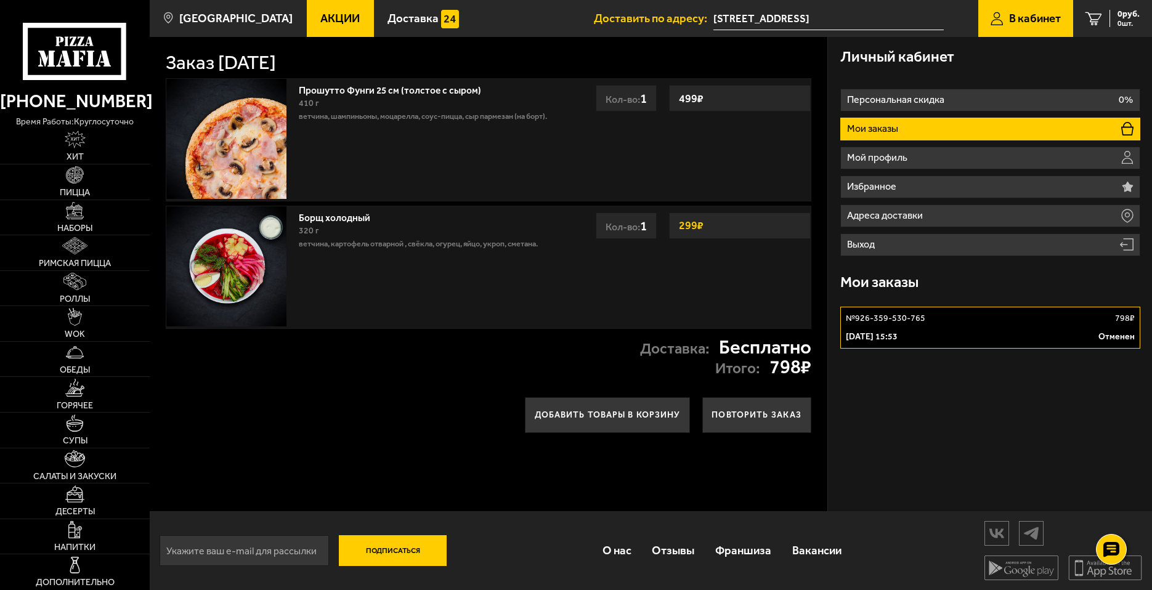
click at [968, 426] on div "Личный кабинет Персональная скидка 0% Мои заказы Мой профиль Избранное Адреса д…" at bounding box center [990, 274] width 324 height 474
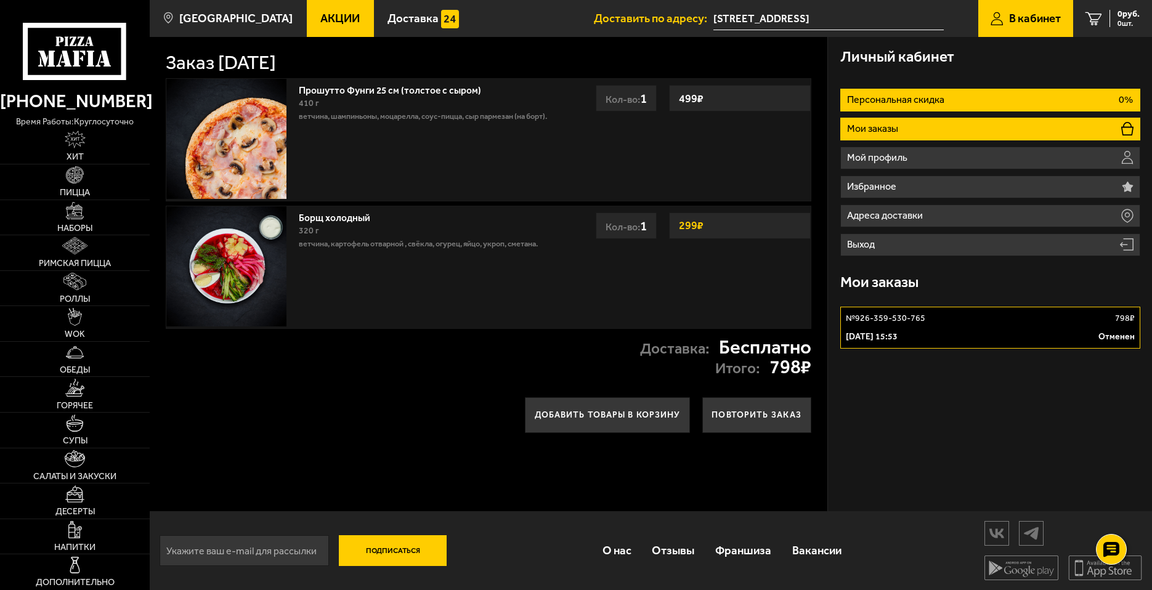
click at [884, 95] on p "Персональная скидка" at bounding box center [897, 100] width 100 height 10
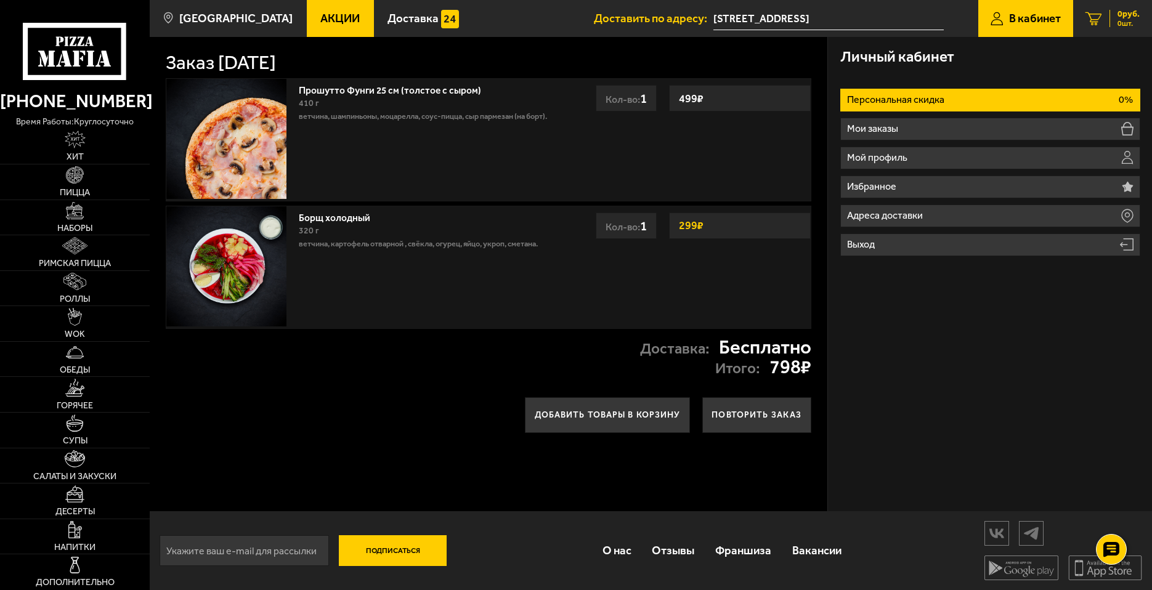
click at [1109, 15] on div "0 руб. 0 шт." at bounding box center [1124, 18] width 30 height 17
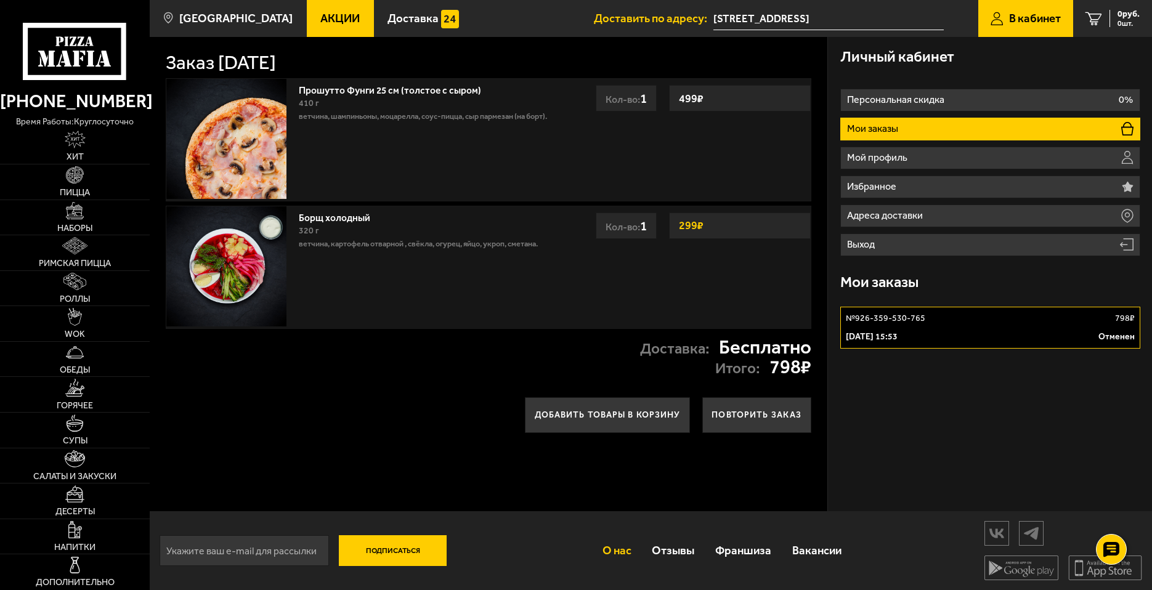
click at [619, 551] on link "О нас" at bounding box center [617, 550] width 50 height 39
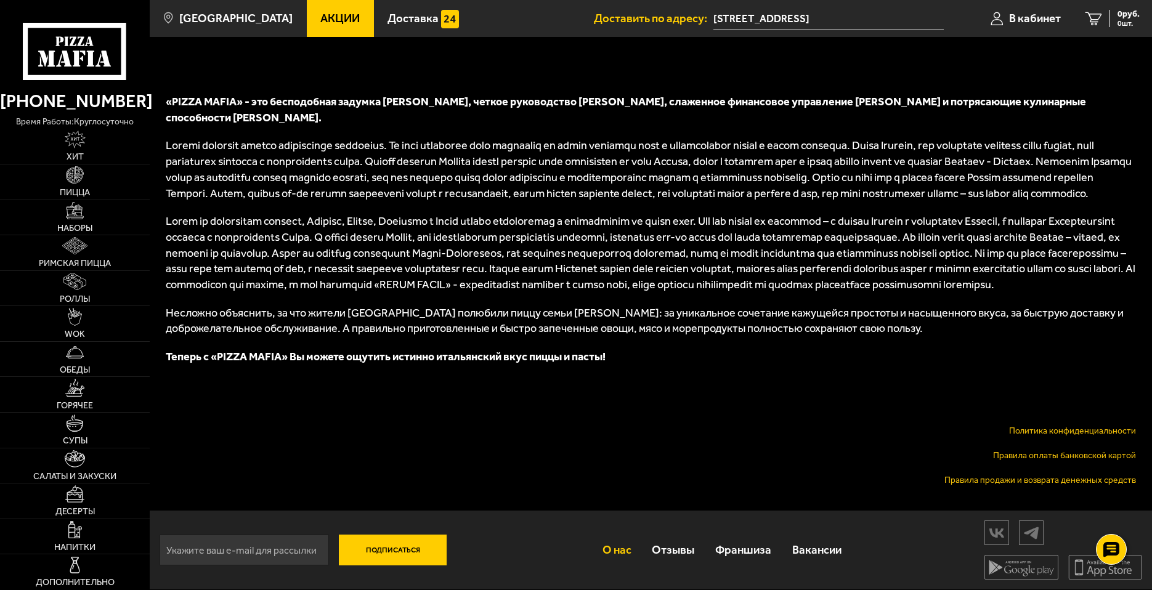
scroll to position [506, 0]
click at [663, 545] on link "Отзывы" at bounding box center [673, 550] width 63 height 39
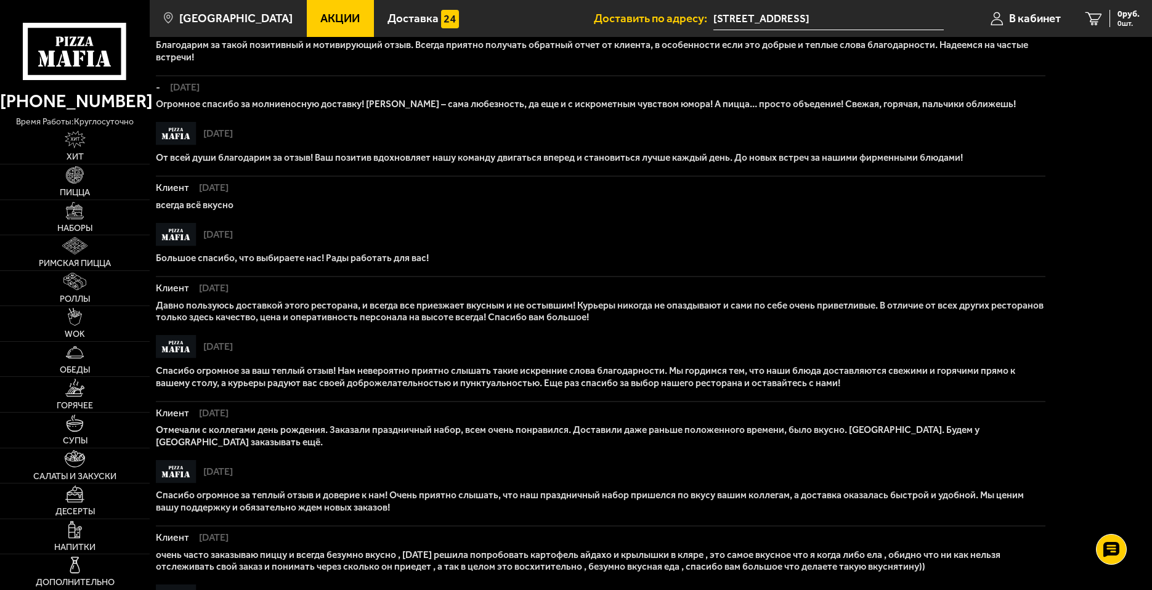
scroll to position [729, 0]
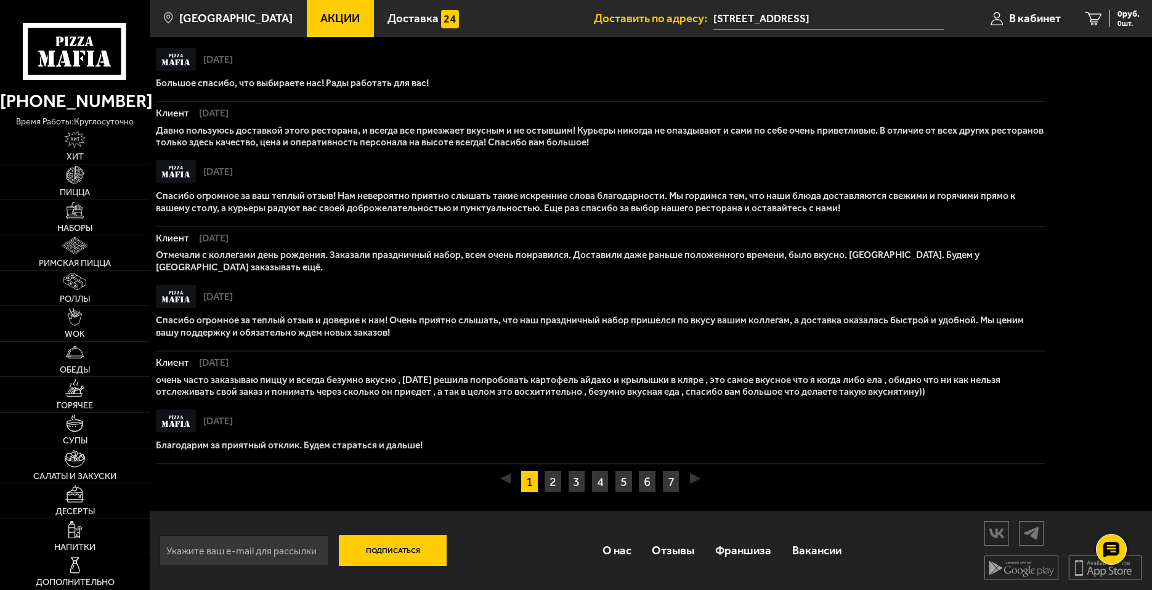
click at [689, 471] on div "◀ 1 2 3 4 5 6 7 8 9 10 11 12 13 14 15 16 17 18 19 20 21 22 23 24 25 26 27 28 29…" at bounding box center [600, 482] width 213 height 22
click at [683, 472] on div "1 2 3 4 5 6 7 8 9 10 11 12 13 14 15 16 17 18 19 20 21 22 23 24 25 26 27 28 29 3…" at bounding box center [600, 488] width 166 height 34
click at [679, 472] on link "7" at bounding box center [671, 482] width 18 height 22
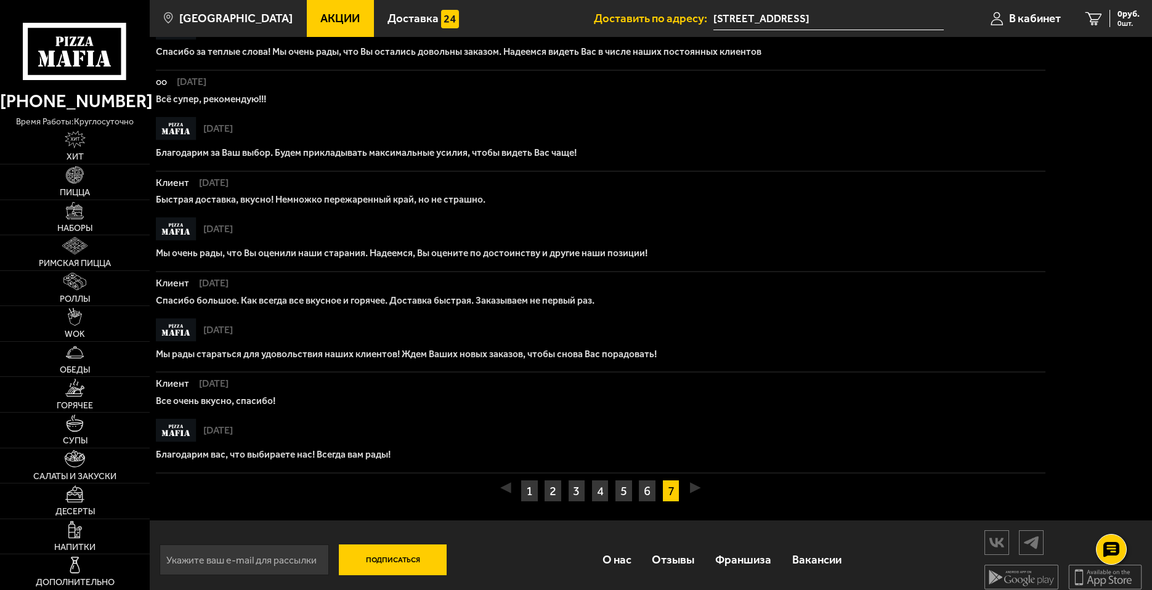
scroll to position [681, 0]
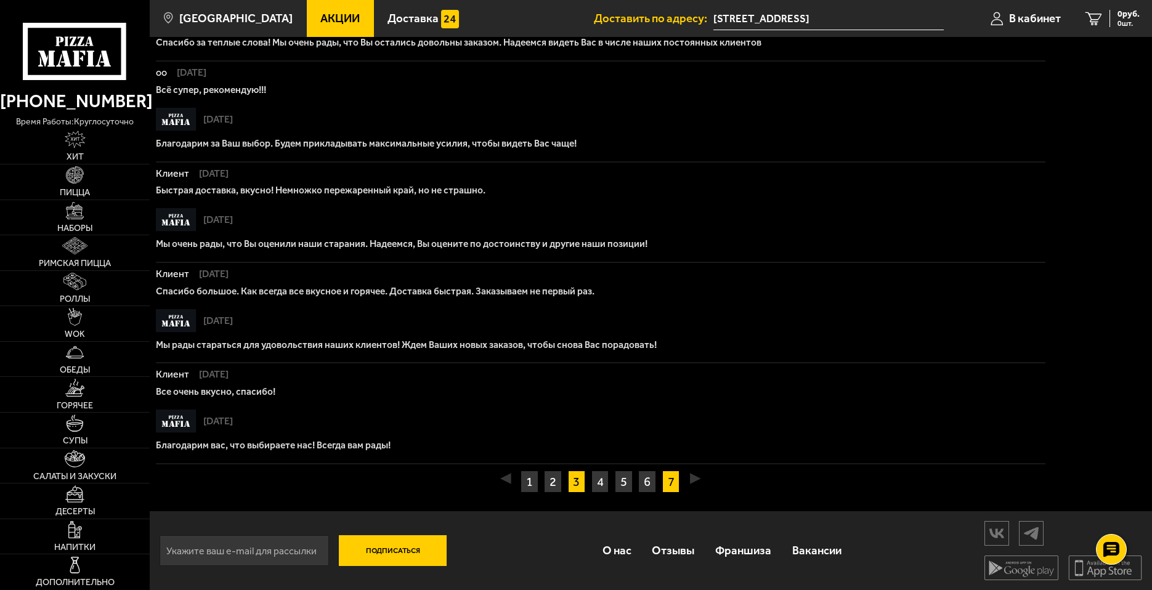
click at [580, 475] on link "3" at bounding box center [577, 482] width 18 height 22
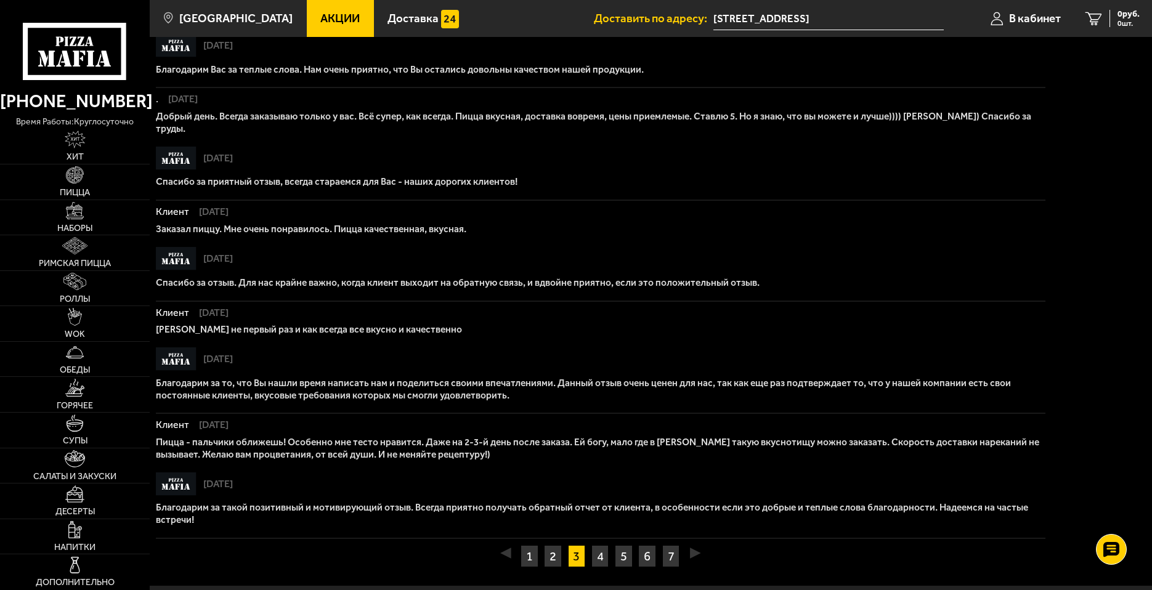
scroll to position [705, 0]
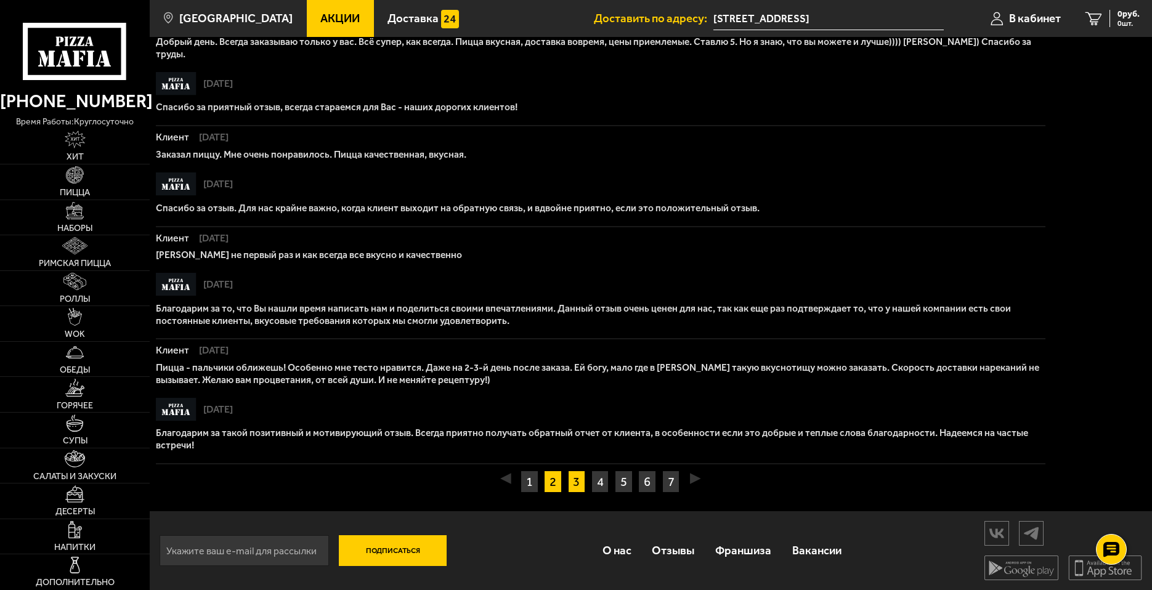
click at [550, 481] on link "2" at bounding box center [553, 482] width 18 height 22
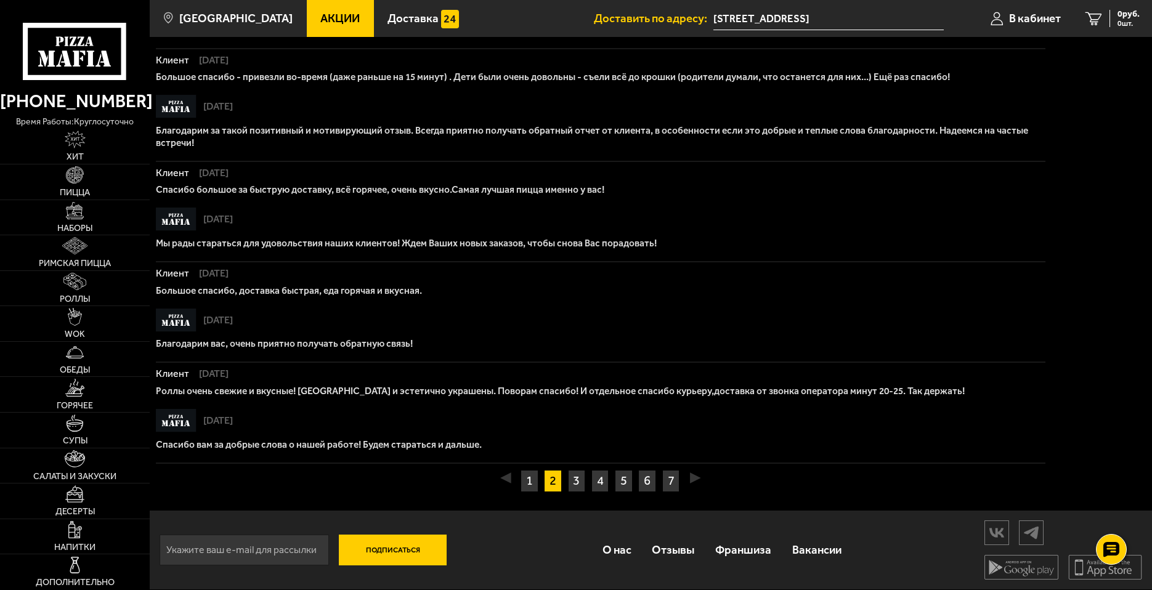
scroll to position [766, 0]
click at [561, 470] on link "2" at bounding box center [553, 481] width 18 height 22
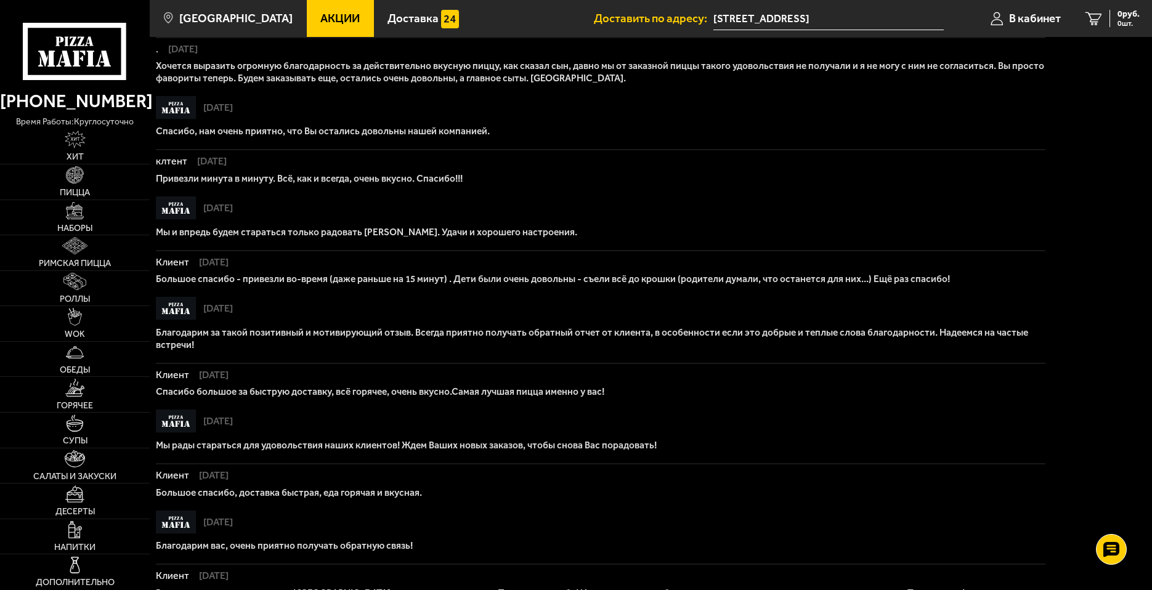
scroll to position [519, 0]
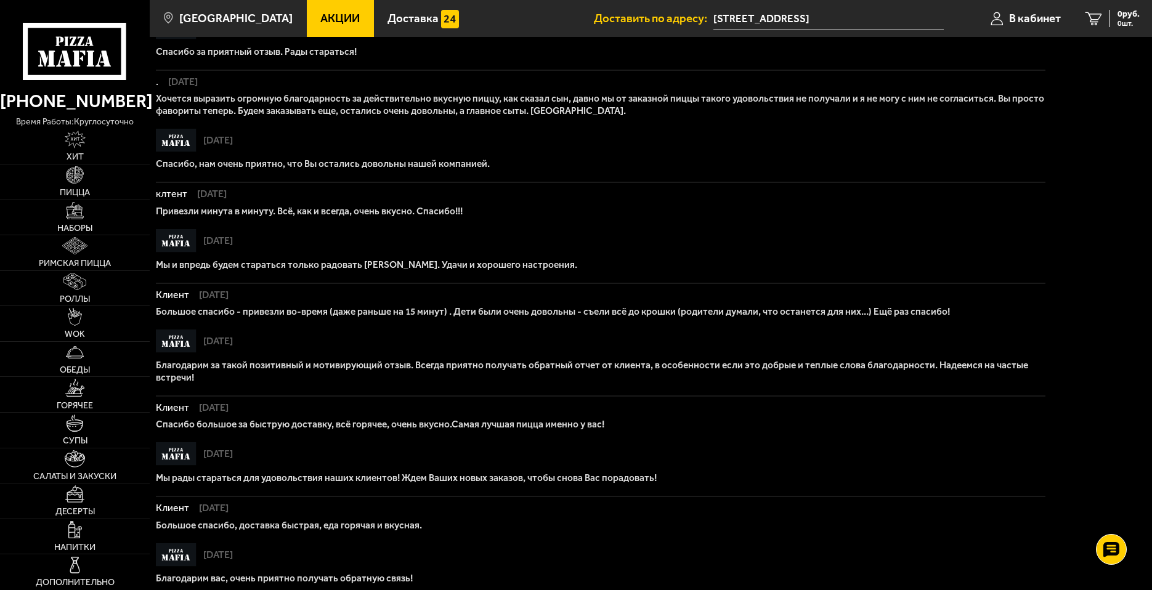
drag, startPoint x: 189, startPoint y: 286, endPoint x: 318, endPoint y: 464, distance: 220.1
click at [318, 464] on div "клиент [DEMOGRAPHIC_DATA] На день рождения всегда заказываю пиццу именно здесь,…" at bounding box center [601, 170] width 890 height 1137
click at [318, 464] on div "[DATE]" at bounding box center [601, 453] width 890 height 23
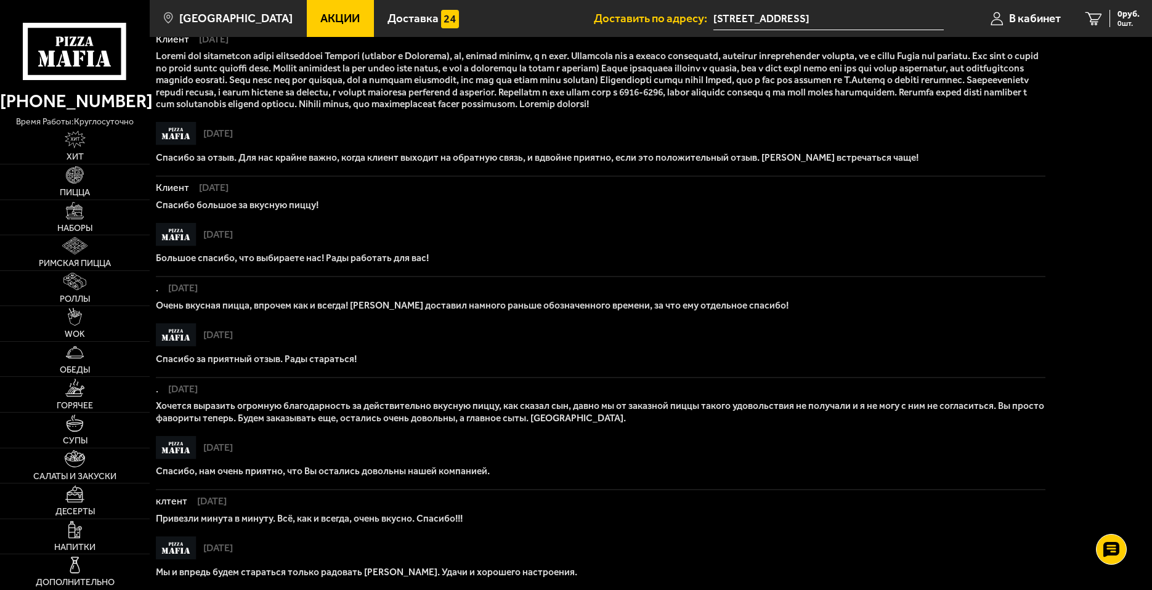
scroll to position [211, 0]
drag, startPoint x: 201, startPoint y: 500, endPoint x: 238, endPoint y: 505, distance: 36.7
click at [227, 505] on span "[DATE]" at bounding box center [208, 502] width 36 height 10
drag, startPoint x: 217, startPoint y: 442, endPoint x: 256, endPoint y: 448, distance: 39.4
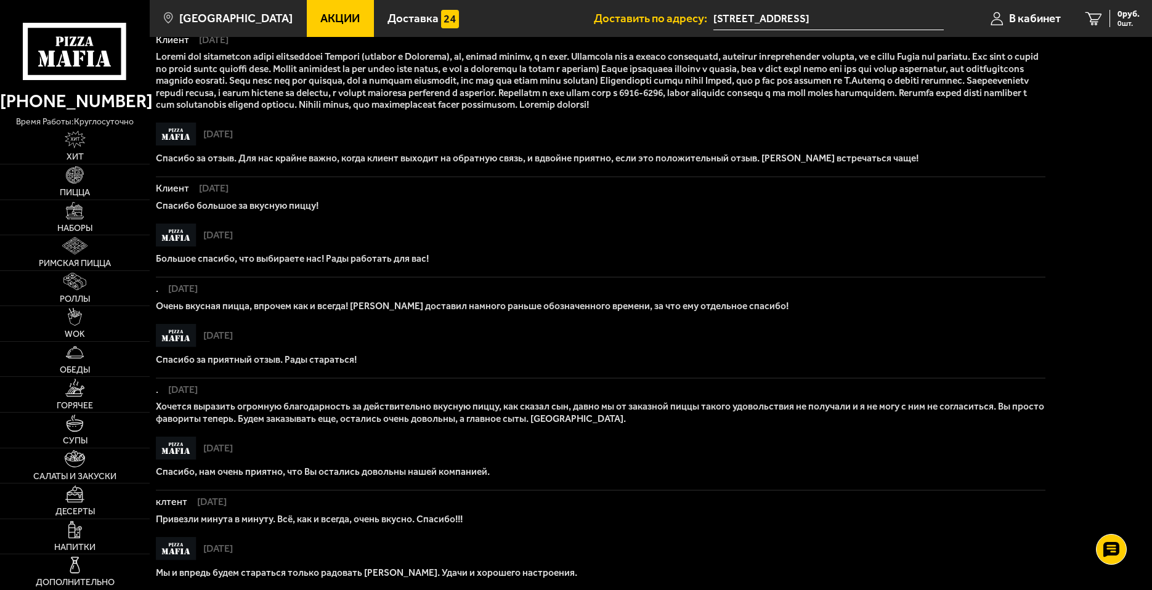
click at [256, 448] on div "[DATE]" at bounding box center [601, 448] width 890 height 23
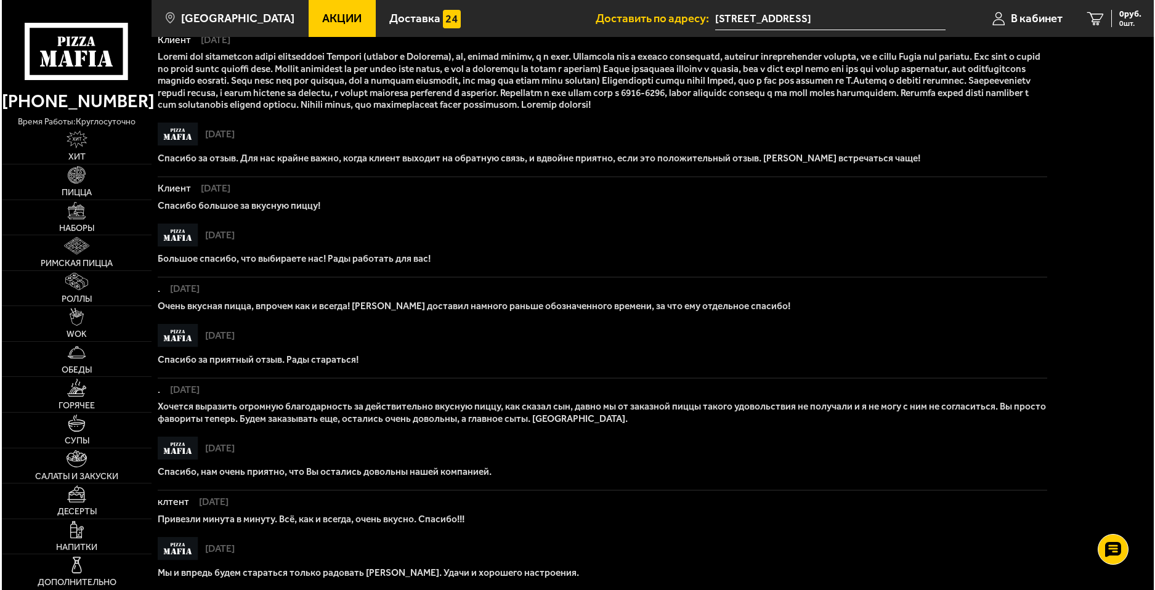
scroll to position [0, 0]
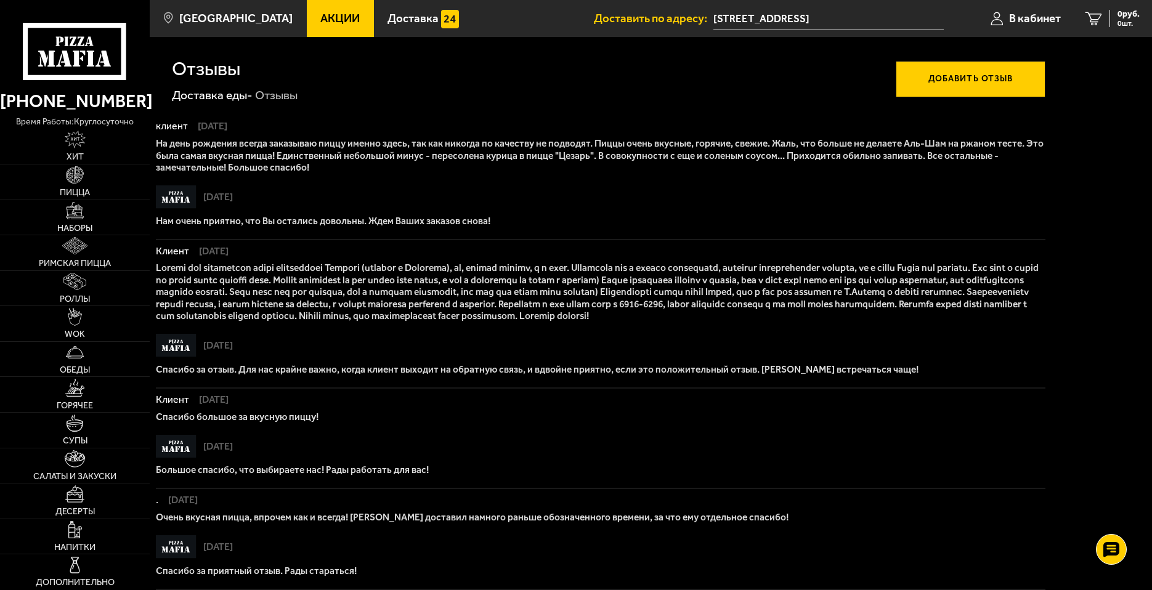
click at [975, 87] on button "Добавить отзыв" at bounding box center [971, 79] width 150 height 36
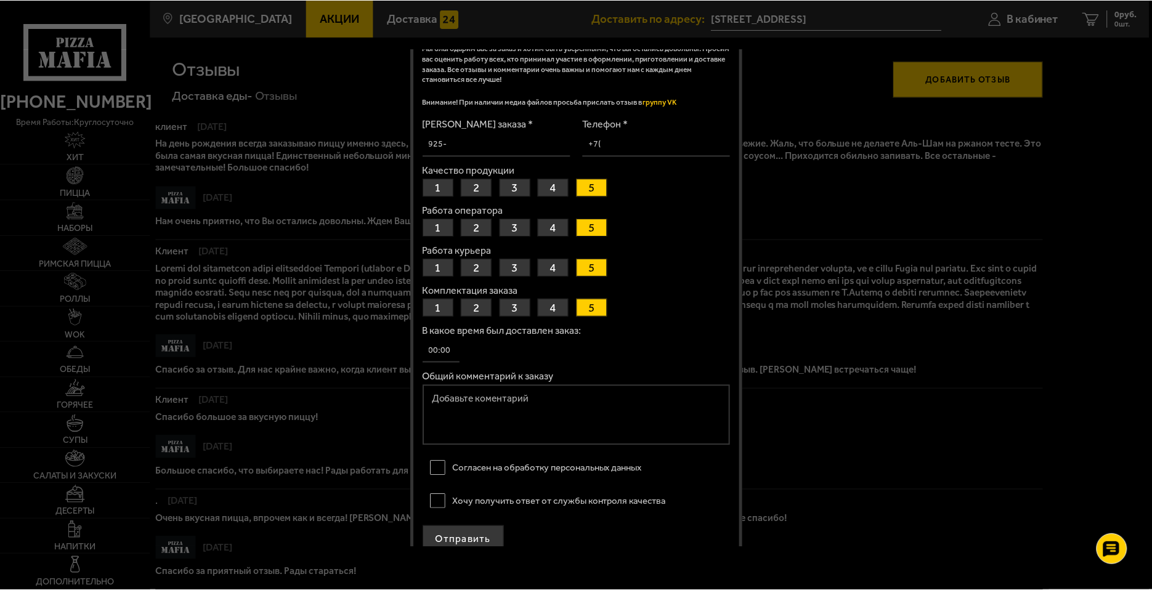
scroll to position [61, 0]
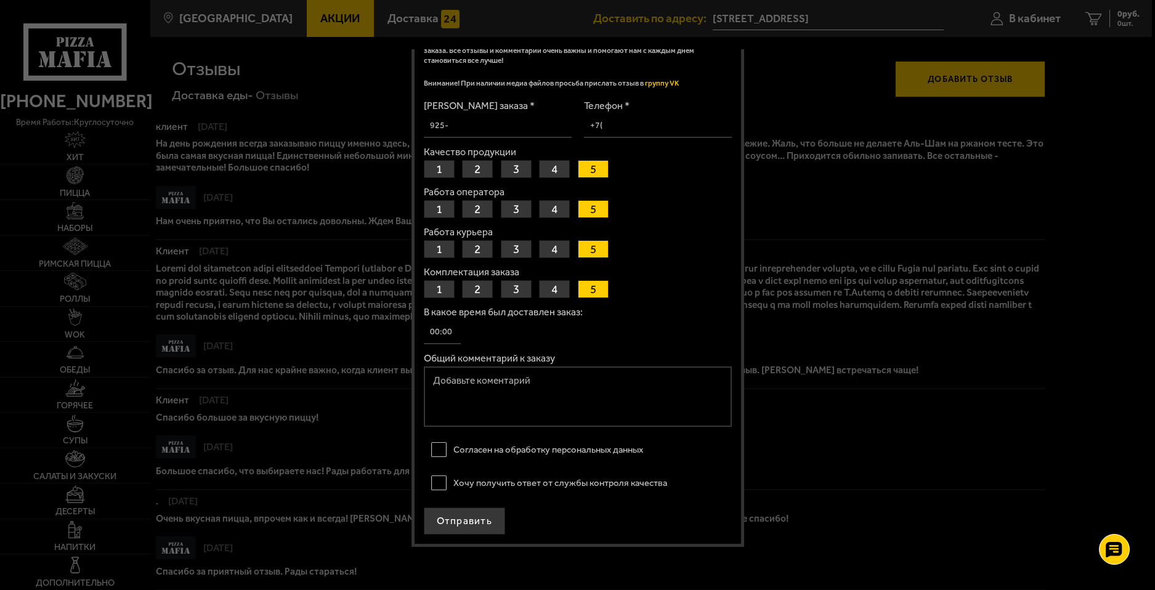
click at [831, 245] on div at bounding box center [577, 295] width 1155 height 590
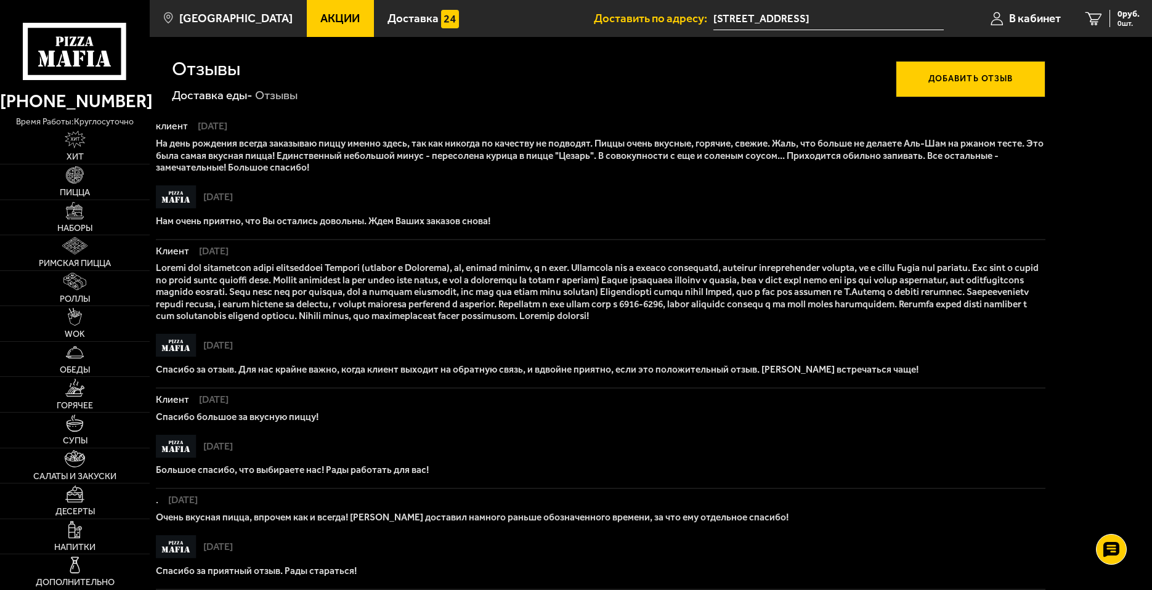
click at [25, 41] on use at bounding box center [74, 51] width 103 height 57
